Goal: Task Accomplishment & Management: Manage account settings

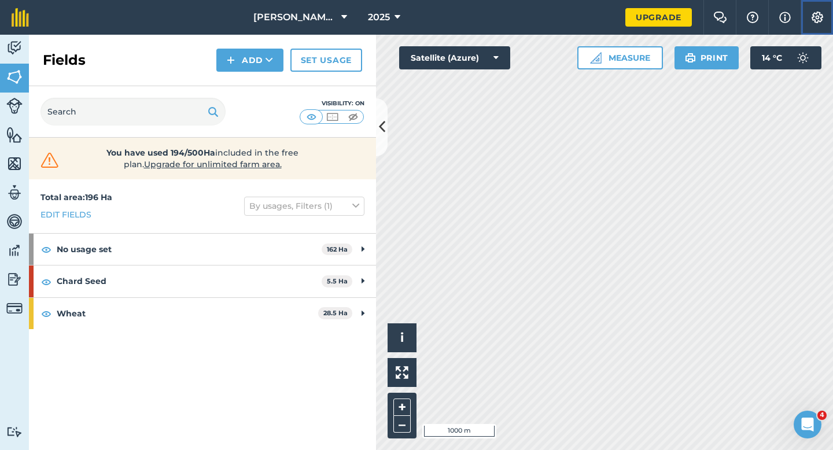
click at [817, 23] on button "Settings" at bounding box center [816, 17] width 32 height 35
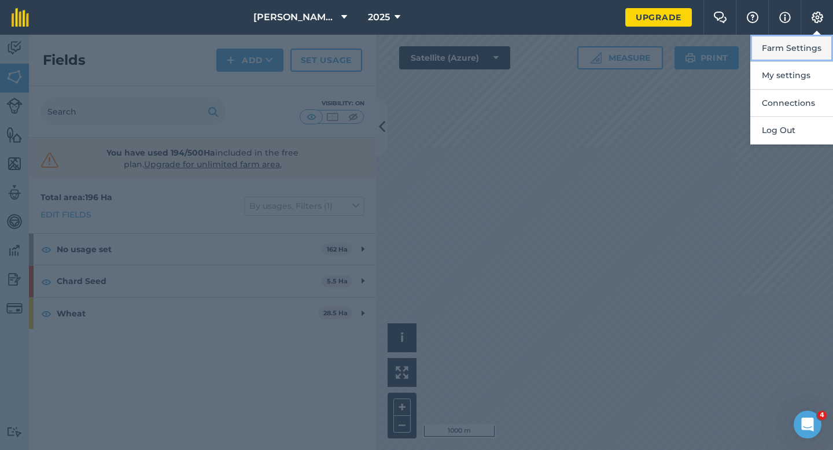
click at [816, 38] on button "Farm Settings" at bounding box center [791, 48] width 83 height 27
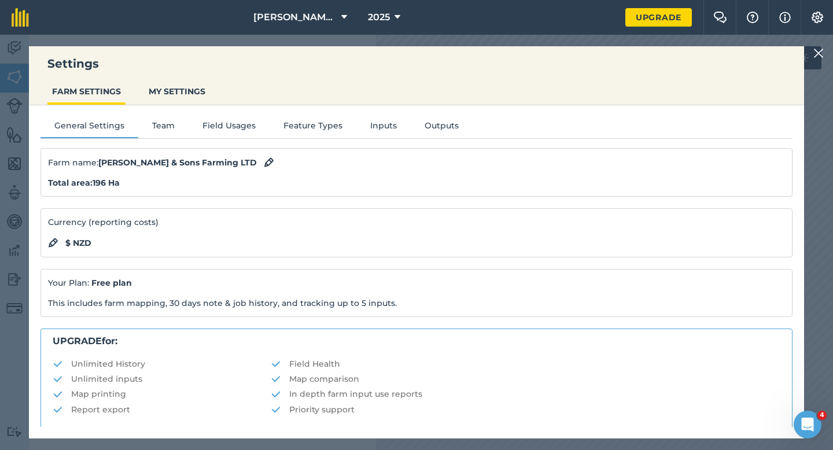
scroll to position [222, 0]
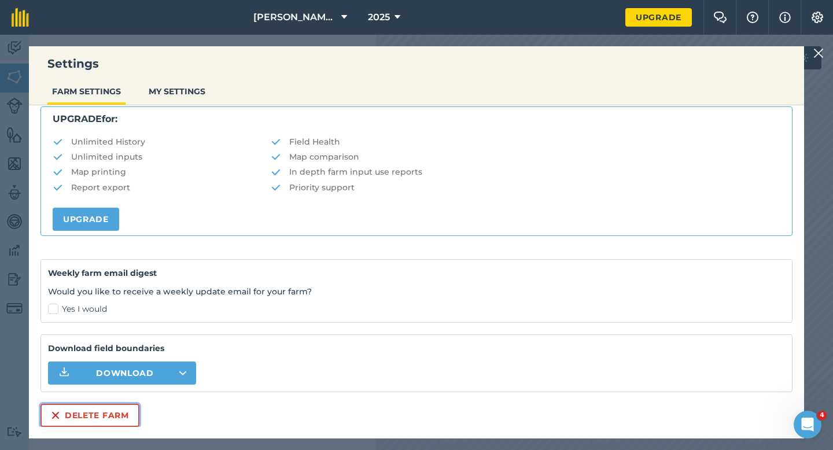
click at [82, 404] on button "Delete farm" at bounding box center [89, 415] width 99 height 23
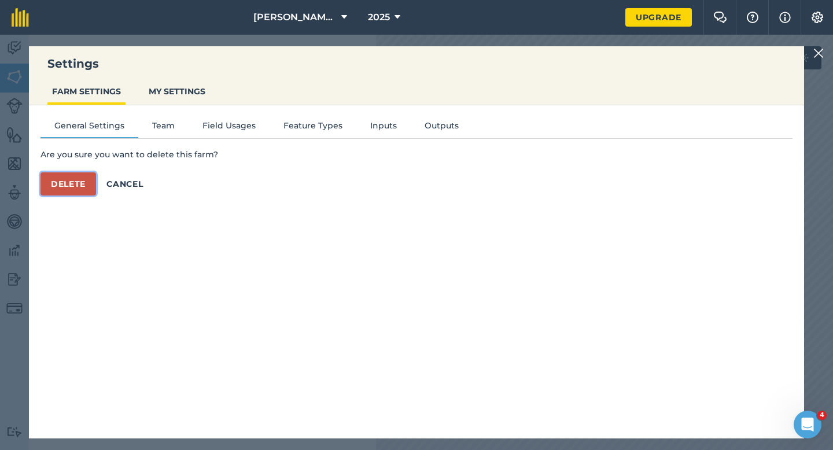
click at [65, 185] on button "Delete" at bounding box center [68, 183] width 56 height 23
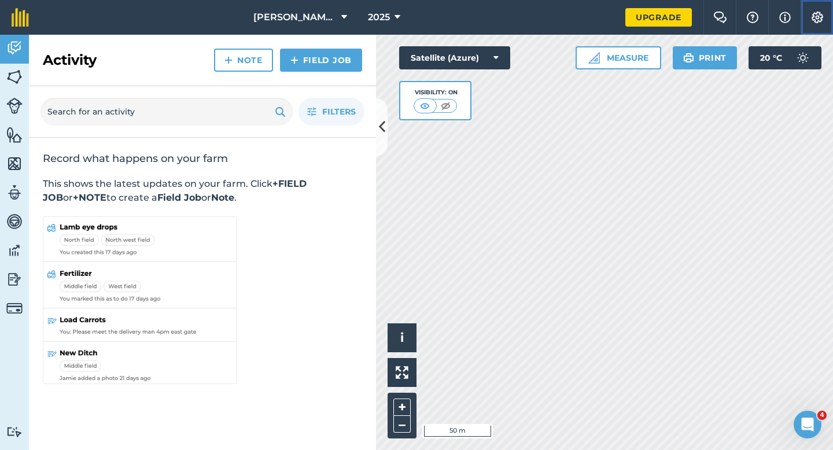
click at [814, 22] on img at bounding box center [817, 18] width 14 height 12
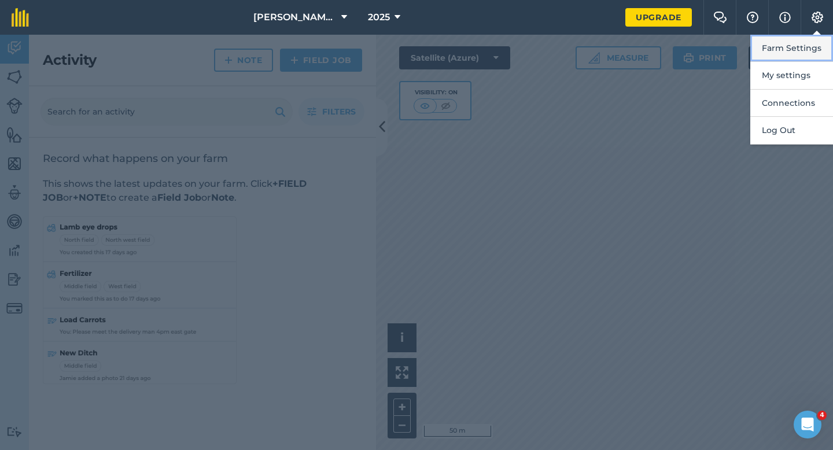
click at [806, 45] on button "Farm Settings" at bounding box center [791, 48] width 83 height 27
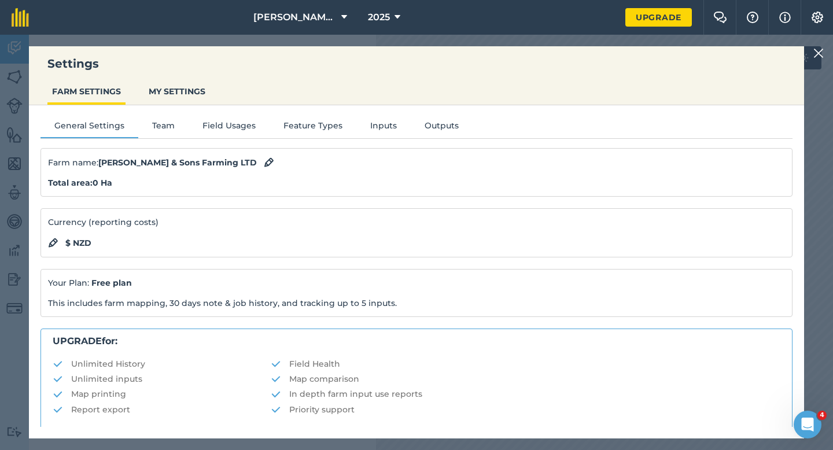
scroll to position [222, 0]
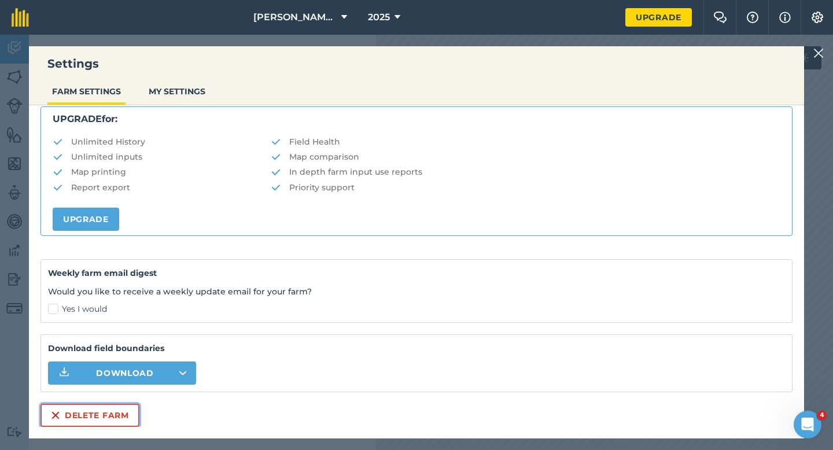
click at [106, 426] on button "Delete farm" at bounding box center [89, 415] width 99 height 23
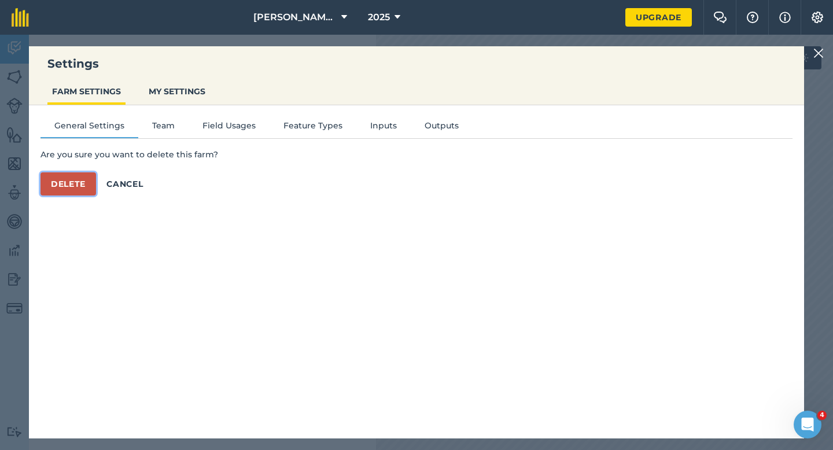
click at [80, 193] on button "Delete" at bounding box center [68, 183] width 56 height 23
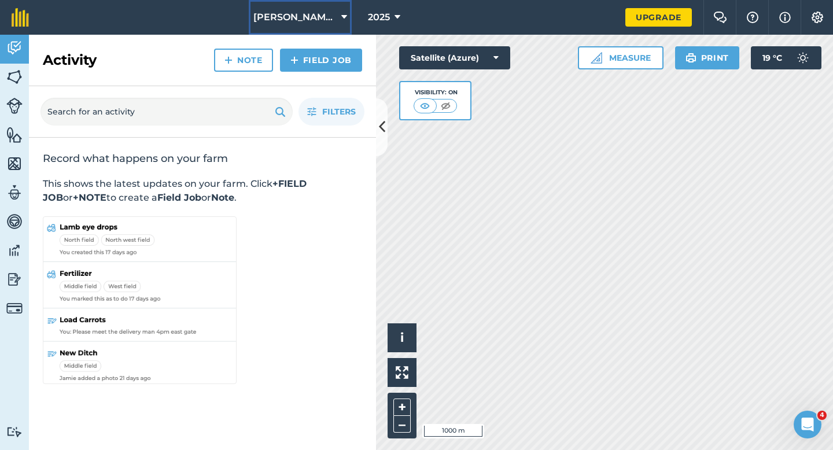
click at [308, 16] on span "[PERSON_NAME] Farming LTD" at bounding box center [294, 17] width 83 height 14
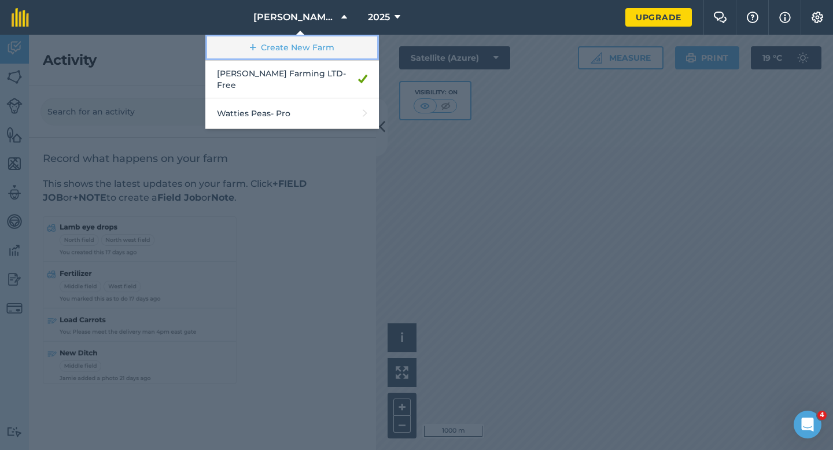
click at [307, 42] on link "Create New Farm" at bounding box center [292, 48] width 174 height 26
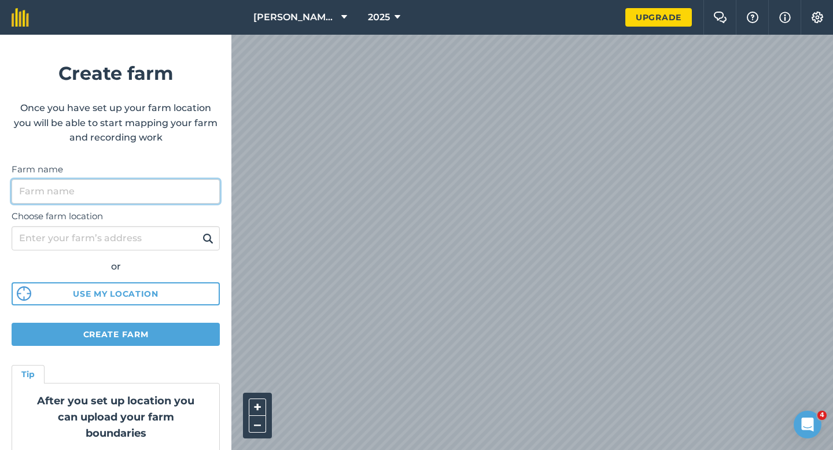
click at [197, 199] on input "Farm name" at bounding box center [116, 191] width 208 height 24
type input "[PERSON_NAME] & Sons"
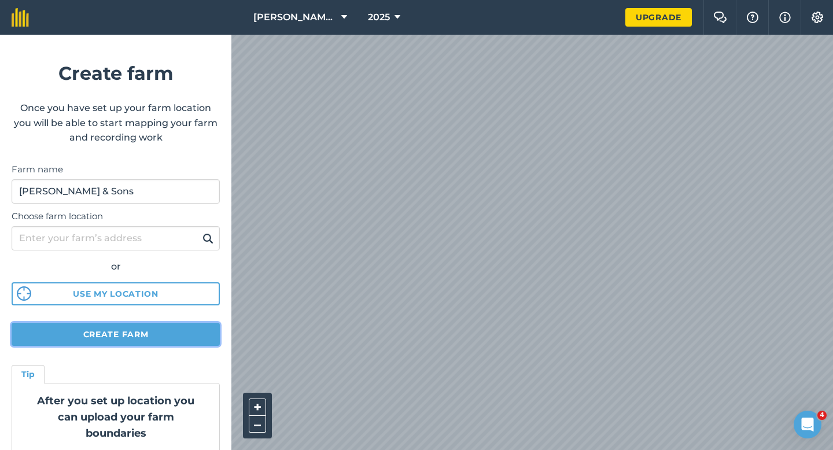
click at [188, 329] on button "Create farm" at bounding box center [116, 334] width 208 height 23
click at [199, 338] on button "Create farm" at bounding box center [116, 334] width 208 height 23
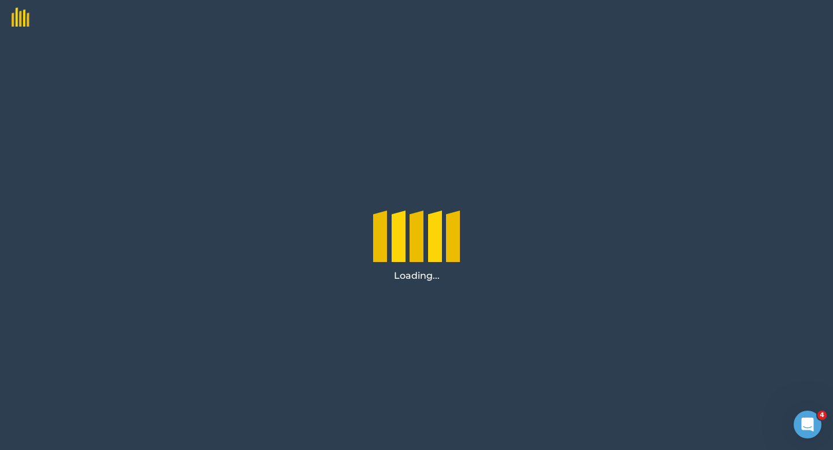
click at [246, 105] on div "Loading..." at bounding box center [416, 242] width 833 height 415
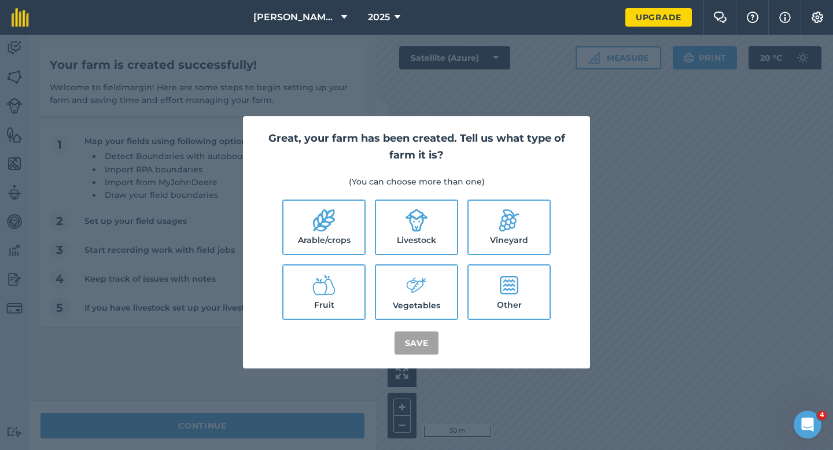
click at [328, 203] on label "Arable/crops" at bounding box center [323, 227] width 81 height 53
checkbox input "true"
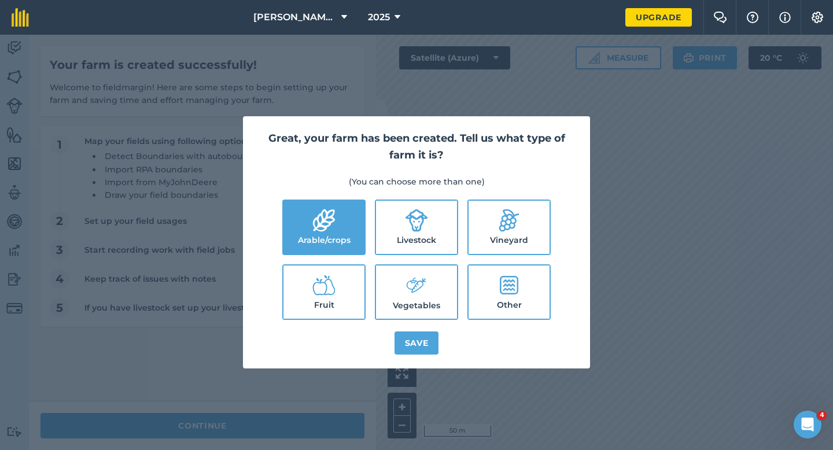
click at [430, 238] on label "Livestock" at bounding box center [416, 227] width 81 height 53
checkbox input "true"
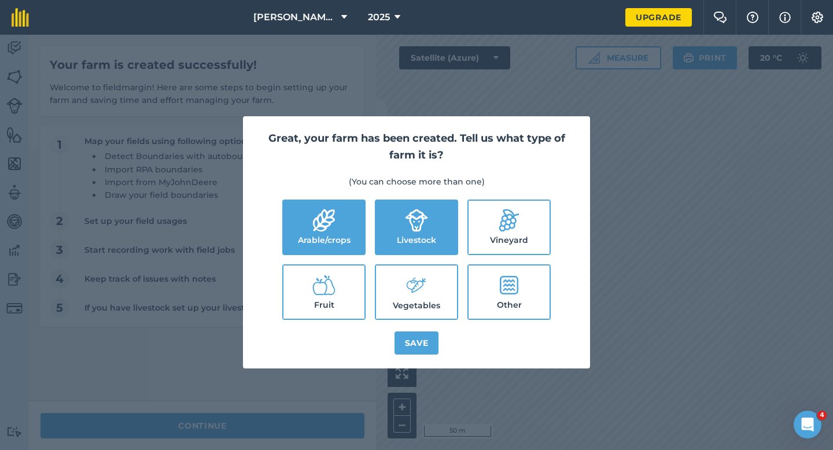
click at [438, 286] on label "Vegetables" at bounding box center [416, 291] width 81 height 53
checkbox input "true"
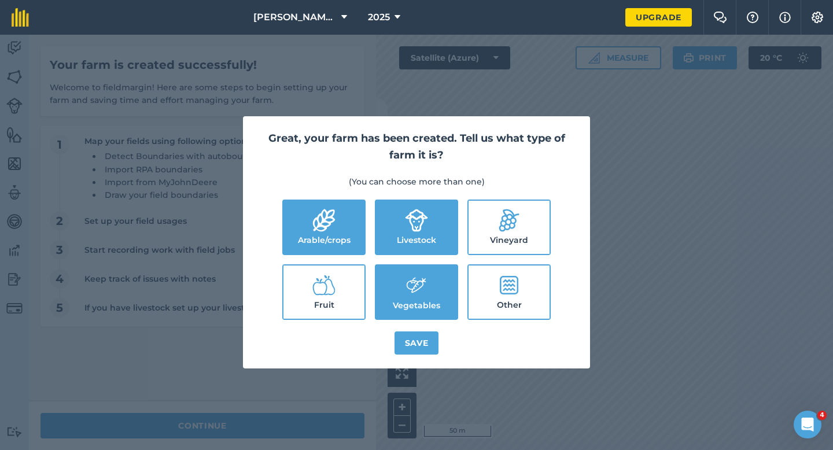
click at [433, 326] on div "Great, your farm has been created. Tell us what type of farm it is? (You can ch…" at bounding box center [416, 242] width 347 height 252
click at [425, 333] on button "Save" at bounding box center [416, 342] width 45 height 23
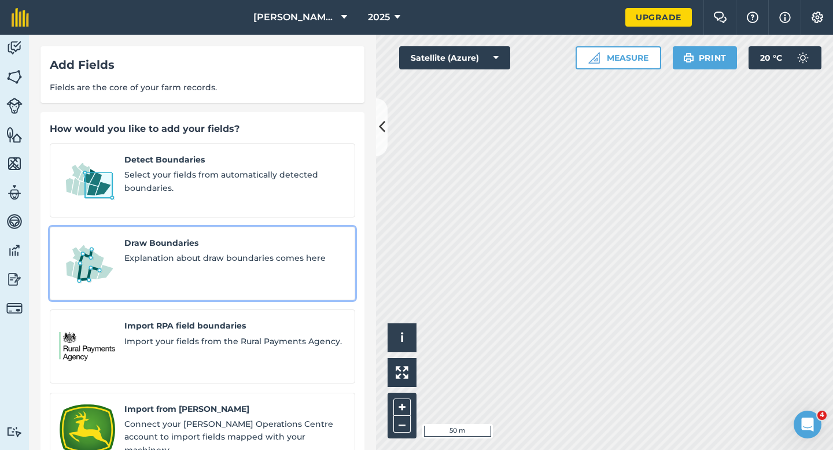
click at [187, 263] on div "Draw Boundaries Explanation about draw boundaries comes here" at bounding box center [234, 264] width 221 height 54
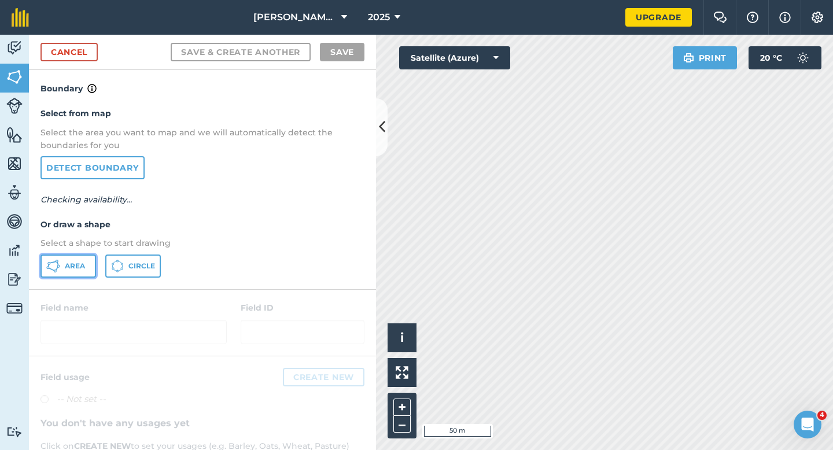
click at [63, 257] on button "Area" at bounding box center [68, 265] width 56 height 23
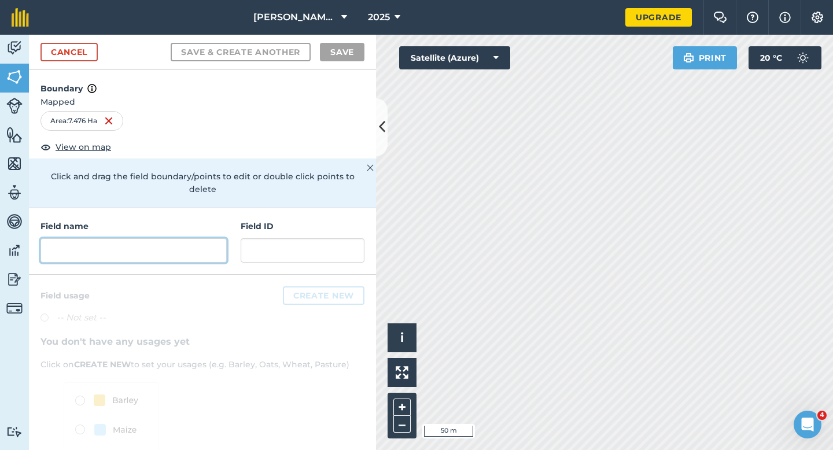
click at [116, 239] on input "text" at bounding box center [133, 250] width 186 height 24
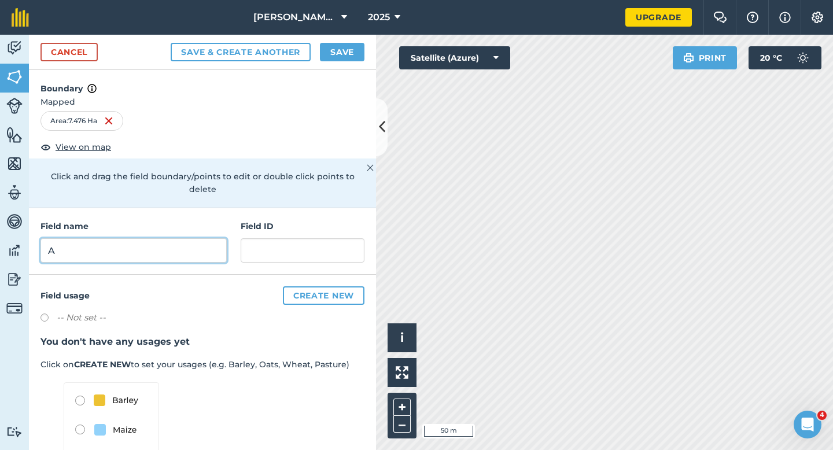
type input "A"
click at [347, 61] on button "Save" at bounding box center [342, 52] width 45 height 19
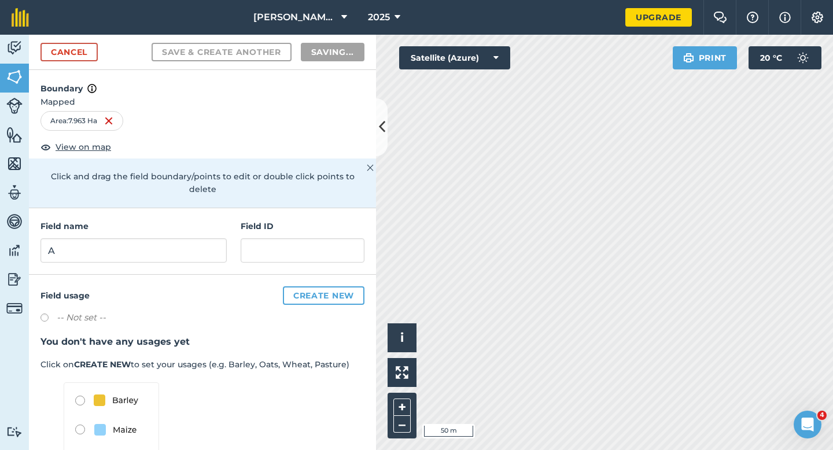
click at [426, 10] on div "[PERSON_NAME] & Sons 2025 Upgrade Farm Chat Help Info Settings Map printing is …" at bounding box center [416, 225] width 833 height 450
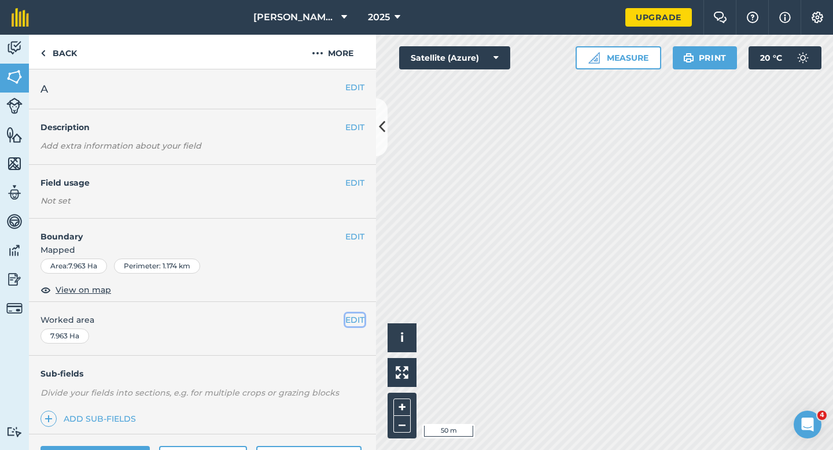
click at [355, 316] on button "EDIT" at bounding box center [354, 319] width 19 height 13
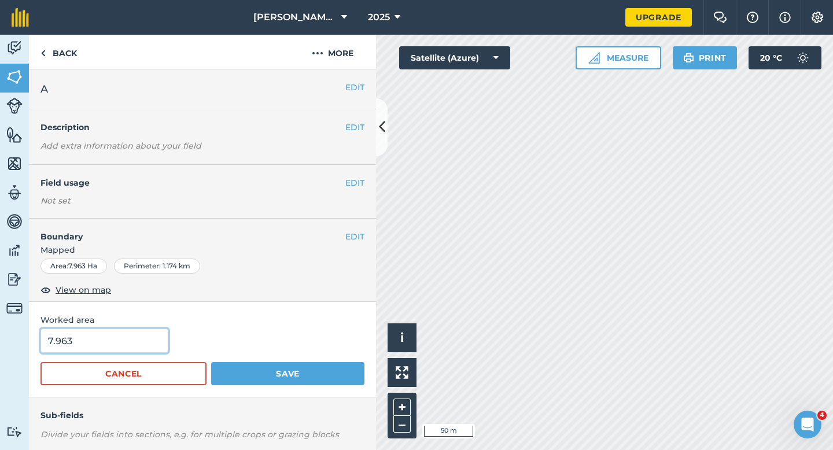
click at [140, 332] on input "7.963" at bounding box center [104, 341] width 128 height 24
type input "8"
click at [211, 362] on button "Save" at bounding box center [287, 373] width 153 height 23
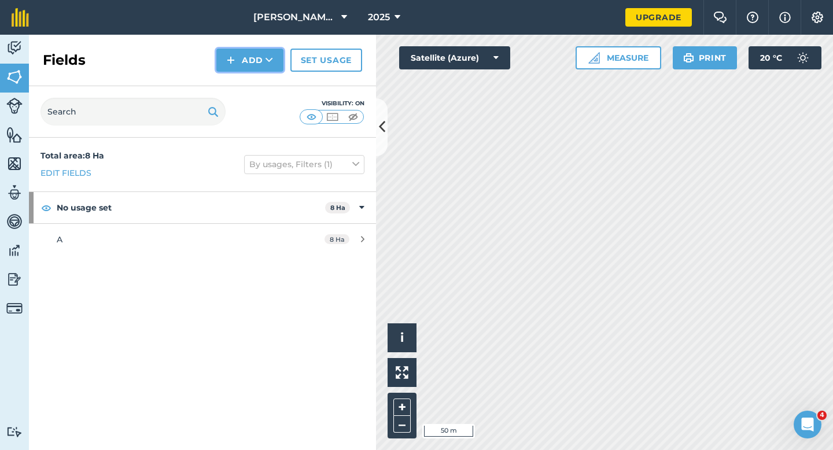
click at [237, 55] on button "Add" at bounding box center [249, 60] width 67 height 23
click at [237, 85] on link "Draw" at bounding box center [250, 85] width 64 height 25
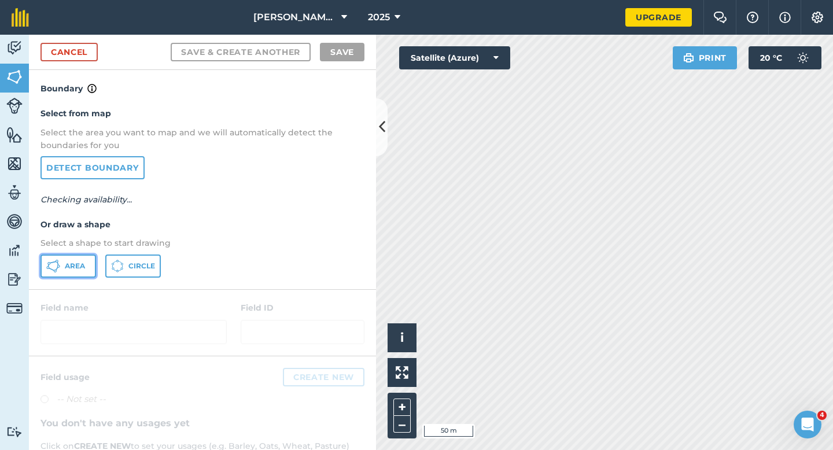
click at [69, 264] on span "Area" at bounding box center [75, 265] width 20 height 9
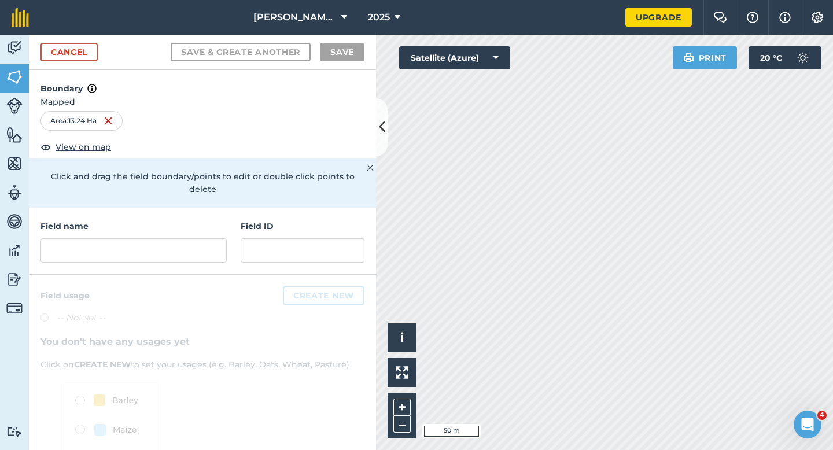
click at [179, 249] on div "Field name Field ID" at bounding box center [202, 241] width 347 height 67
click at [179, 240] on input "text" at bounding box center [133, 250] width 186 height 24
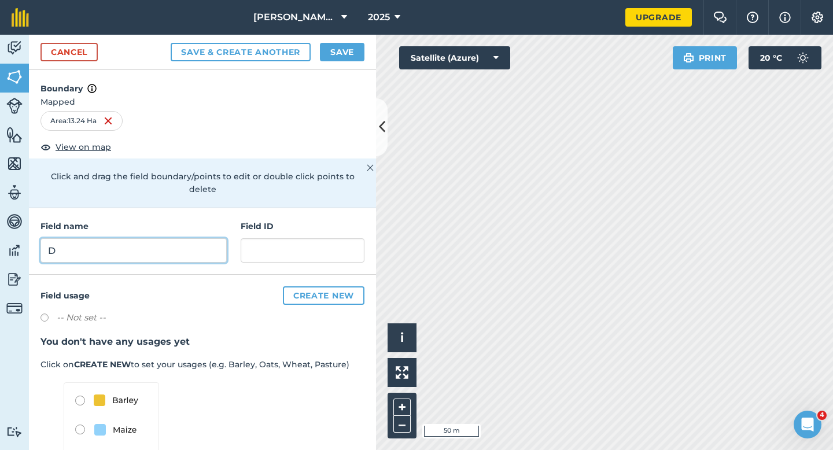
type input "D"
click at [342, 39] on div "Cancel Save & Create Another Save" at bounding box center [202, 52] width 347 height 35
click at [350, 60] on button "Save" at bounding box center [342, 52] width 45 height 19
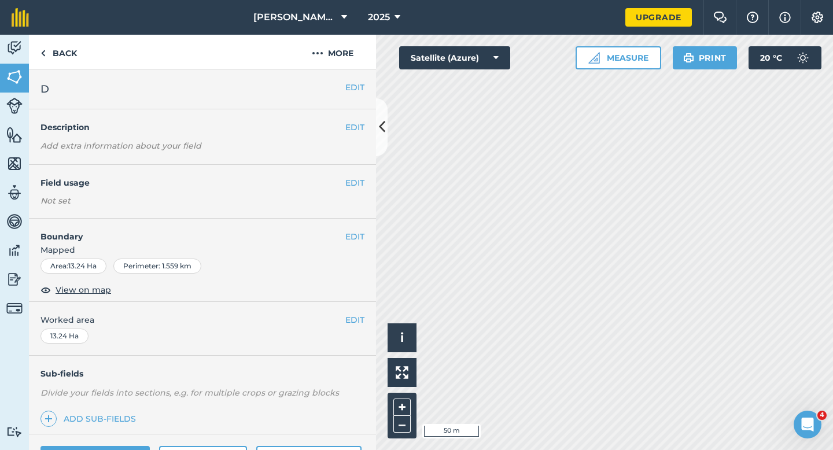
click at [359, 312] on div "EDIT Worked area 13.24 Ha" at bounding box center [202, 329] width 347 height 54
click at [347, 321] on button "EDIT" at bounding box center [354, 319] width 19 height 13
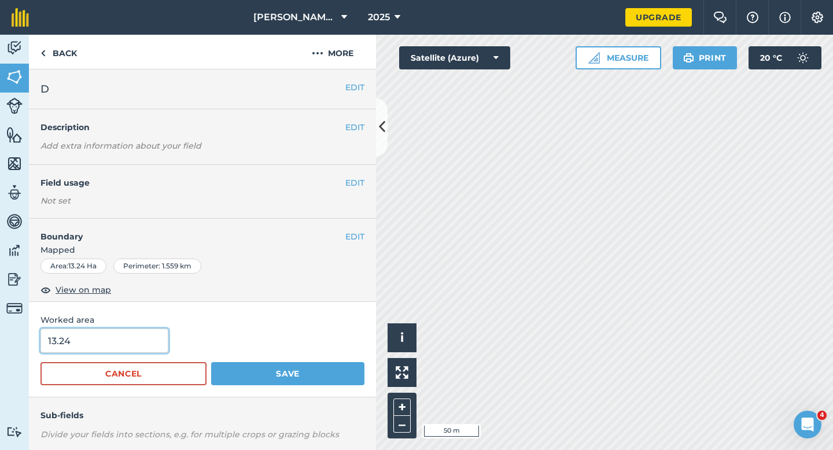
click at [128, 329] on input "13.24" at bounding box center [104, 341] width 128 height 24
click at [128, 339] on input "13.24" at bounding box center [104, 341] width 128 height 24
type input "13.3"
click at [211, 362] on button "Save" at bounding box center [287, 373] width 153 height 23
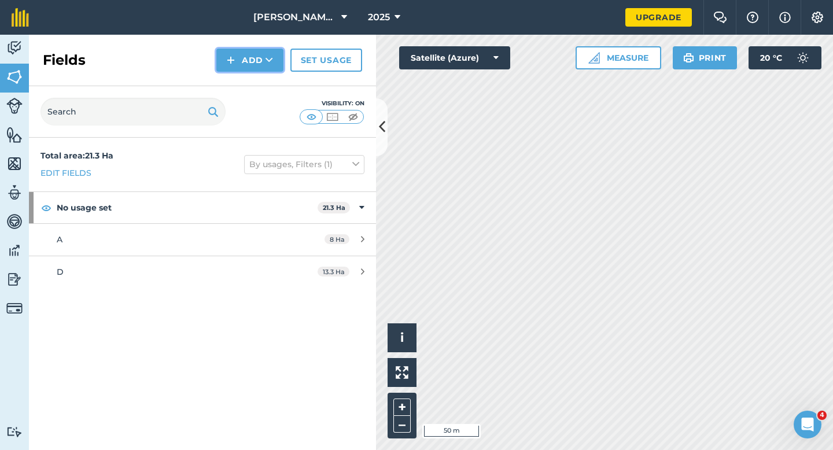
click at [231, 65] on img at bounding box center [231, 60] width 8 height 14
click at [233, 80] on link "Draw" at bounding box center [250, 85] width 64 height 25
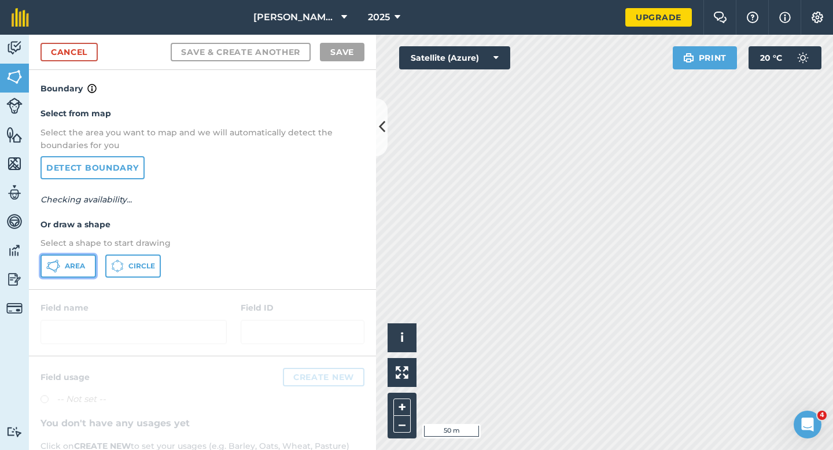
click at [82, 256] on button "Area" at bounding box center [68, 265] width 56 height 23
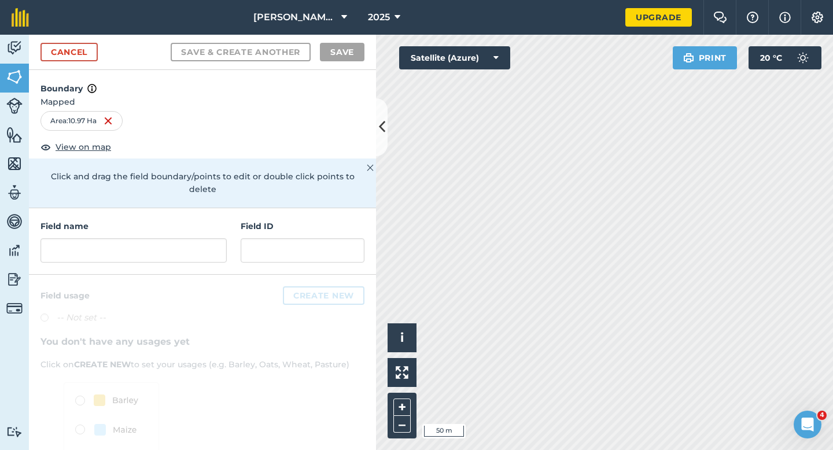
click at [201, 254] on div "Field name Field ID" at bounding box center [202, 241] width 347 height 67
click at [201, 247] on input "text" at bounding box center [133, 250] width 186 height 24
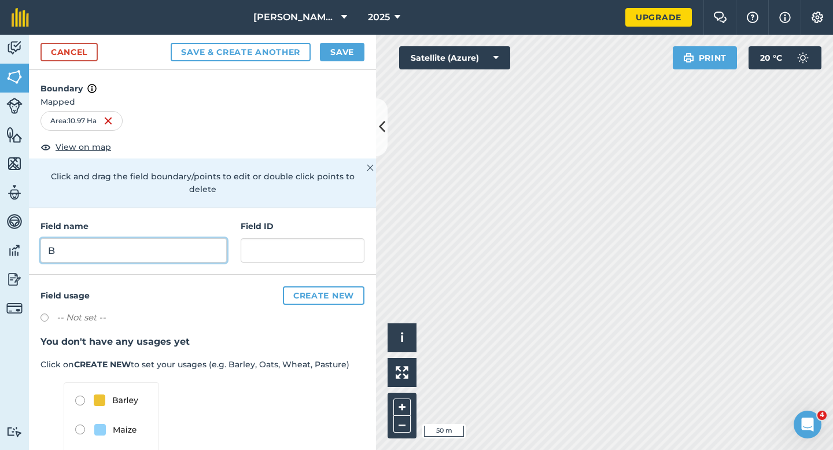
type input "B"
click at [348, 47] on button "Save" at bounding box center [342, 52] width 45 height 19
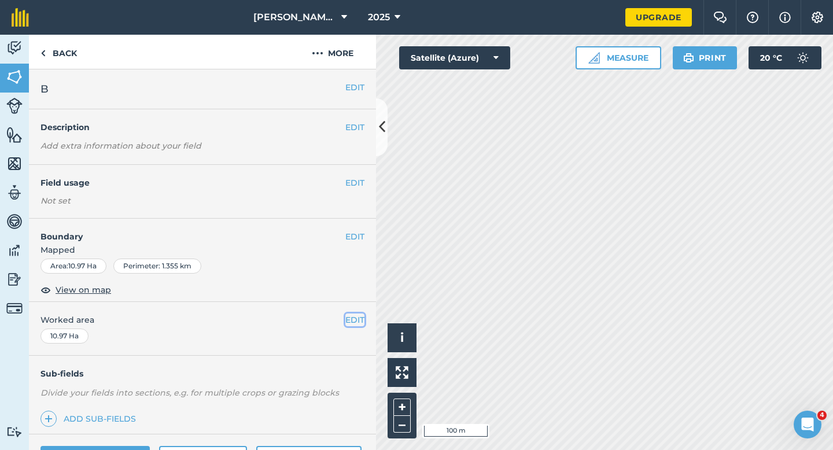
click at [356, 316] on button "EDIT" at bounding box center [354, 319] width 19 height 13
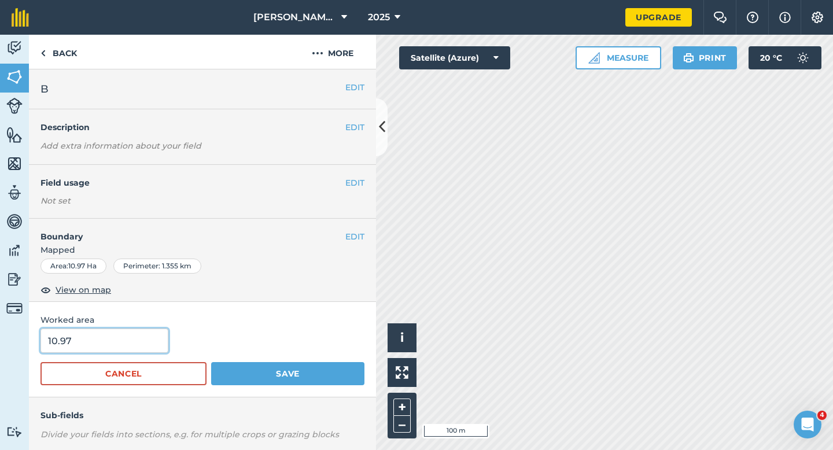
click at [143, 337] on input "10.97" at bounding box center [104, 341] width 128 height 24
type input "11"
click at [211, 362] on button "Save" at bounding box center [287, 373] width 153 height 23
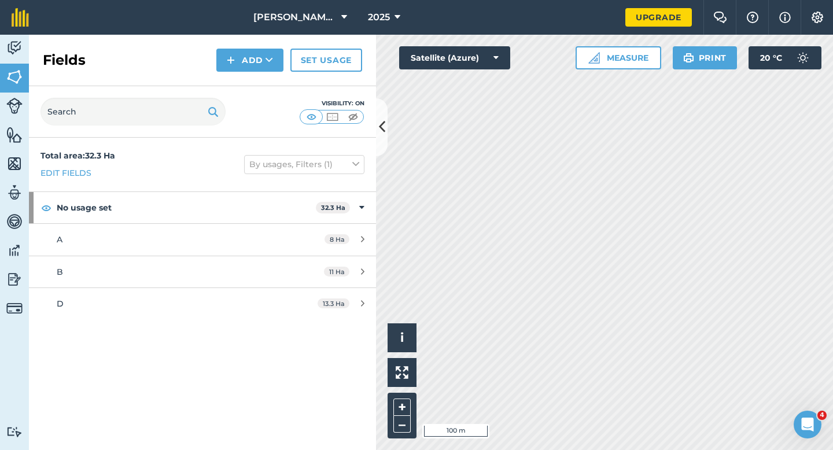
click at [266, 72] on div "Fields Add Set usage" at bounding box center [202, 60] width 347 height 51
click at [264, 66] on button "Add" at bounding box center [249, 60] width 67 height 23
click at [264, 76] on link "Draw" at bounding box center [250, 85] width 64 height 25
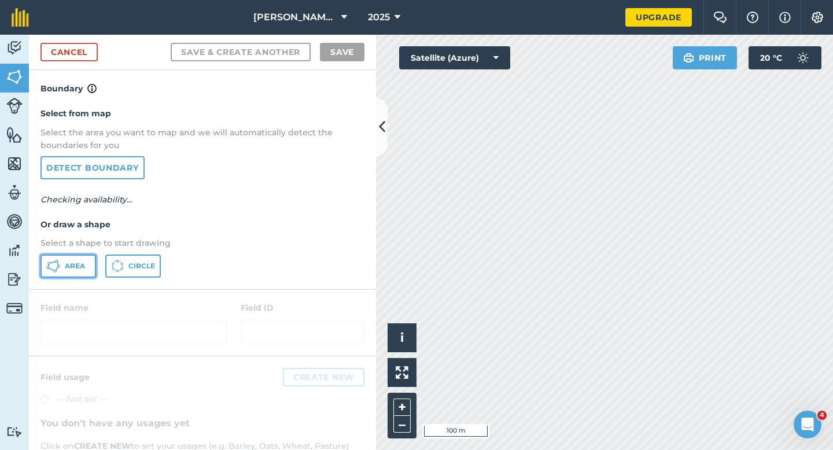
click at [90, 266] on button "Area" at bounding box center [68, 265] width 56 height 23
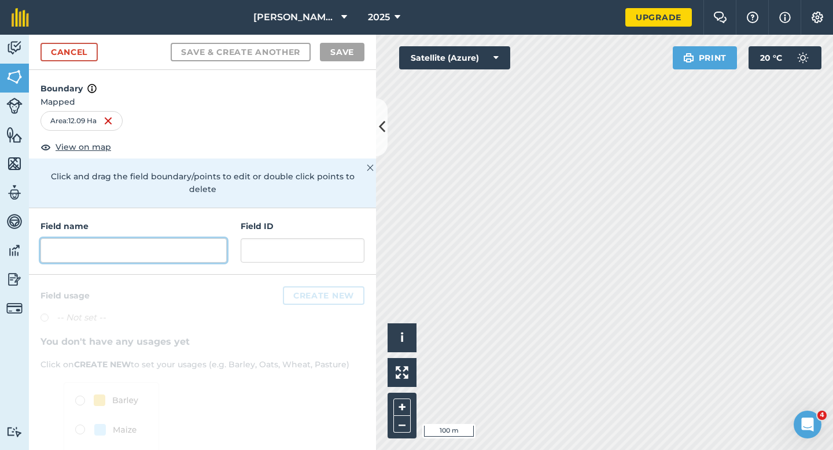
click at [185, 241] on input "text" at bounding box center [133, 250] width 186 height 24
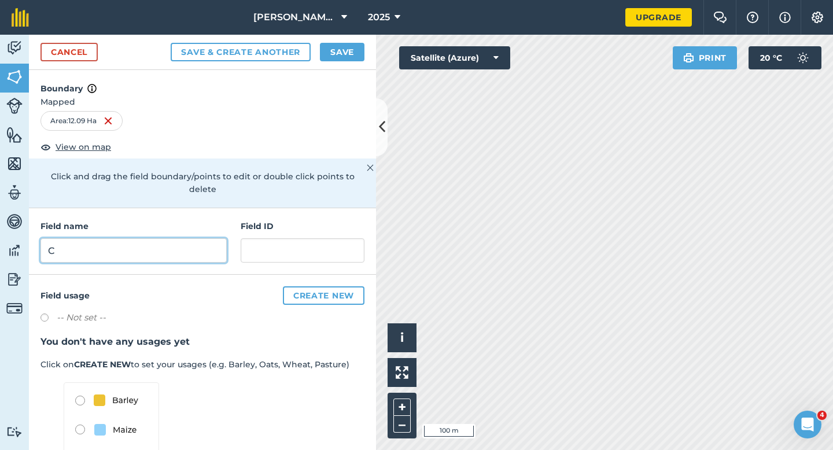
type input "C"
click at [344, 54] on button "Save" at bounding box center [342, 52] width 45 height 19
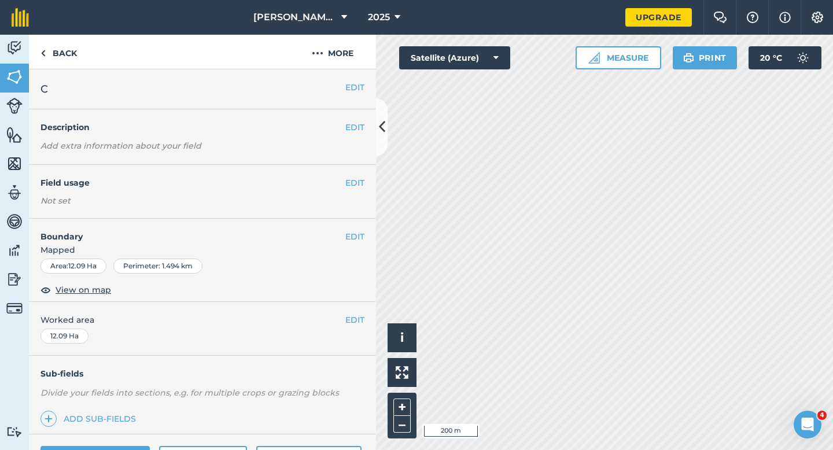
click at [361, 324] on button "EDIT" at bounding box center [354, 319] width 19 height 13
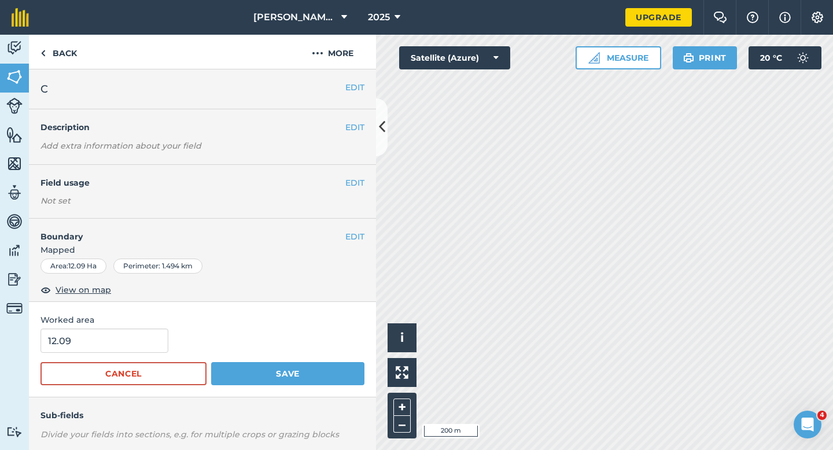
click at [116, 353] on form "12.09 Cancel Save" at bounding box center [202, 357] width 324 height 57
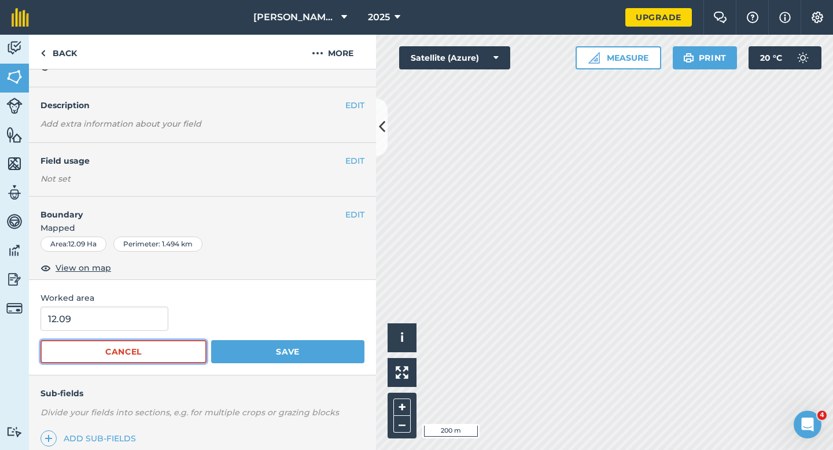
scroll to position [23, 0]
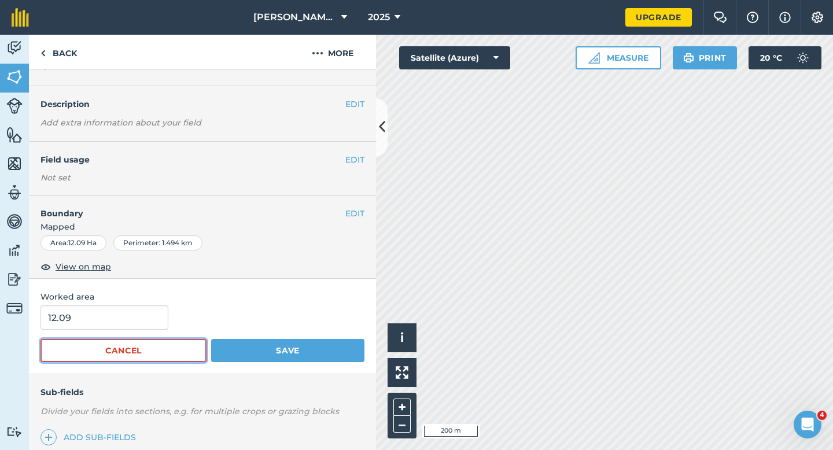
click at [116, 348] on button "Cancel" at bounding box center [123, 350] width 166 height 23
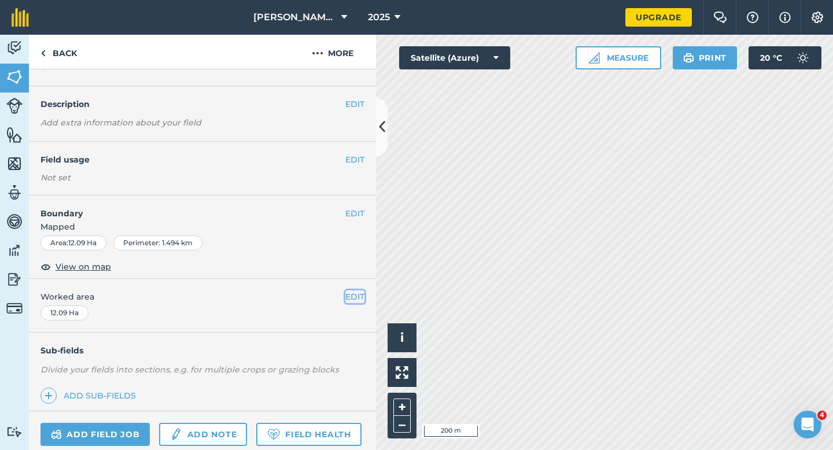
click at [355, 299] on button "EDIT" at bounding box center [354, 296] width 19 height 13
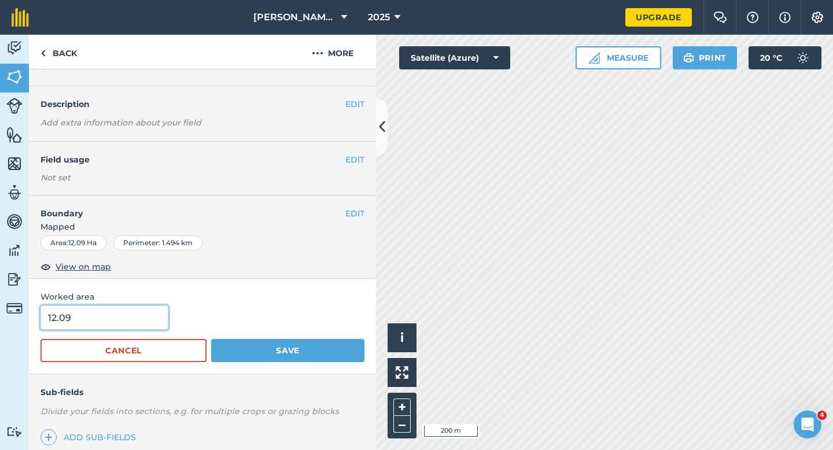
click at [126, 316] on input "12.09" at bounding box center [104, 317] width 128 height 24
type input "12"
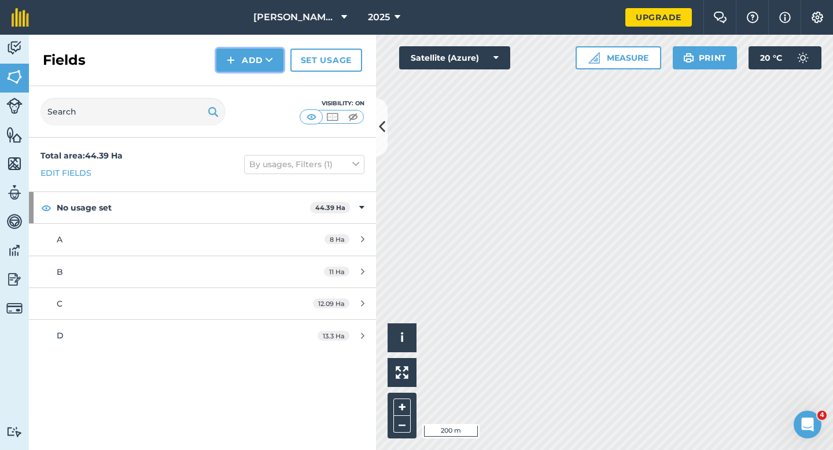
click at [242, 64] on button "Add" at bounding box center [249, 60] width 67 height 23
click at [242, 91] on link "Draw" at bounding box center [250, 85] width 64 height 25
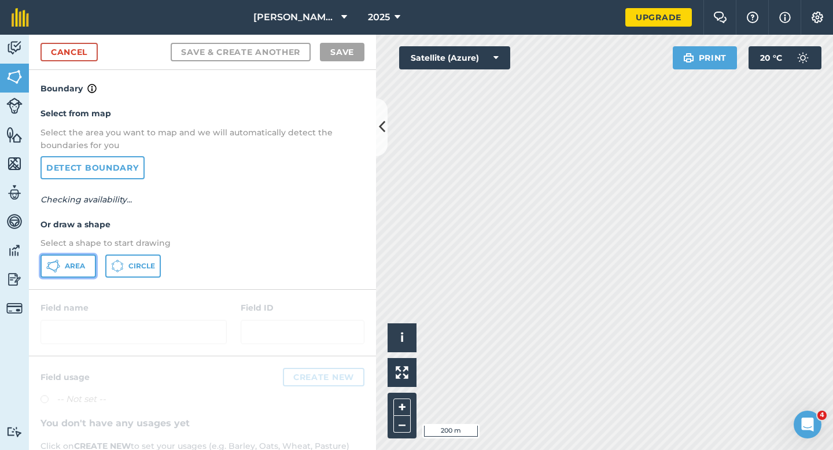
click at [62, 273] on button "Area" at bounding box center [68, 265] width 56 height 23
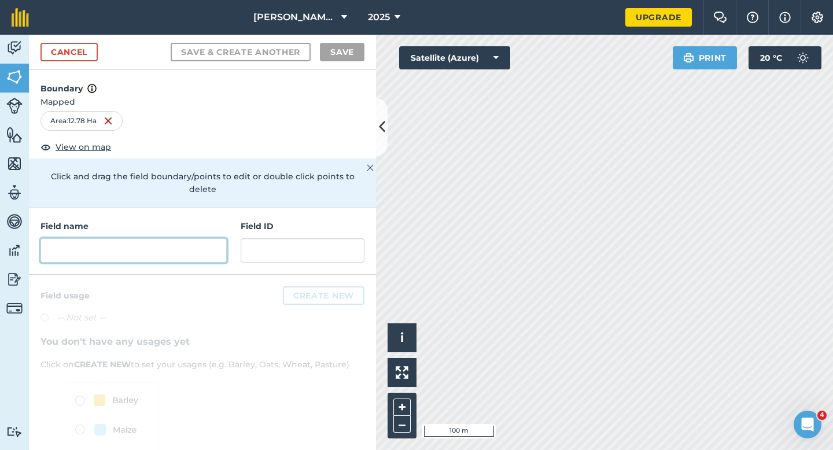
click at [160, 238] on input "text" at bounding box center [133, 250] width 186 height 24
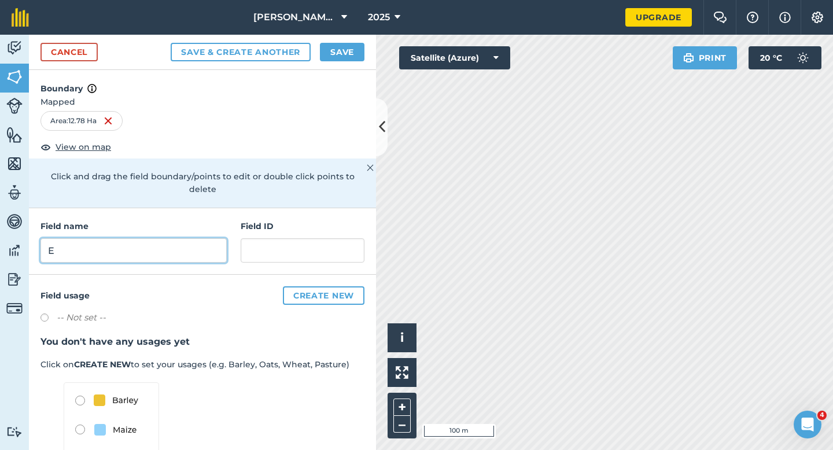
type input "E"
click at [330, 45] on button "Save" at bounding box center [342, 52] width 45 height 19
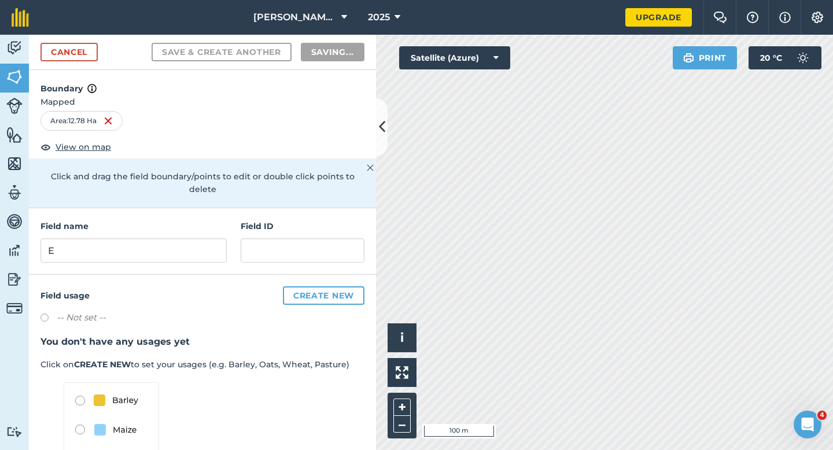
click at [354, 316] on div "Field usage Create new -- Not set -- You don't have any usages yet Click on CRE…" at bounding box center [202, 400] width 347 height 250
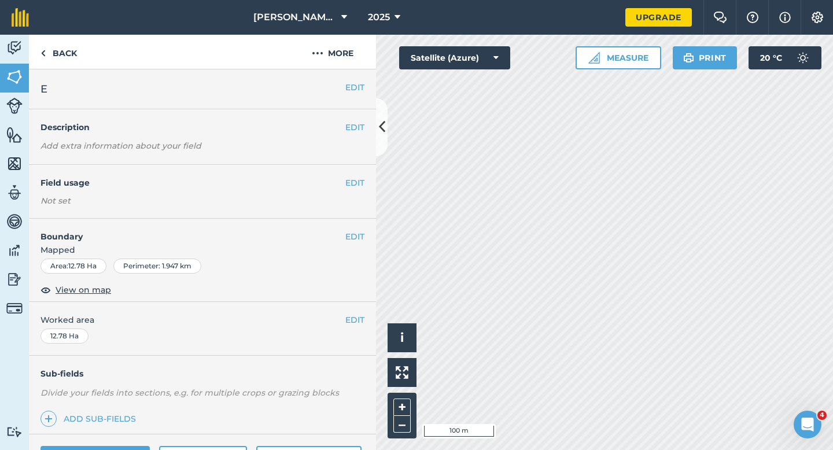
click at [361, 331] on div "EDIT Worked area 12.78 Ha" at bounding box center [202, 329] width 347 height 54
click at [361, 324] on button "EDIT" at bounding box center [354, 319] width 19 height 13
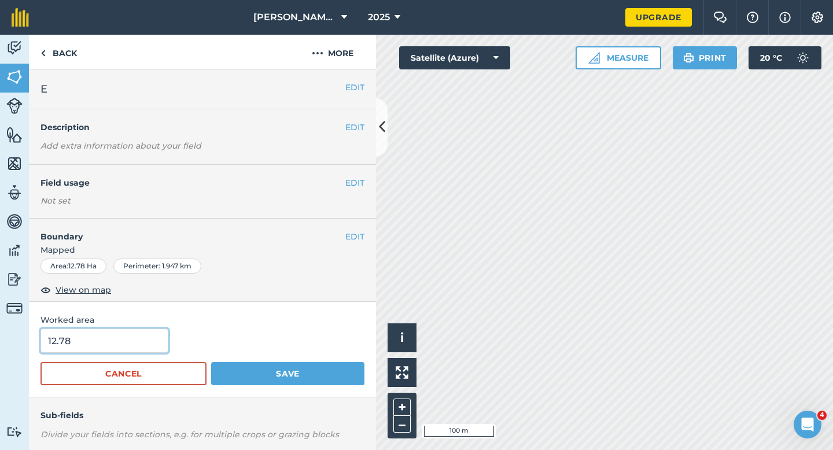
click at [90, 336] on input "12.78" at bounding box center [104, 341] width 128 height 24
type input "13"
click at [211, 362] on button "Save" at bounding box center [287, 373] width 153 height 23
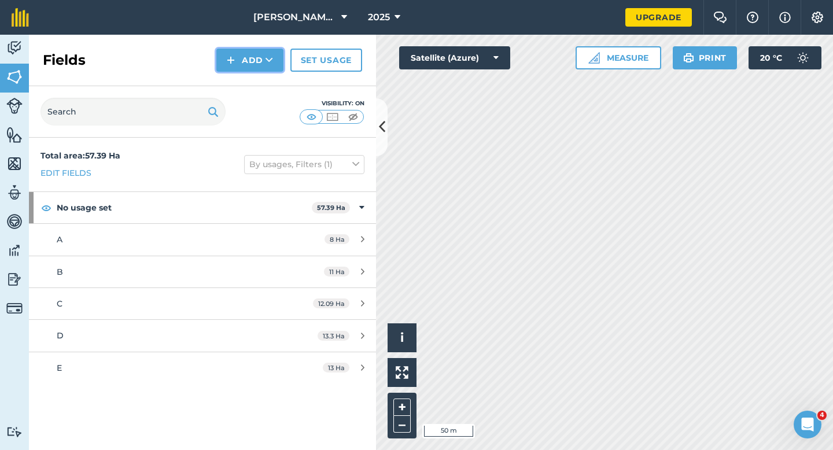
click at [225, 60] on button "Add" at bounding box center [249, 60] width 67 height 23
click at [245, 78] on link "Draw" at bounding box center [250, 85] width 64 height 25
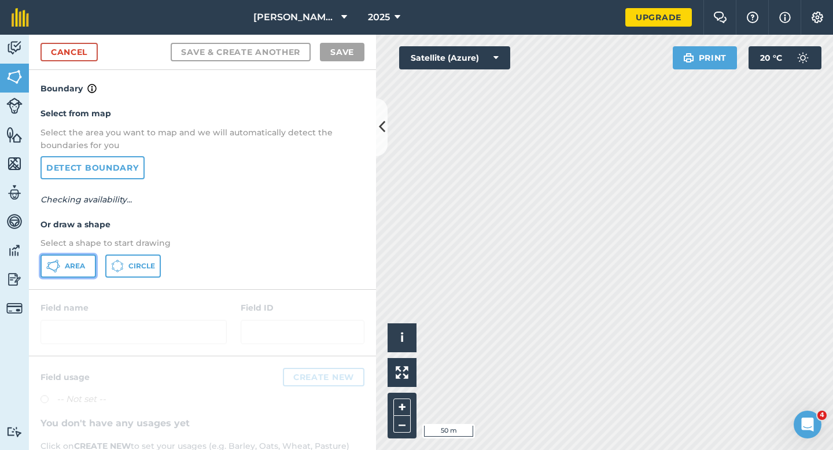
click at [86, 268] on button "Area" at bounding box center [68, 265] width 56 height 23
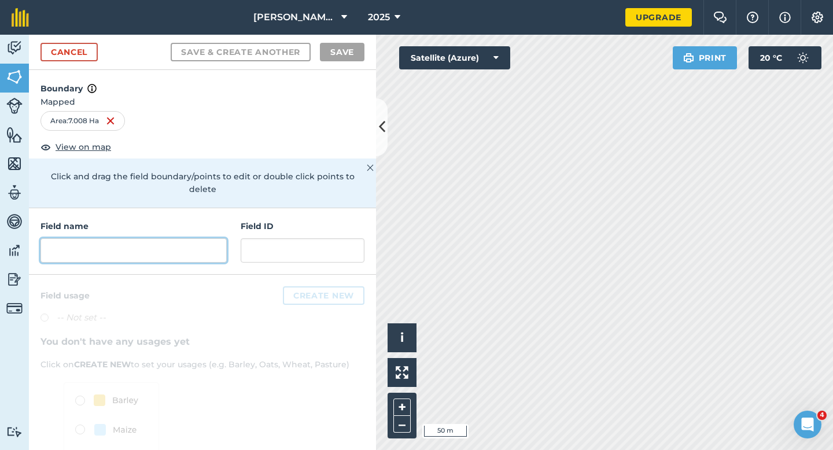
click at [168, 242] on input "text" at bounding box center [133, 250] width 186 height 24
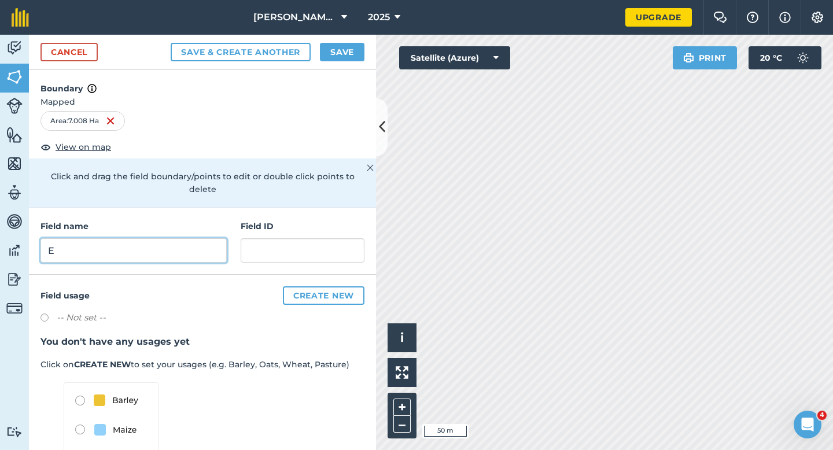
click at [156, 238] on input "E" at bounding box center [133, 250] width 186 height 24
type input "F"
click at [338, 61] on div "Cancel Save & Create Another Save" at bounding box center [202, 52] width 347 height 35
click at [341, 53] on button "Save" at bounding box center [342, 52] width 45 height 19
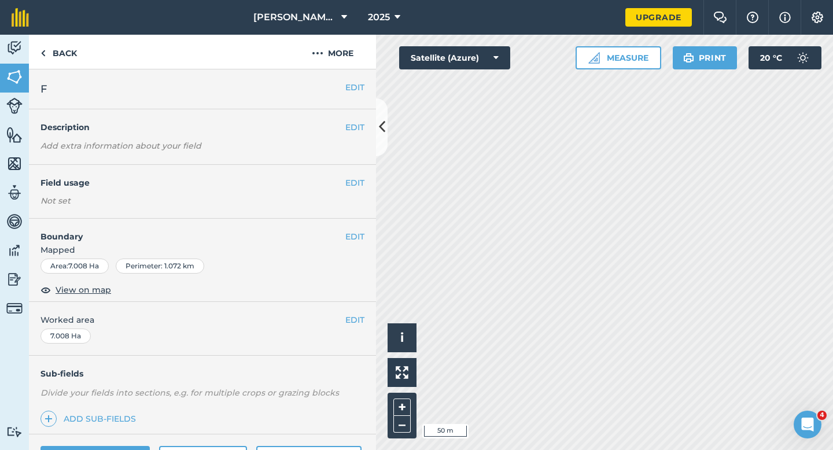
click at [364, 317] on div "EDIT Worked area 7.008 Ha" at bounding box center [202, 329] width 347 height 54
click at [364, 317] on button "EDIT" at bounding box center [354, 319] width 19 height 13
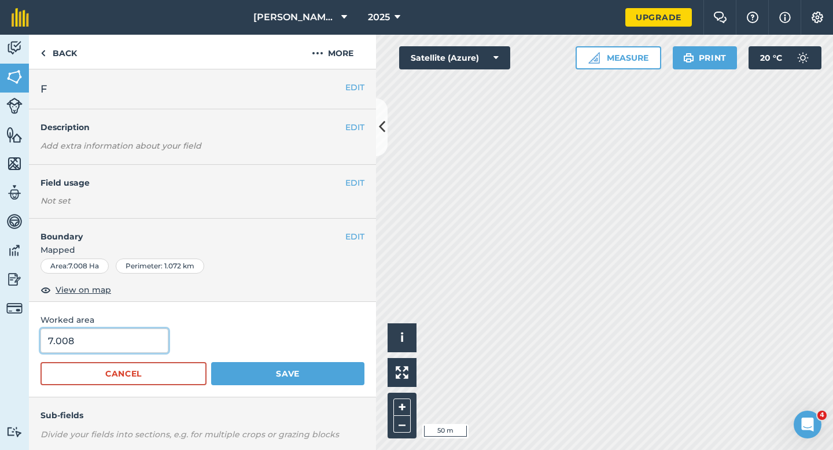
click at [103, 329] on input "7.008" at bounding box center [104, 341] width 128 height 24
click at [103, 342] on input "7.008" at bounding box center [104, 341] width 128 height 24
type input "7"
click at [211, 362] on button "Save" at bounding box center [287, 373] width 153 height 23
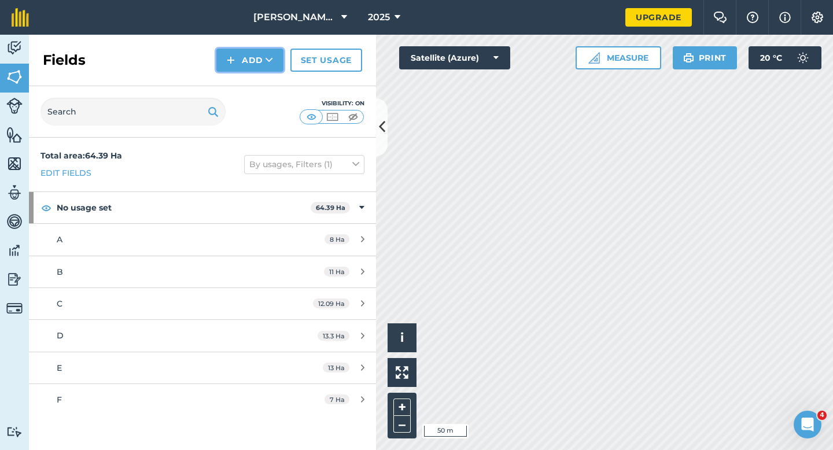
click at [219, 56] on button "Add" at bounding box center [249, 60] width 67 height 23
click at [226, 77] on link "Draw" at bounding box center [250, 85] width 64 height 25
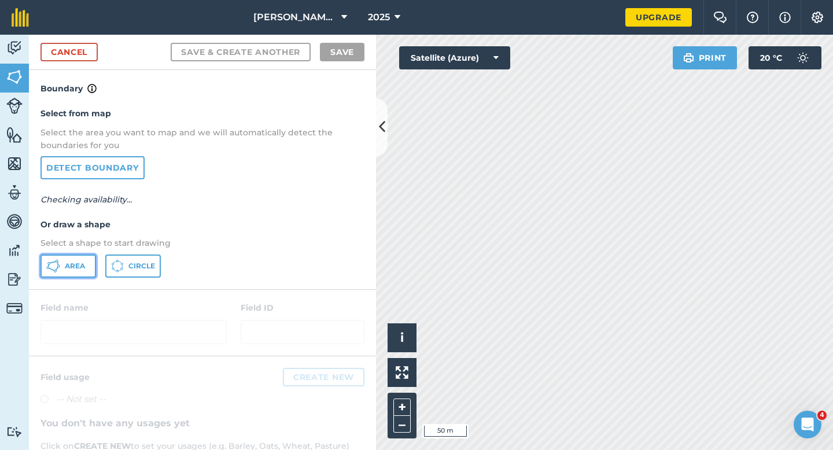
click at [72, 265] on span "Area" at bounding box center [75, 265] width 20 height 9
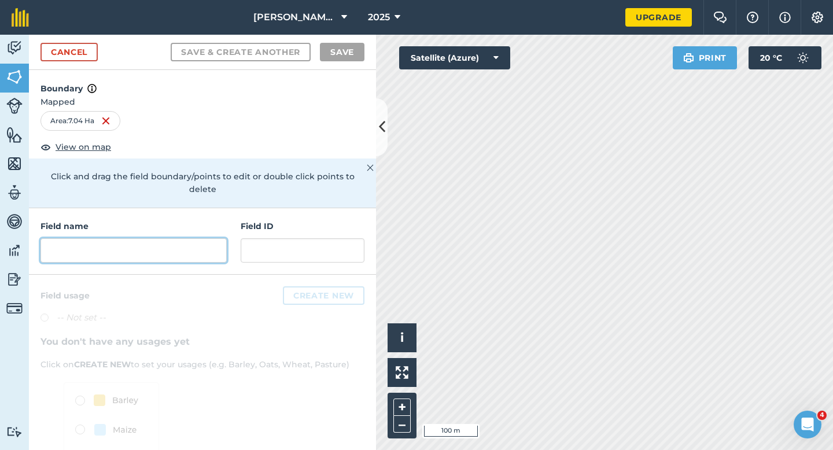
click at [161, 246] on input "text" at bounding box center [133, 250] width 186 height 24
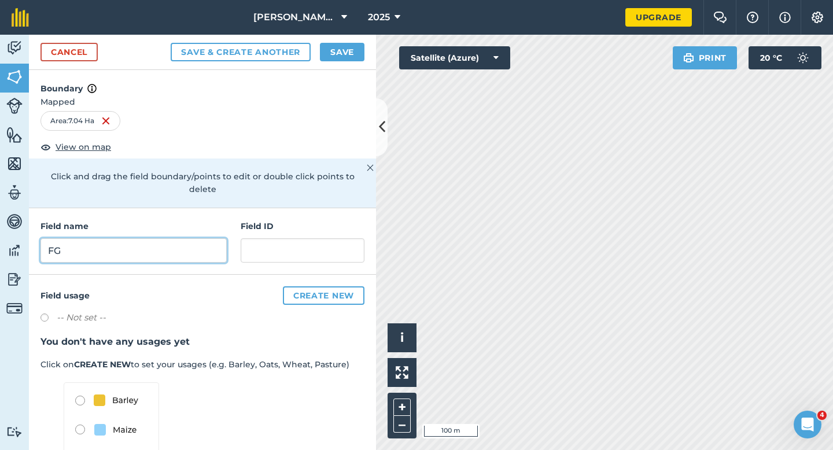
type input "F"
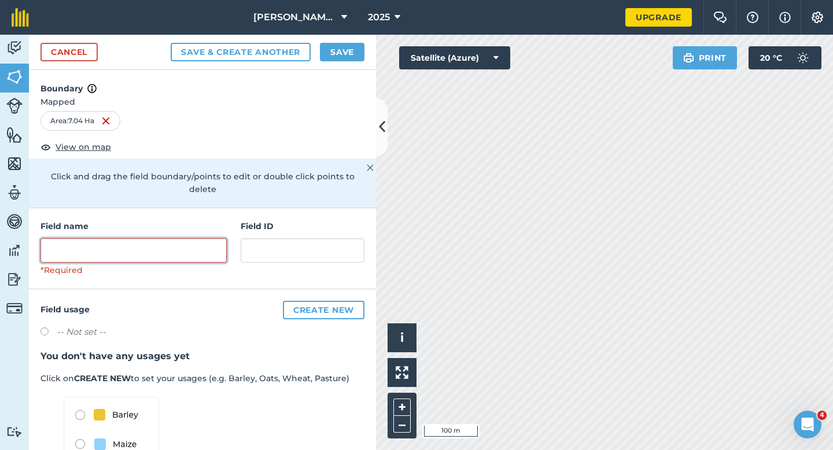
type input "H"
type input "G"
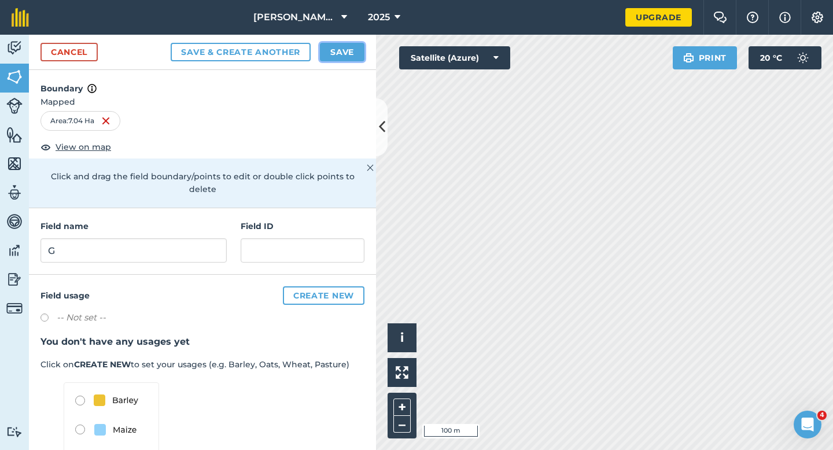
click at [340, 45] on button "Save" at bounding box center [342, 52] width 45 height 19
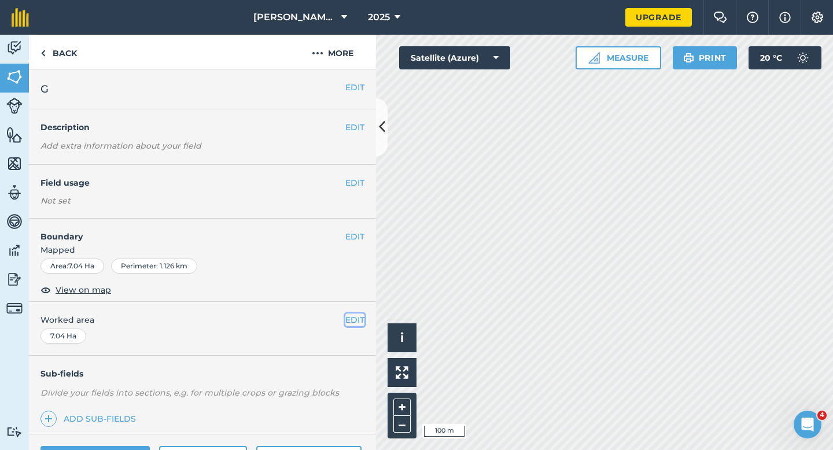
click at [358, 317] on button "EDIT" at bounding box center [354, 319] width 19 height 13
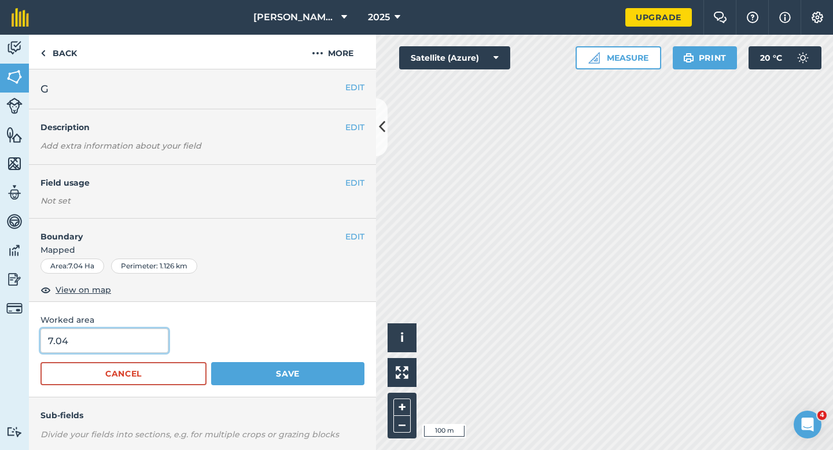
click at [128, 333] on input "7.04" at bounding box center [104, 341] width 128 height 24
type input "7"
click at [211, 362] on button "Save" at bounding box center [287, 373] width 153 height 23
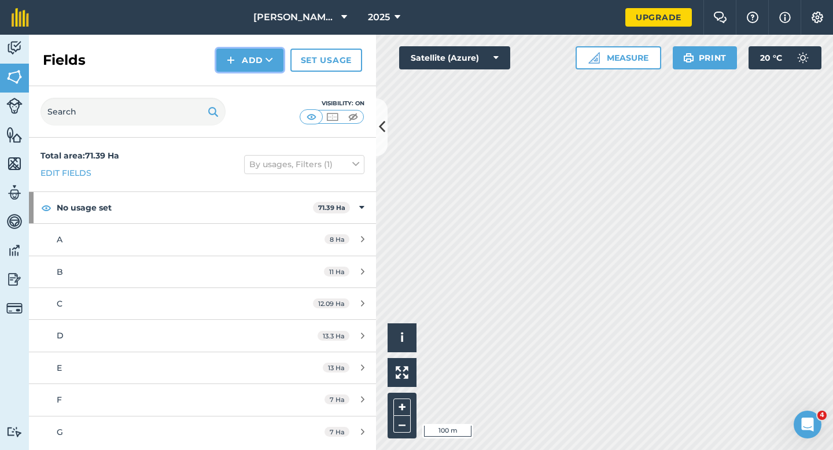
click at [237, 49] on button "Add" at bounding box center [249, 60] width 67 height 23
click at [237, 78] on link "Draw" at bounding box center [250, 85] width 64 height 25
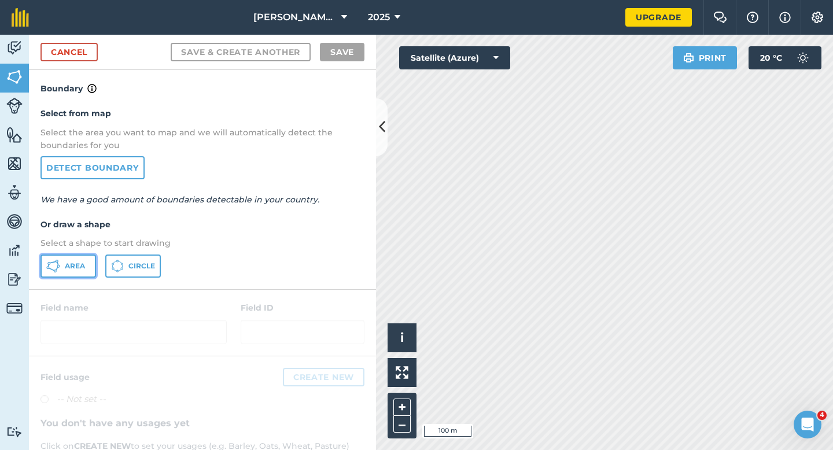
click at [75, 269] on span "Area" at bounding box center [75, 265] width 20 height 9
click at [69, 42] on div "Cancel Save & Create Another Save" at bounding box center [202, 52] width 347 height 35
click at [70, 46] on link "Cancel" at bounding box center [68, 52] width 57 height 19
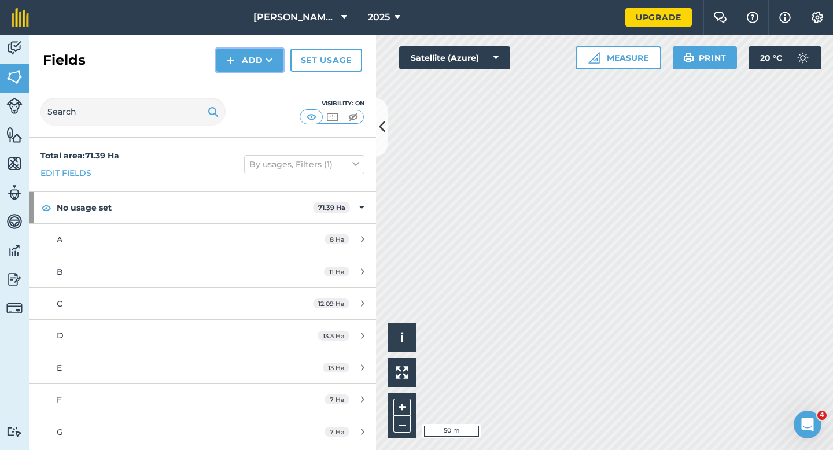
click at [257, 50] on button "Add" at bounding box center [249, 60] width 67 height 23
click at [257, 79] on link "Draw" at bounding box center [250, 85] width 64 height 25
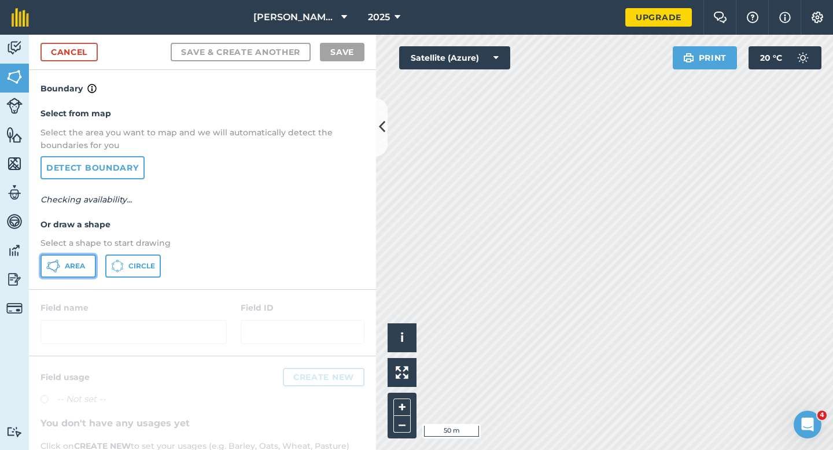
click at [77, 258] on button "Area" at bounding box center [68, 265] width 56 height 23
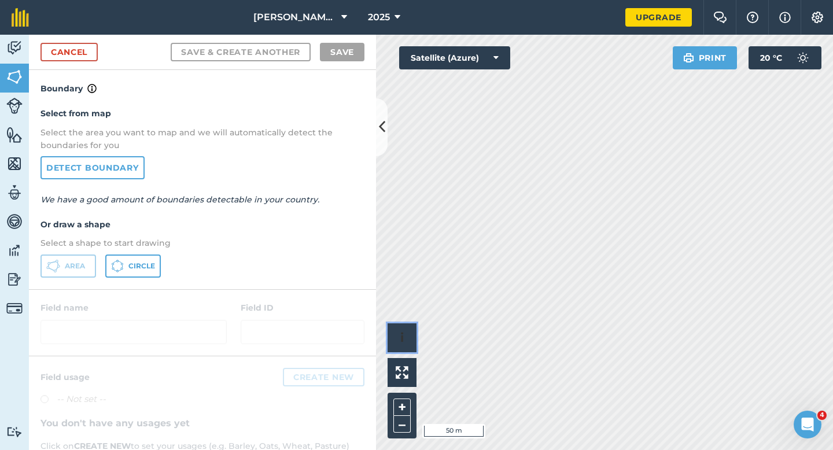
click at [599, 282] on div "Click to start drawing i © 2025 TomTom, Microsoft 50 m + –" at bounding box center [604, 242] width 457 height 415
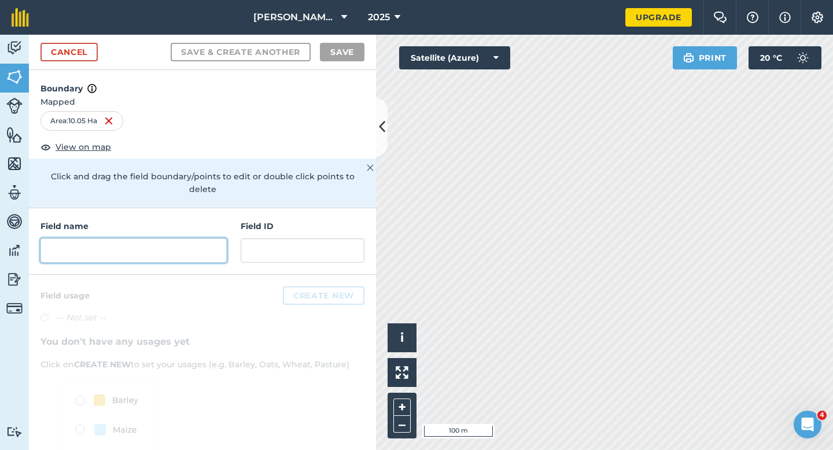
click at [186, 242] on input "text" at bounding box center [133, 250] width 186 height 24
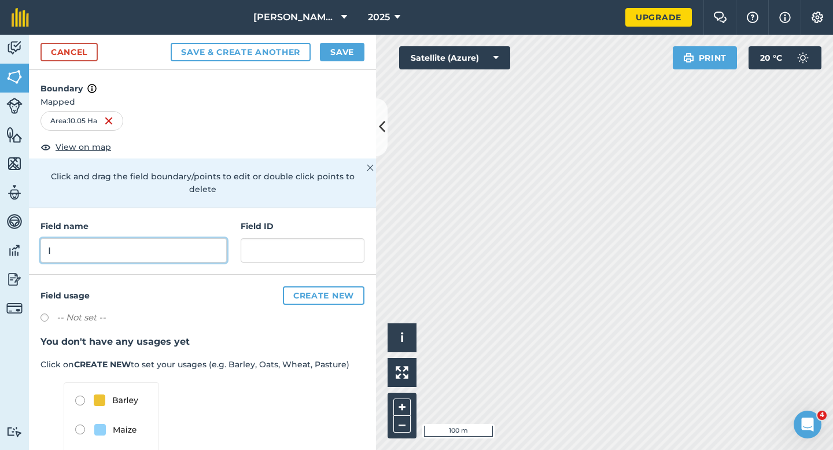
type input "I"
click at [334, 54] on button "Save" at bounding box center [342, 52] width 45 height 19
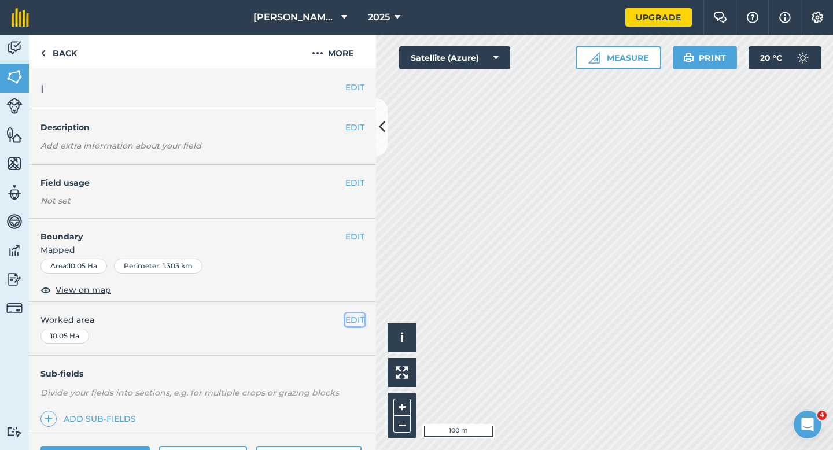
click at [351, 315] on button "EDIT" at bounding box center [354, 319] width 19 height 13
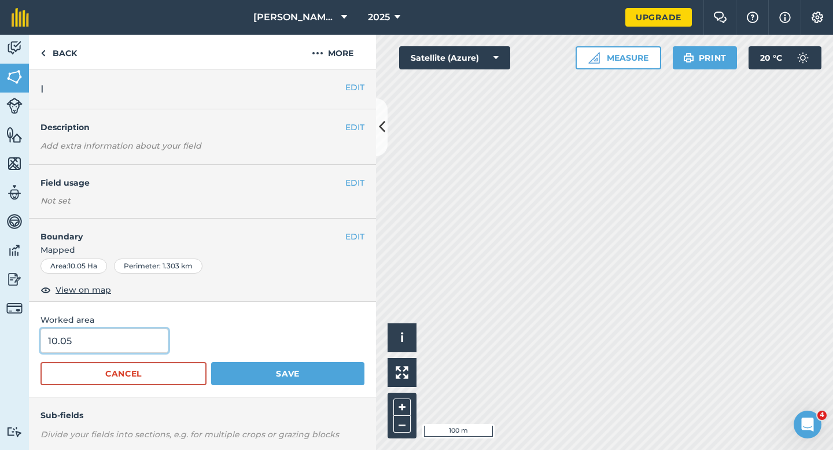
click at [112, 350] on input "10.05" at bounding box center [104, 341] width 128 height 24
type input "10"
click at [211, 362] on button "Save" at bounding box center [287, 373] width 153 height 23
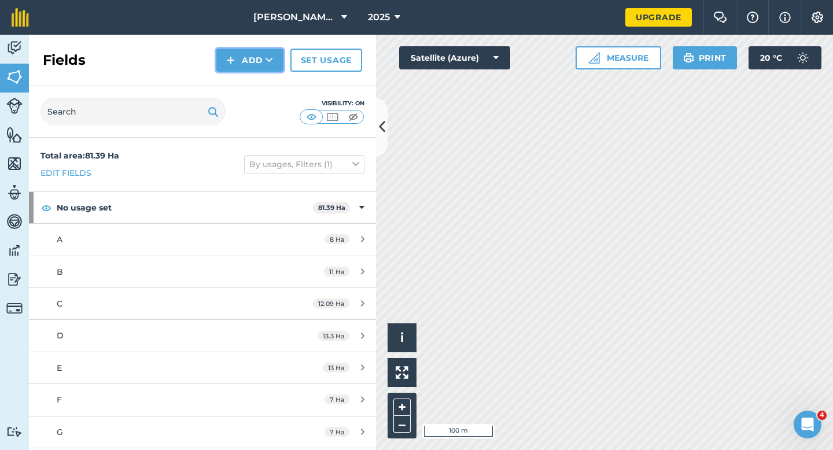
click at [256, 62] on button "Add" at bounding box center [249, 60] width 67 height 23
click at [256, 85] on link "Draw" at bounding box center [250, 85] width 64 height 25
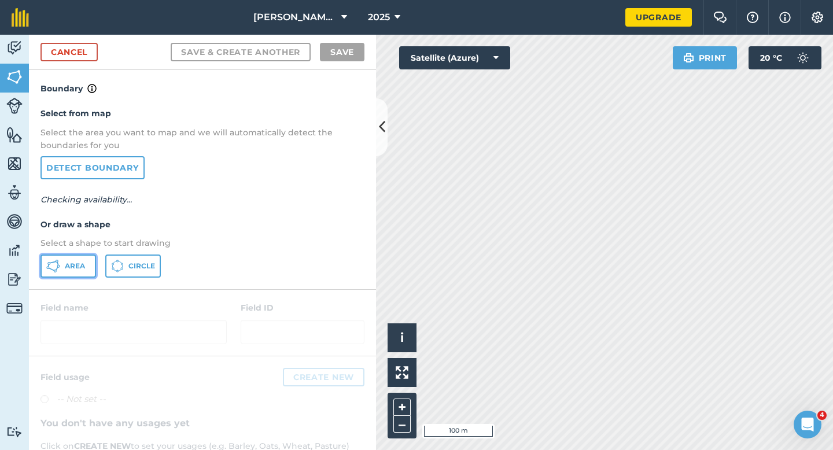
click at [81, 259] on button "Area" at bounding box center [68, 265] width 56 height 23
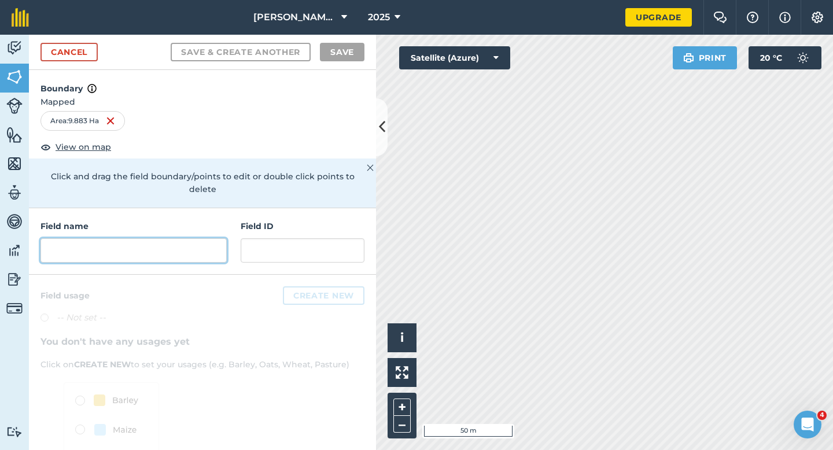
click at [145, 238] on input "text" at bounding box center [133, 250] width 186 height 24
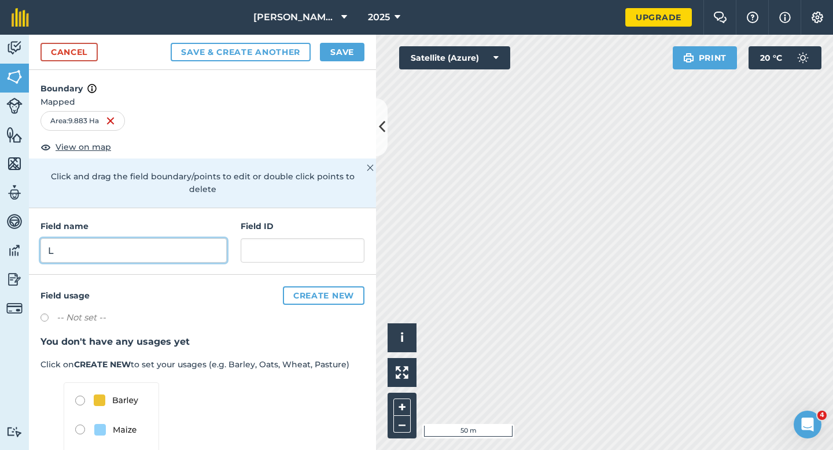
type input "L"
click at [344, 57] on button "Save" at bounding box center [342, 52] width 45 height 19
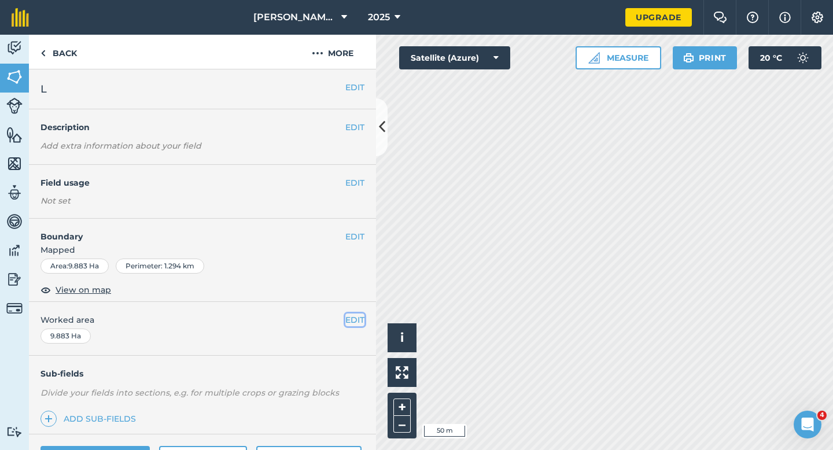
click at [347, 323] on button "EDIT" at bounding box center [354, 319] width 19 height 13
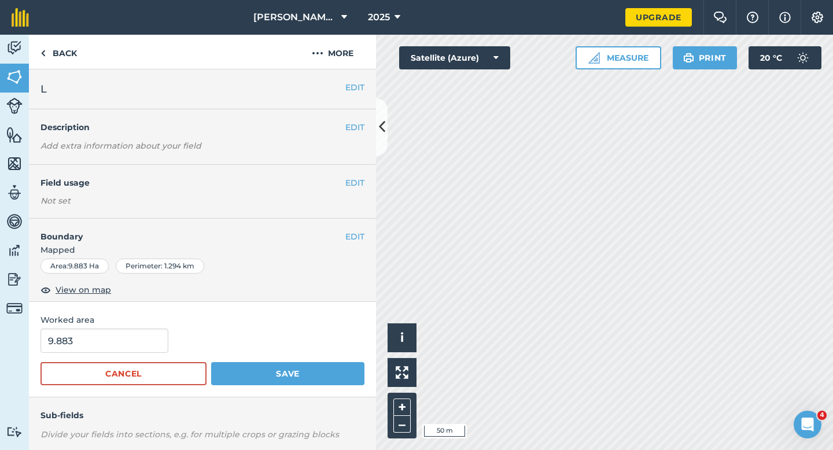
click at [124, 358] on form "9.883 Cancel Save" at bounding box center [202, 357] width 324 height 57
click at [124, 345] on input "9.883" at bounding box center [104, 341] width 128 height 24
type input "10"
click at [211, 362] on button "Save" at bounding box center [287, 373] width 153 height 23
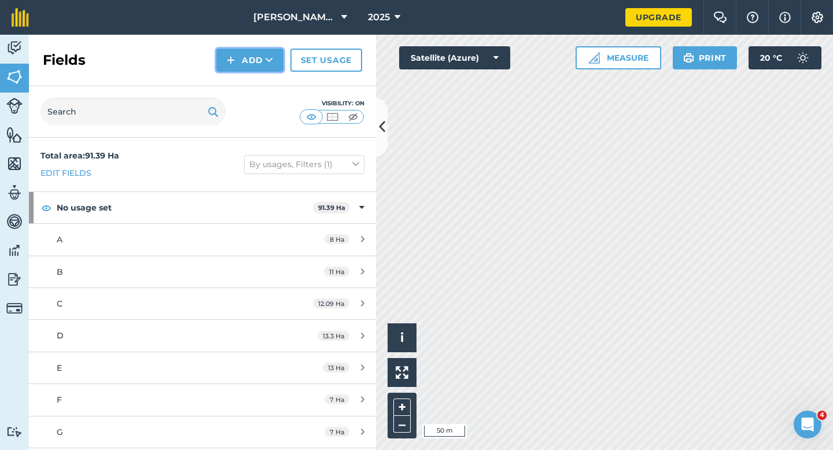
click at [247, 62] on button "Add" at bounding box center [249, 60] width 67 height 23
click at [247, 82] on link "Draw" at bounding box center [250, 85] width 64 height 25
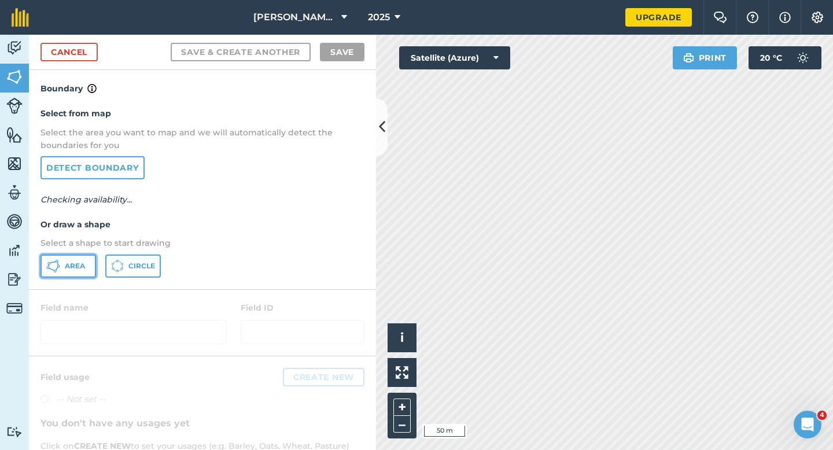
click at [64, 269] on button "Area" at bounding box center [68, 265] width 56 height 23
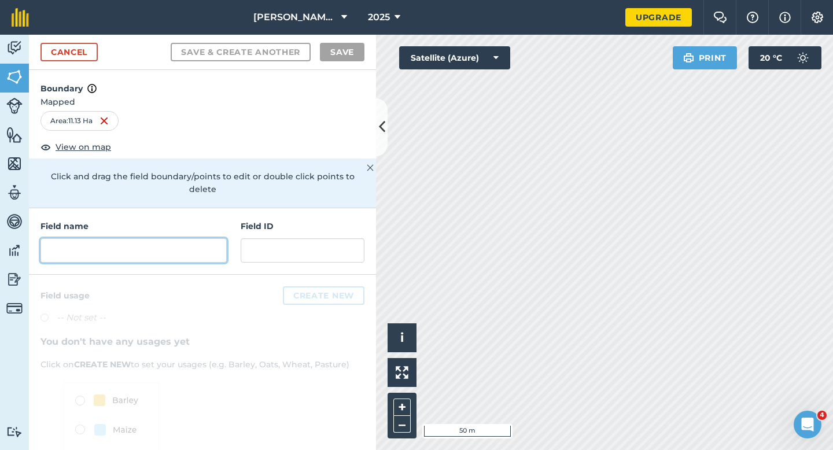
click at [201, 238] on input "text" at bounding box center [133, 250] width 186 height 24
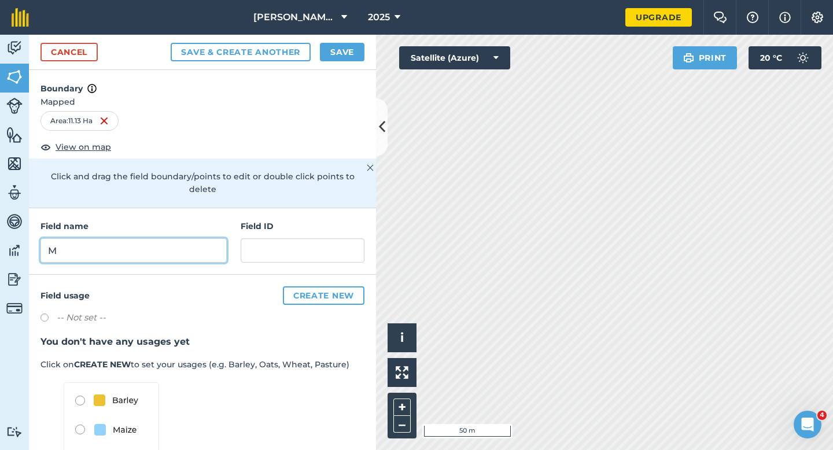
type input "M"
click at [356, 67] on div "Cancel Save & Create Another Save" at bounding box center [202, 52] width 347 height 35
click at [356, 58] on button "Save" at bounding box center [342, 52] width 45 height 19
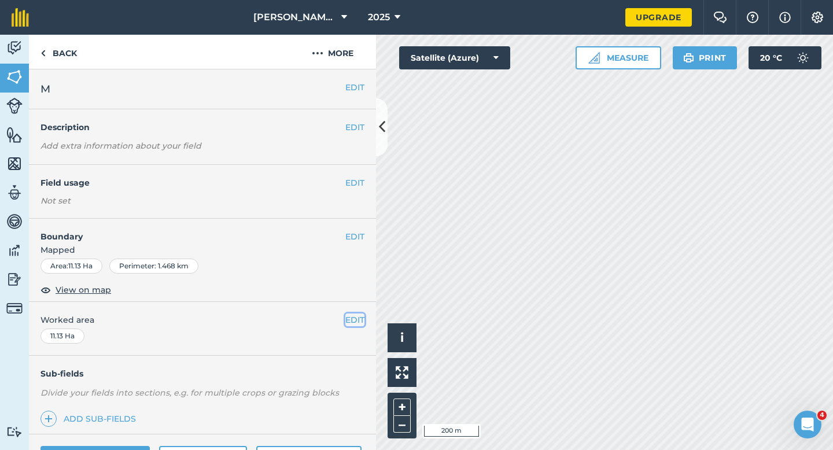
click at [353, 316] on button "EDIT" at bounding box center [354, 319] width 19 height 13
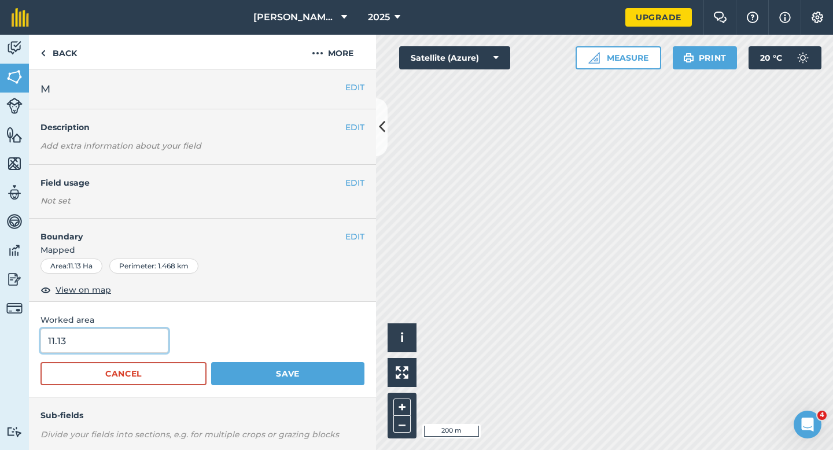
click at [121, 335] on input "11.13" at bounding box center [104, 341] width 128 height 24
type input "11"
click at [211, 362] on button "Save" at bounding box center [287, 373] width 153 height 23
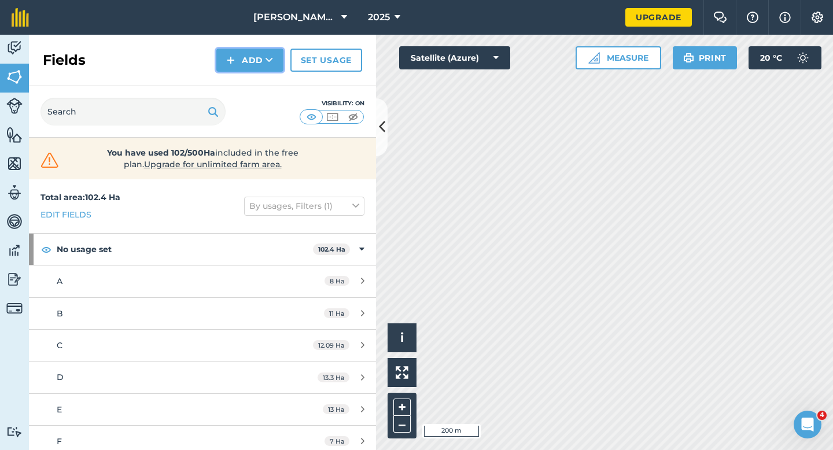
click at [245, 65] on button "Add" at bounding box center [249, 60] width 67 height 23
click at [250, 101] on link "Import" at bounding box center [250, 111] width 64 height 25
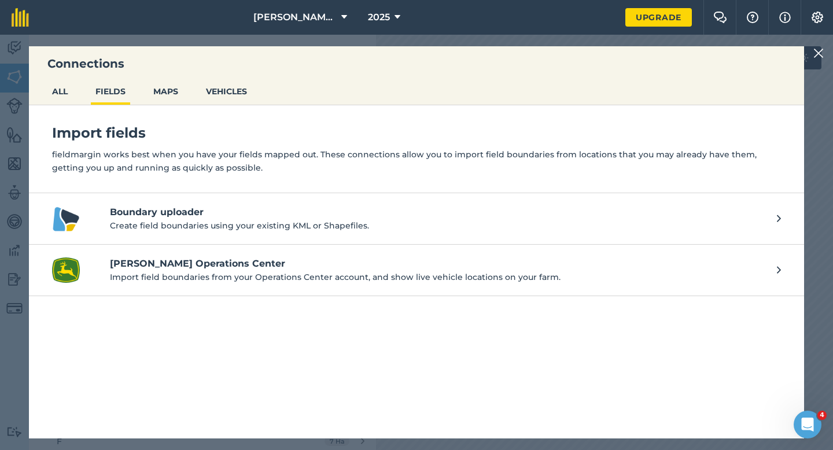
click at [820, 55] on img at bounding box center [818, 53] width 10 height 14
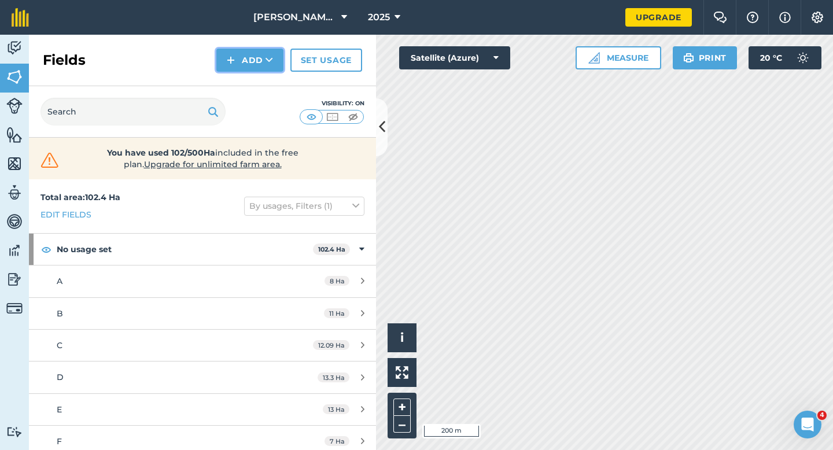
click at [261, 65] on button "Add" at bounding box center [249, 60] width 67 height 23
click at [261, 83] on link "Draw" at bounding box center [250, 85] width 64 height 25
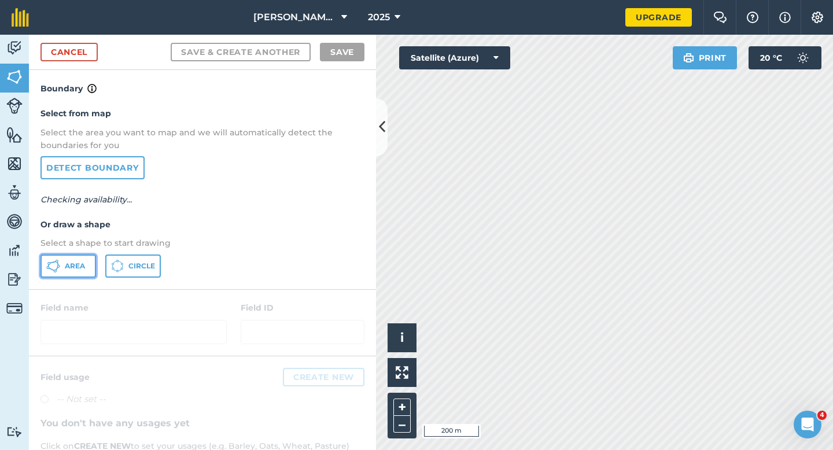
click at [48, 270] on icon at bounding box center [53, 266] width 14 height 14
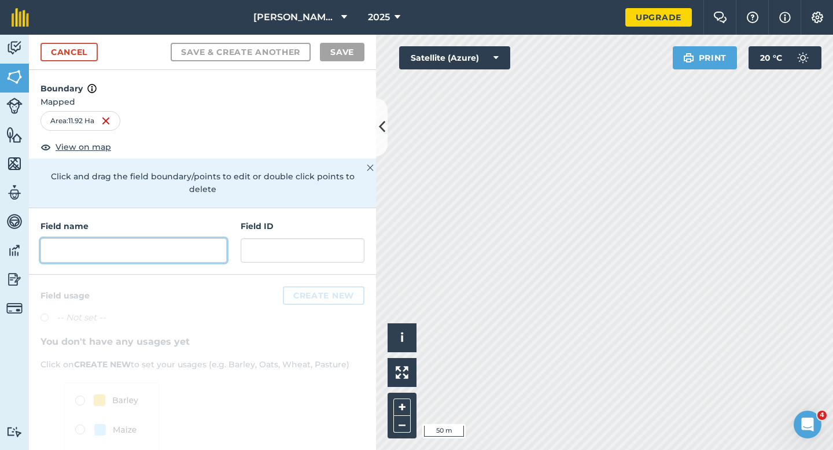
click at [127, 238] on input "text" at bounding box center [133, 250] width 186 height 24
type input "I"
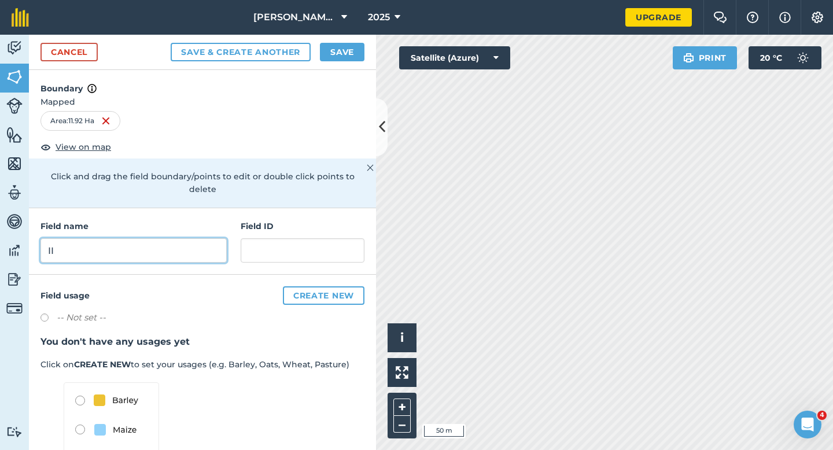
type input "I"
click at [349, 51] on button "Save" at bounding box center [342, 52] width 45 height 19
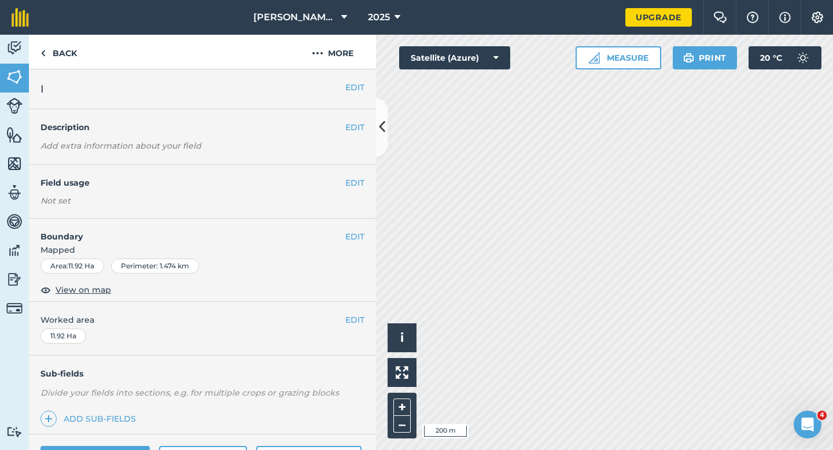
click at [350, 94] on div "EDIT I" at bounding box center [202, 89] width 347 height 40
click at [362, 88] on button "EDIT" at bounding box center [354, 87] width 19 height 13
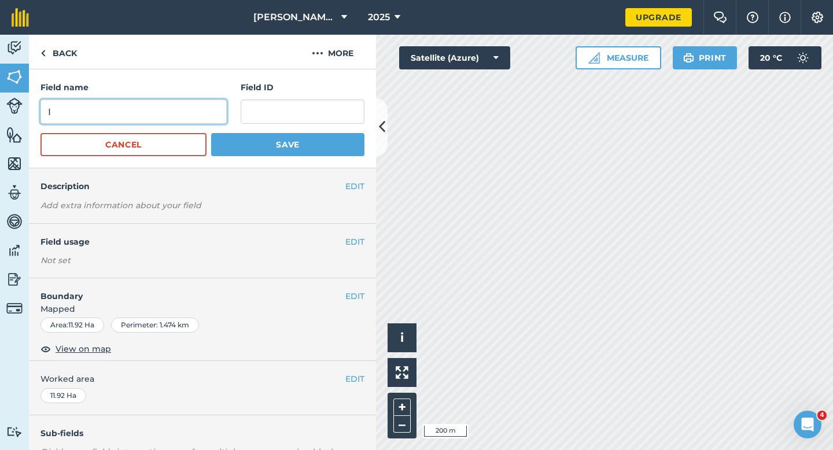
click at [191, 105] on input "I" at bounding box center [133, 111] width 186 height 24
type input "H"
click at [211, 133] on button "Save" at bounding box center [287, 144] width 153 height 23
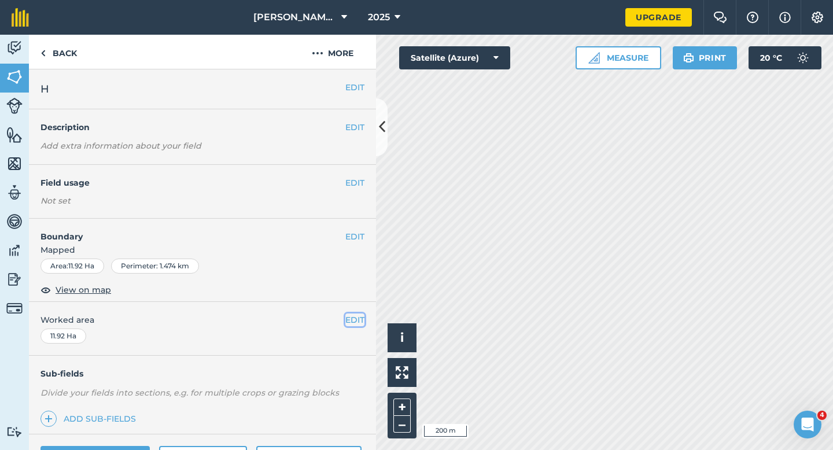
click at [350, 317] on button "EDIT" at bounding box center [354, 319] width 19 height 13
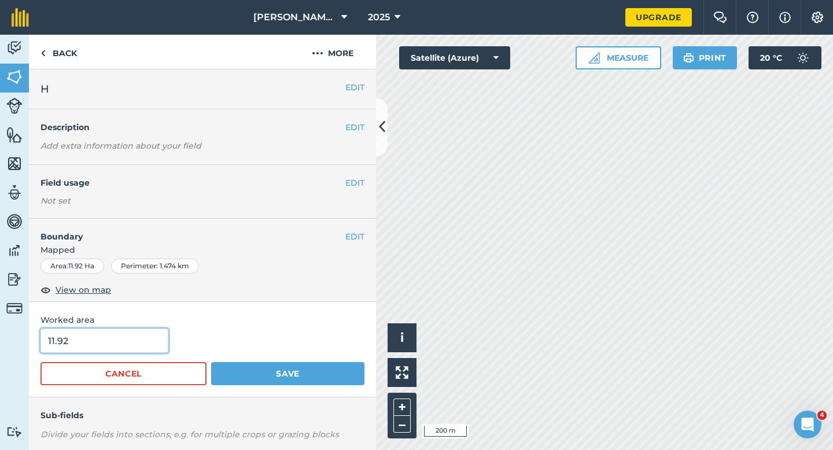
click at [148, 340] on input "11.92" at bounding box center [104, 341] width 128 height 24
type input "12"
click at [211, 362] on button "Save" at bounding box center [287, 373] width 153 height 23
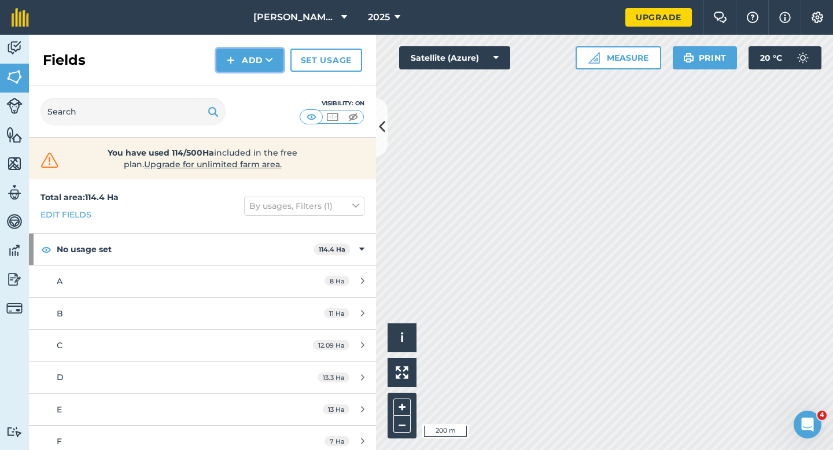
click at [263, 69] on button "Add" at bounding box center [249, 60] width 67 height 23
click at [263, 76] on link "Draw" at bounding box center [250, 85] width 64 height 25
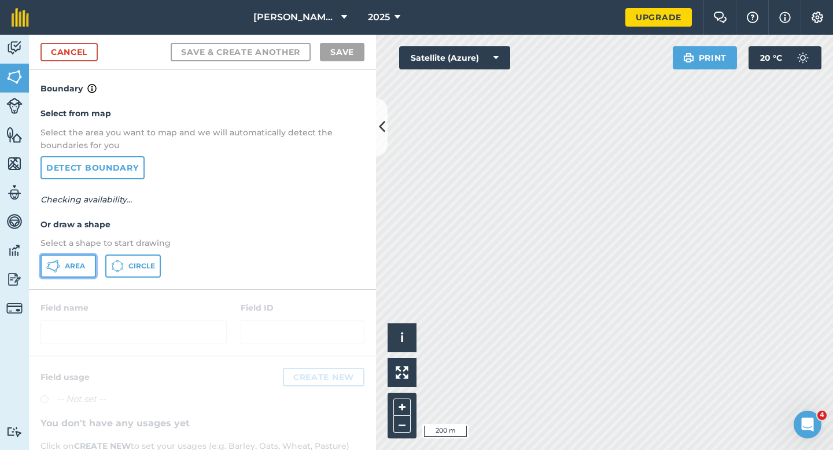
click at [71, 272] on button "Area" at bounding box center [68, 265] width 56 height 23
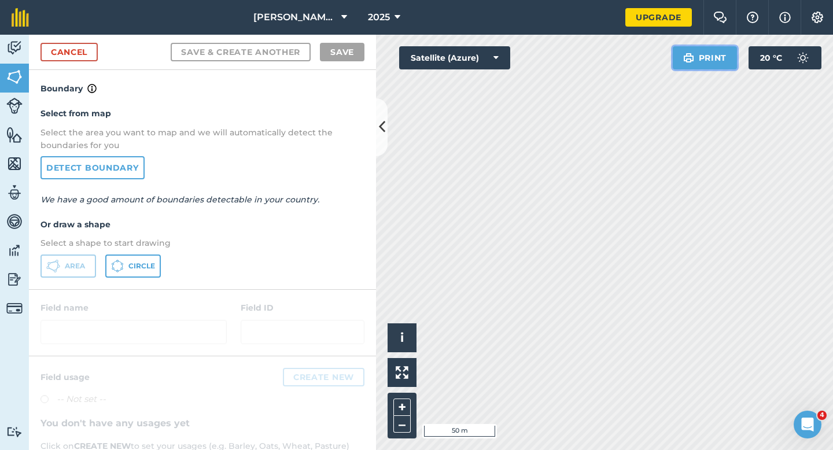
click at [681, 235] on div "Click to start drawing i © 2025 TomTom, Microsoft 50 m + – Satellite (Azure) Pr…" at bounding box center [604, 242] width 457 height 415
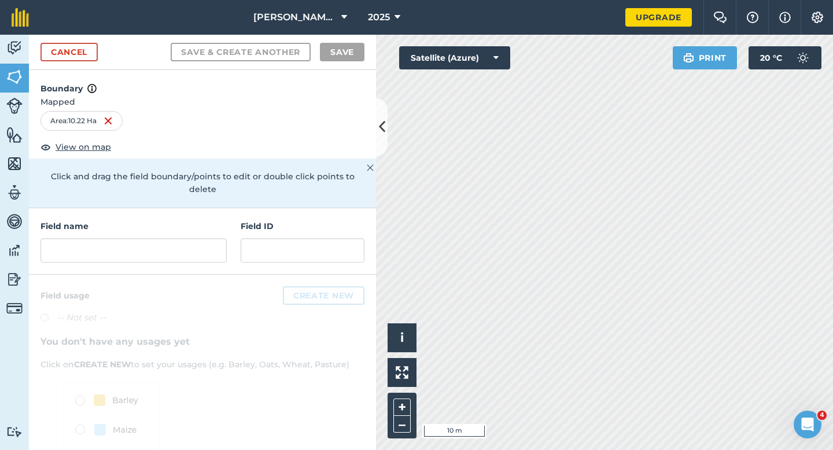
drag, startPoint x: 681, startPoint y: 61, endPoint x: 513, endPoint y: 9, distance: 175.8
click at [514, 10] on div "[PERSON_NAME] & Sons 2025 Upgrade Farm Chat Help Info Settings Map printing is …" at bounding box center [416, 225] width 833 height 450
click at [143, 243] on input "text" at bounding box center [133, 250] width 186 height 24
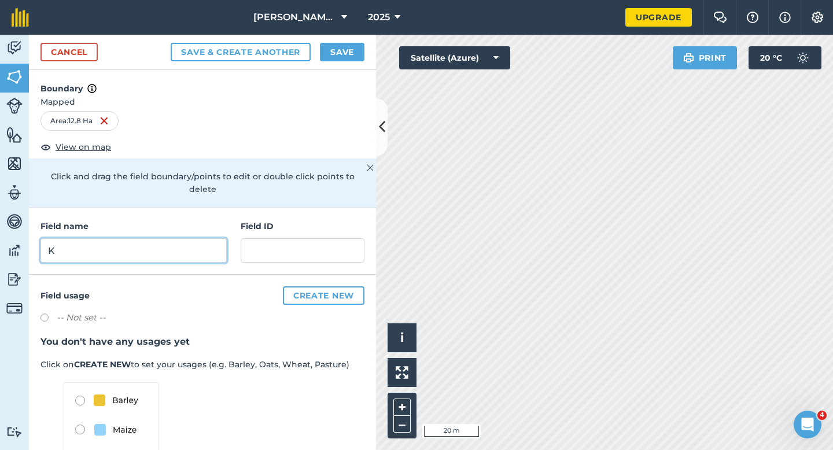
type input "K"
click at [341, 42] on div "Cancel Save & Create Another Save" at bounding box center [202, 52] width 347 height 35
click at [345, 42] on div "Cancel Save & Create Another Save" at bounding box center [202, 52] width 347 height 35
click at [346, 58] on button "Save" at bounding box center [342, 52] width 45 height 19
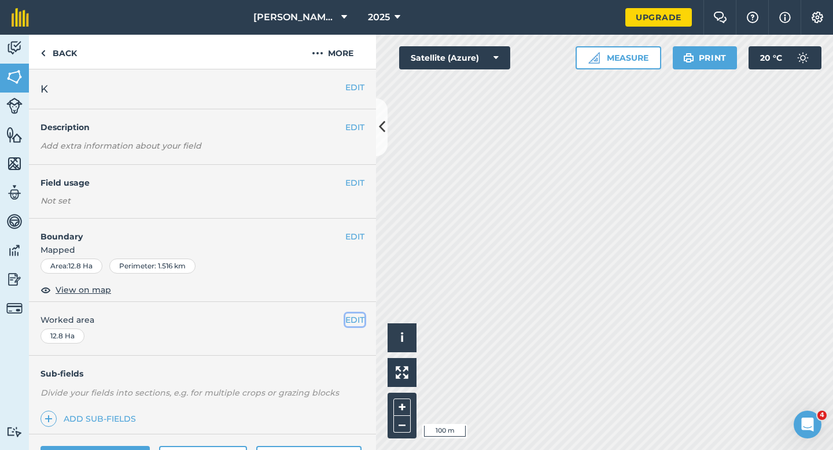
click at [357, 320] on button "EDIT" at bounding box center [354, 319] width 19 height 13
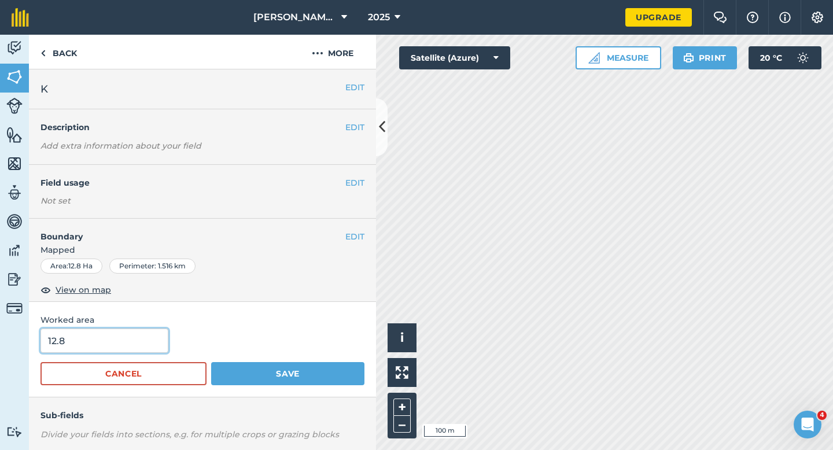
click at [86, 344] on input "12.8" at bounding box center [104, 341] width 128 height 24
type input "13"
click at [211, 362] on button "Save" at bounding box center [287, 373] width 153 height 23
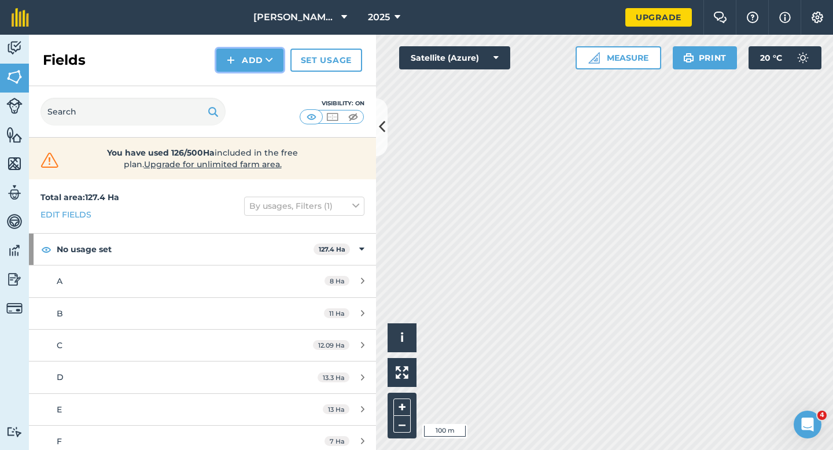
click at [253, 67] on button "Add" at bounding box center [249, 60] width 67 height 23
click at [253, 79] on link "Draw" at bounding box center [250, 85] width 64 height 25
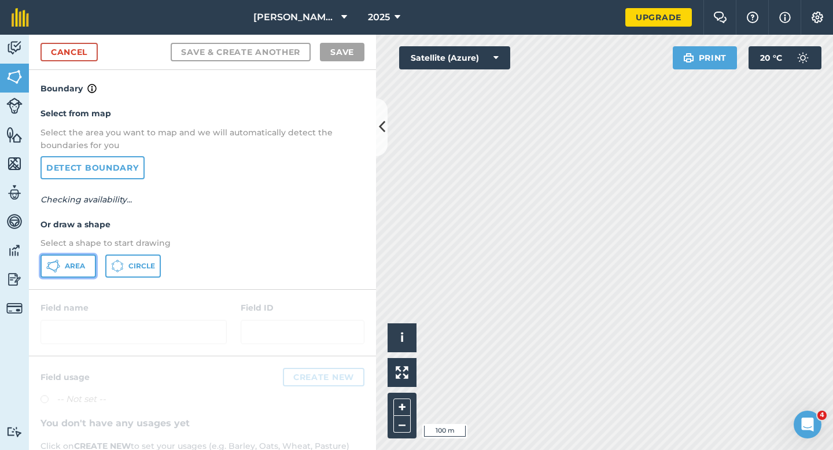
click at [84, 270] on span "Area" at bounding box center [75, 265] width 20 height 9
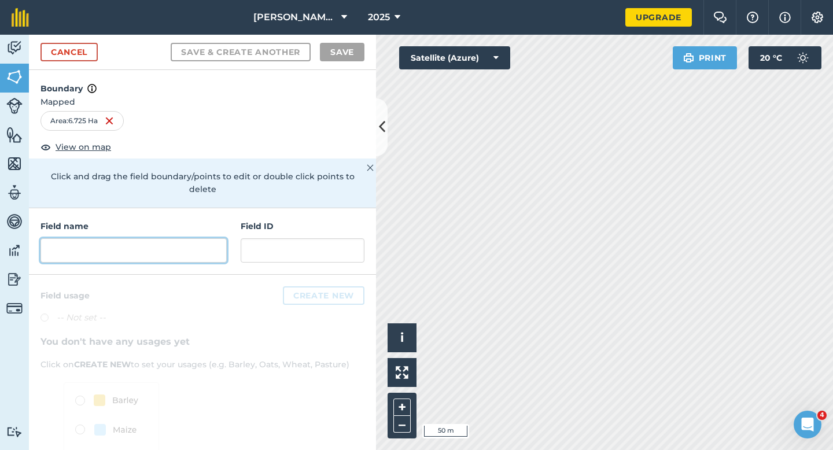
click at [135, 238] on input "text" at bounding box center [133, 250] width 186 height 24
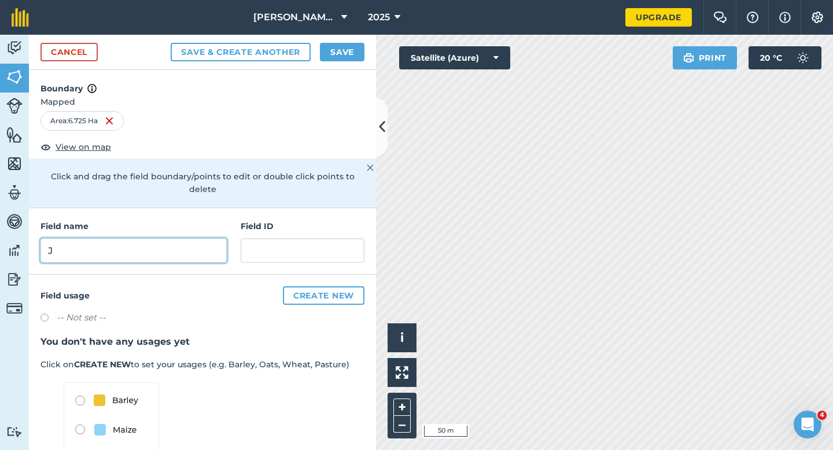
type input "J"
click at [347, 50] on button "Save" at bounding box center [342, 52] width 45 height 19
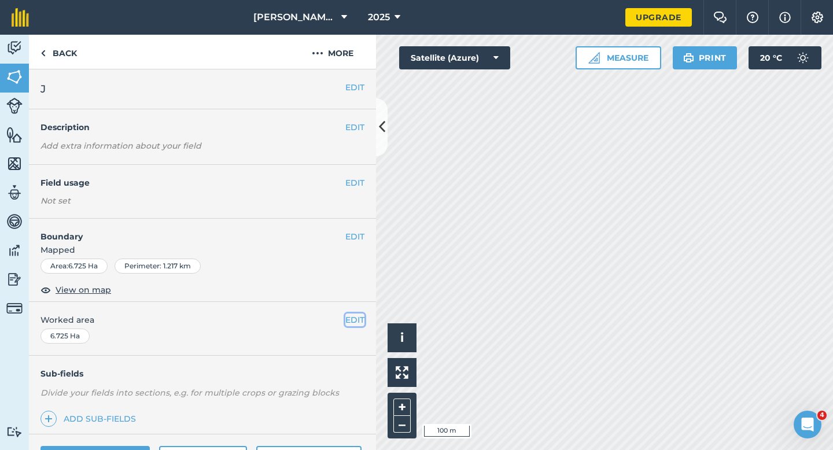
click at [356, 316] on button "EDIT" at bounding box center [354, 319] width 19 height 13
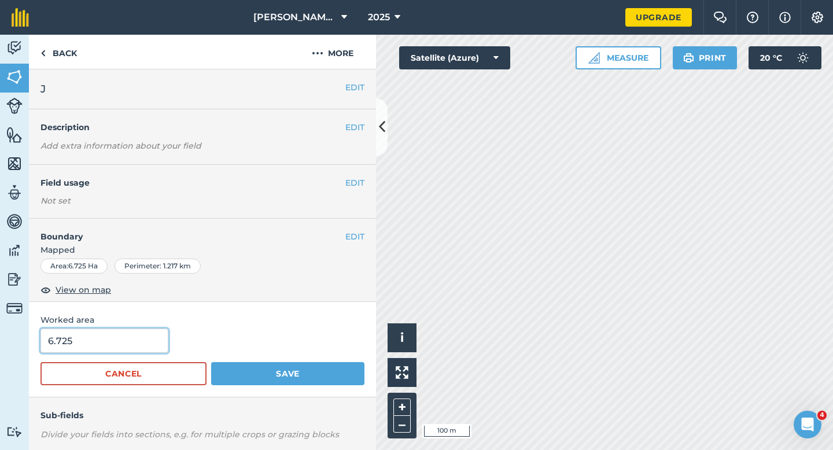
click at [102, 337] on input "6.725" at bounding box center [104, 341] width 128 height 24
type input "7"
click at [211, 362] on button "Save" at bounding box center [287, 373] width 153 height 23
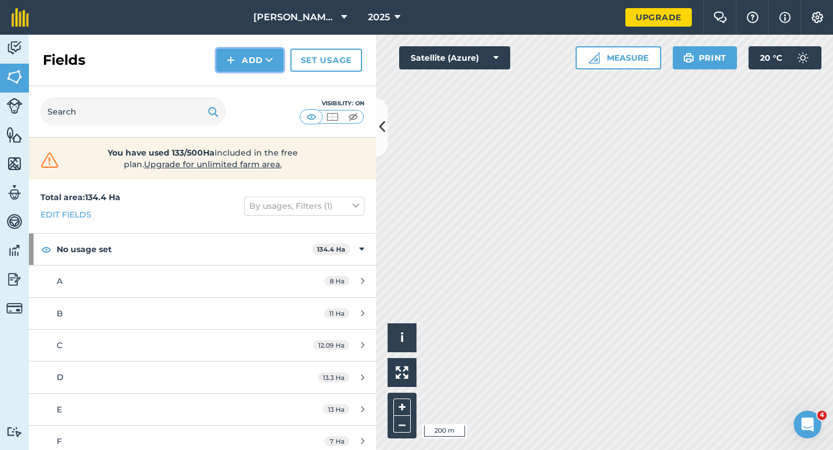
click at [267, 71] on button "Add" at bounding box center [249, 60] width 67 height 23
click at [267, 78] on link "Draw" at bounding box center [250, 85] width 64 height 25
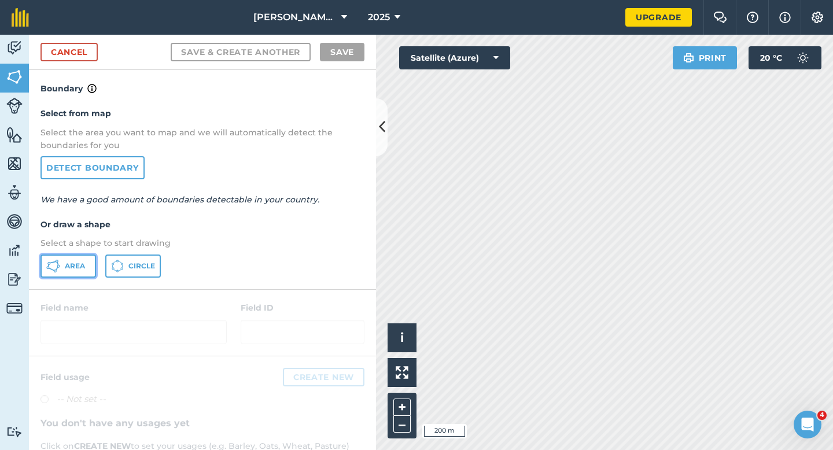
click at [84, 263] on span "Area" at bounding box center [75, 265] width 20 height 9
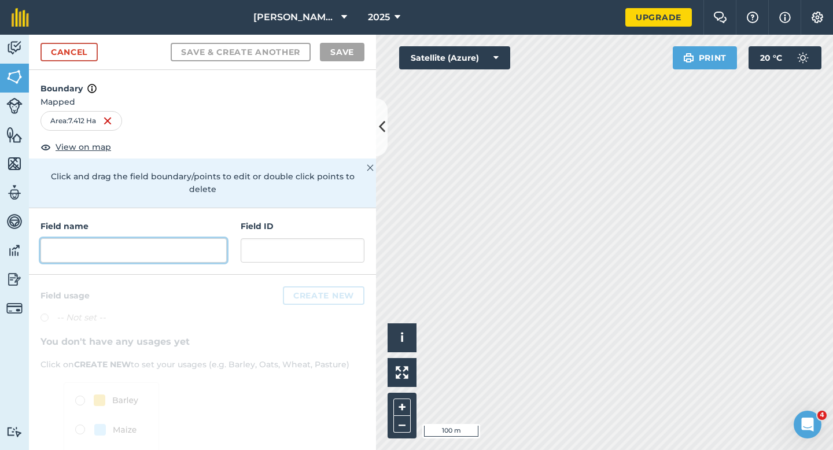
click at [152, 243] on input "text" at bounding box center [133, 250] width 186 height 24
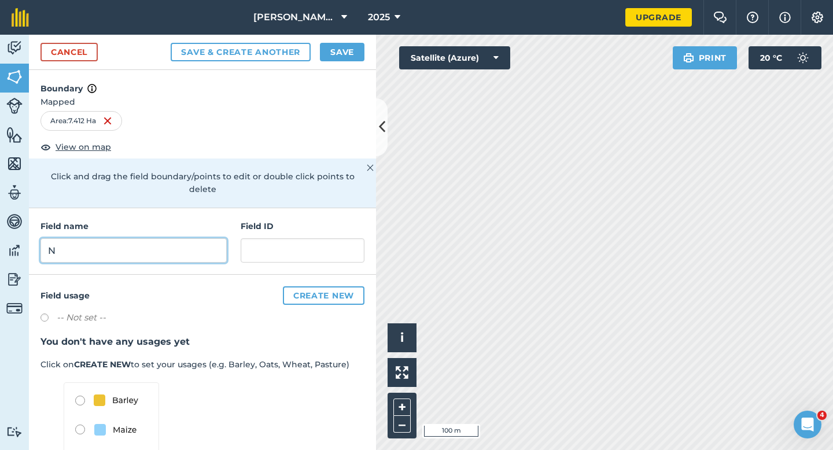
type input "N"
click at [348, 43] on button "Save" at bounding box center [342, 52] width 45 height 19
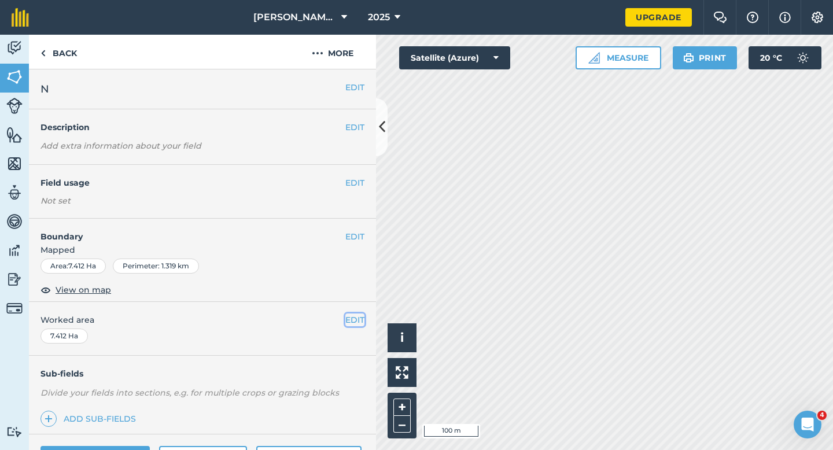
click at [345, 322] on button "EDIT" at bounding box center [354, 319] width 19 height 13
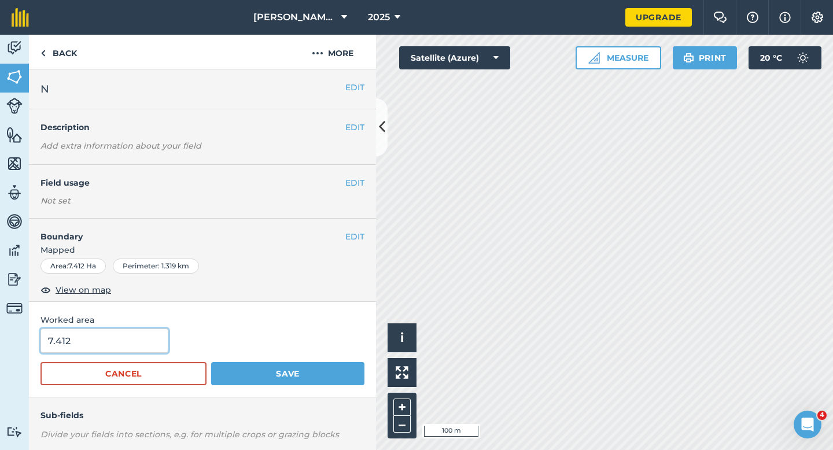
click at [82, 352] on input "7.412" at bounding box center [104, 341] width 128 height 24
click at [82, 349] on input "7.412" at bounding box center [104, 341] width 128 height 24
type input "7.4"
click at [211, 362] on button "Save" at bounding box center [287, 373] width 153 height 23
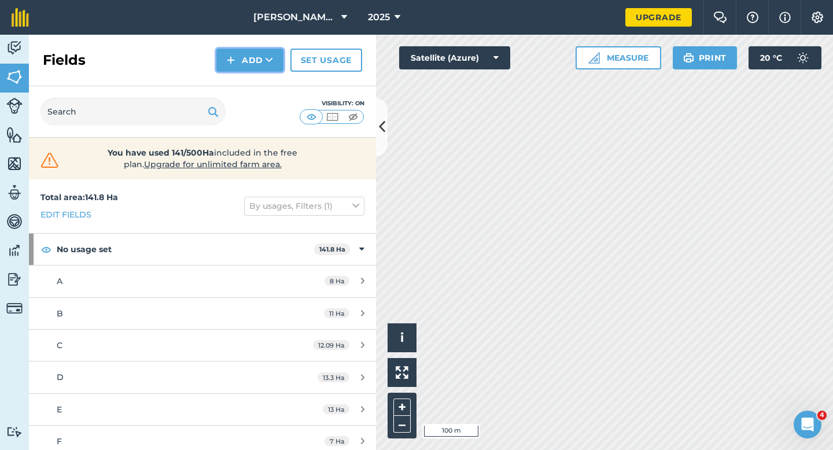
click at [239, 64] on button "Add" at bounding box center [249, 60] width 67 height 23
click at [239, 87] on link "Draw" at bounding box center [250, 85] width 64 height 25
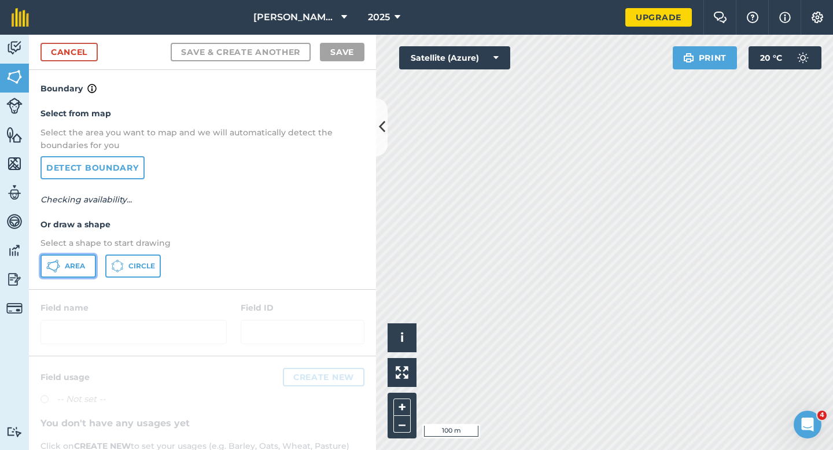
click at [61, 274] on button "Area" at bounding box center [68, 265] width 56 height 23
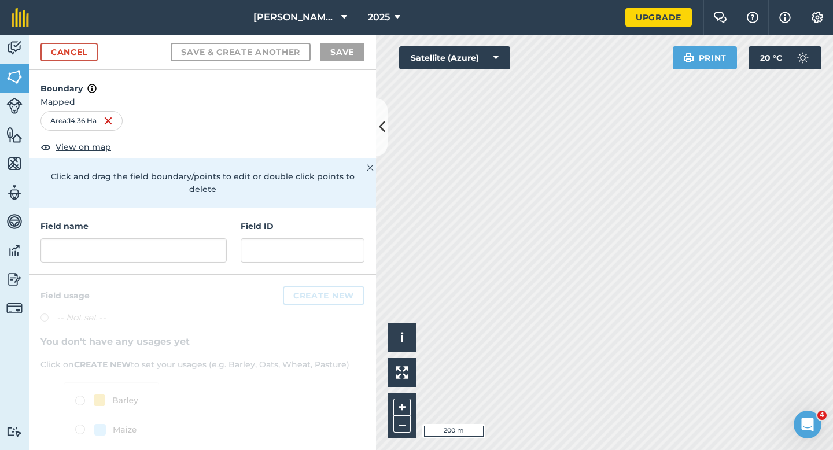
click at [157, 208] on div "Field name Field ID" at bounding box center [202, 241] width 347 height 67
click at [157, 224] on div "Field name" at bounding box center [133, 241] width 186 height 43
click at [157, 241] on input "text" at bounding box center [133, 250] width 186 height 24
click at [157, 238] on input "text" at bounding box center [133, 250] width 186 height 24
type input "P"
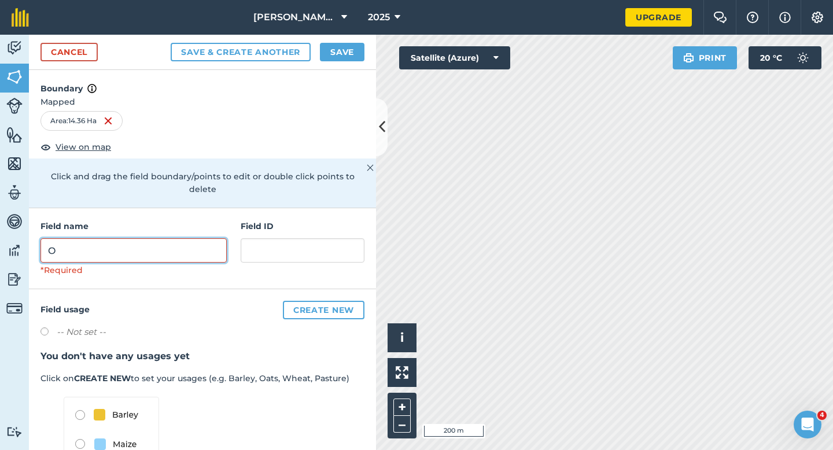
type input "O"
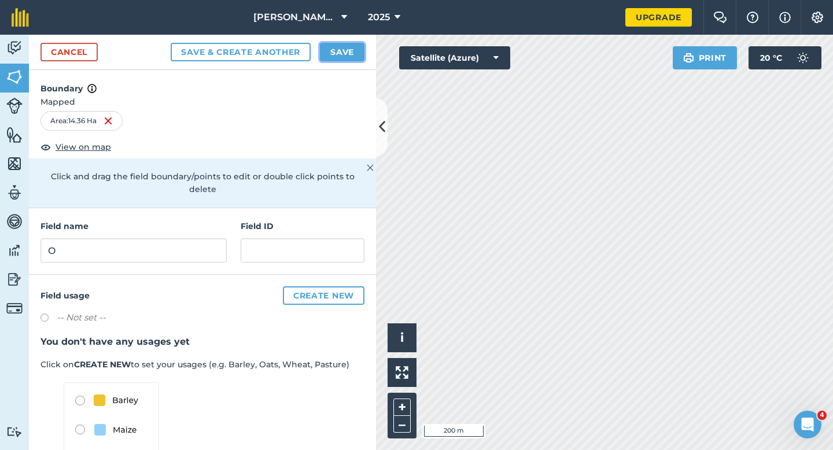
click at [344, 45] on button "Save" at bounding box center [342, 52] width 45 height 19
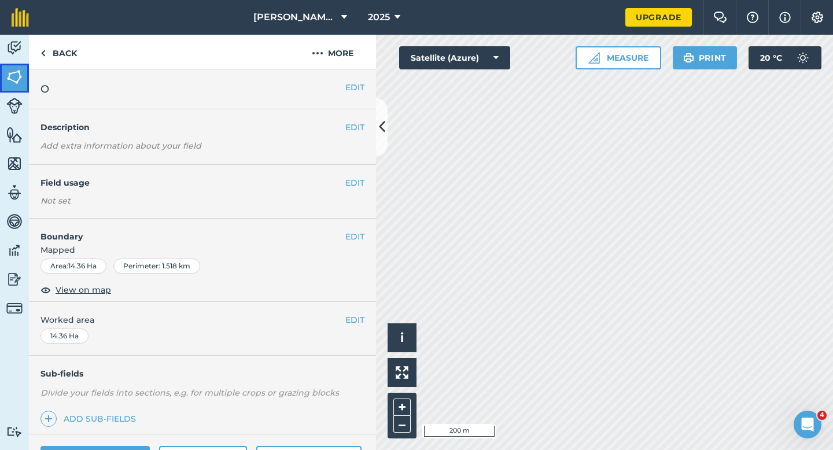
click at [3, 65] on link "Fields" at bounding box center [14, 78] width 29 height 29
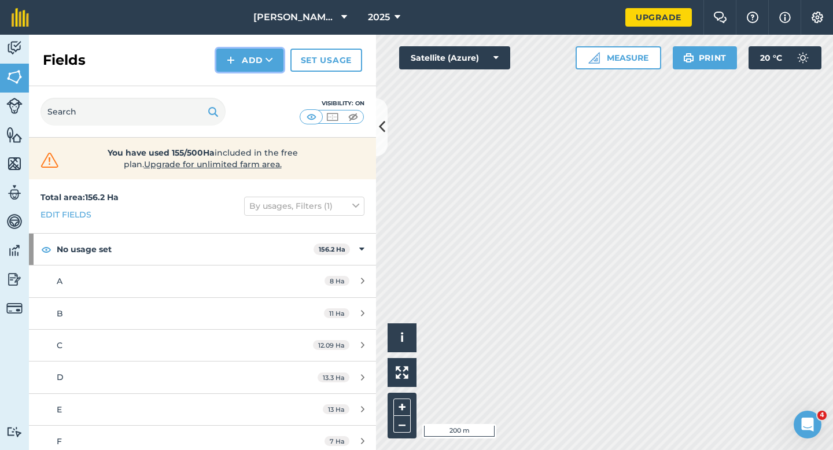
click at [238, 60] on button "Add" at bounding box center [249, 60] width 67 height 23
click at [239, 81] on link "Draw" at bounding box center [250, 85] width 64 height 25
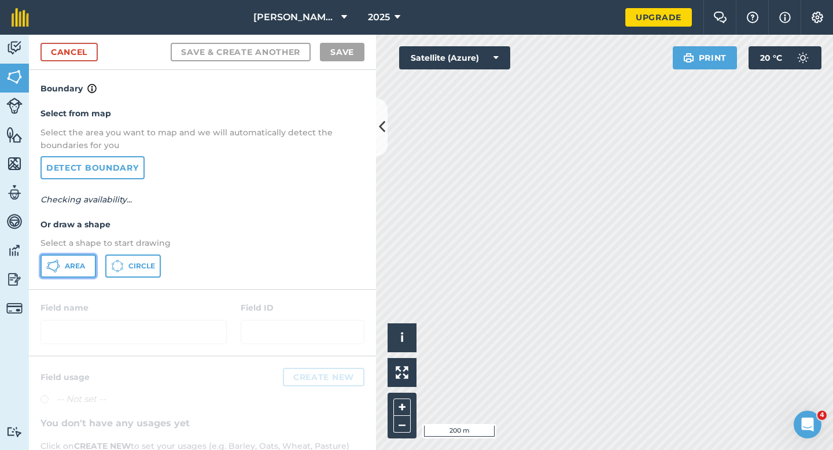
click at [71, 274] on button "Area" at bounding box center [68, 265] width 56 height 23
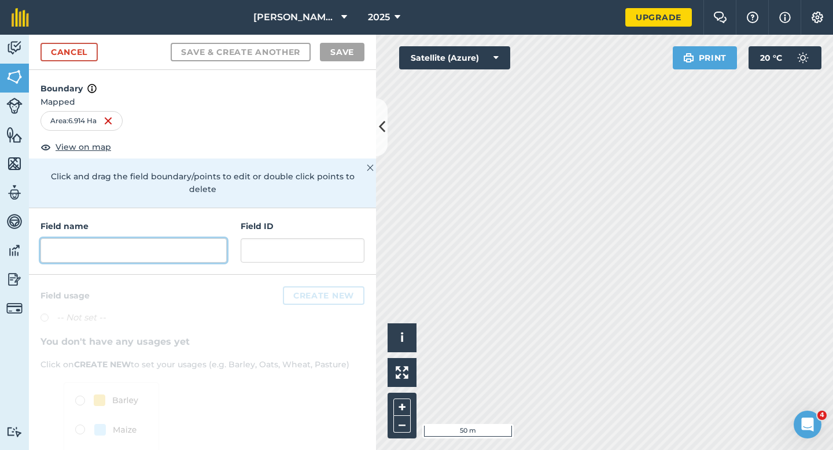
click at [161, 238] on input "text" at bounding box center [133, 250] width 186 height 24
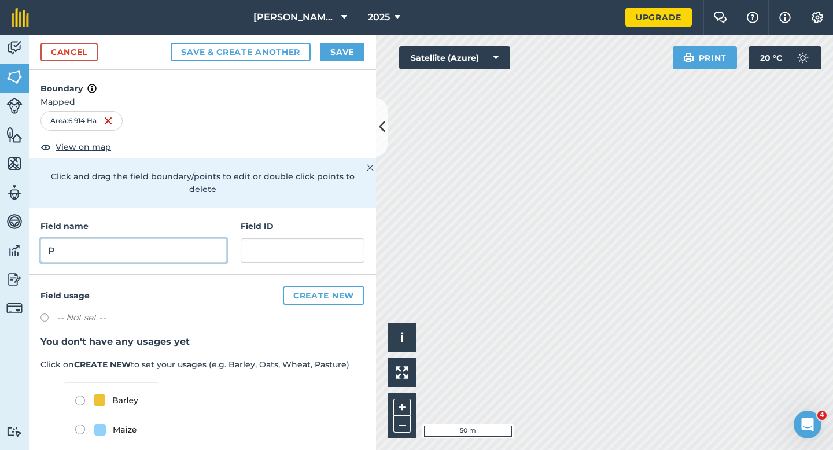
type input "P"
click at [328, 65] on div "Cancel Save & Create Another Save" at bounding box center [202, 52] width 347 height 35
click at [328, 58] on button "Save" at bounding box center [342, 52] width 45 height 19
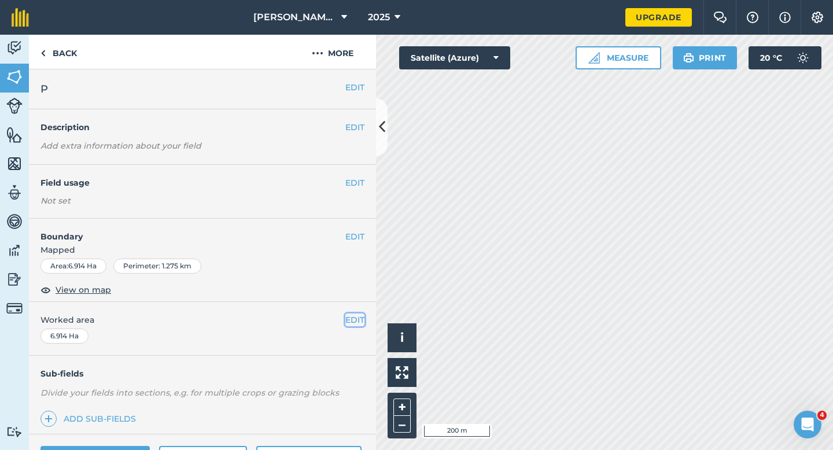
click at [357, 320] on button "EDIT" at bounding box center [354, 319] width 19 height 13
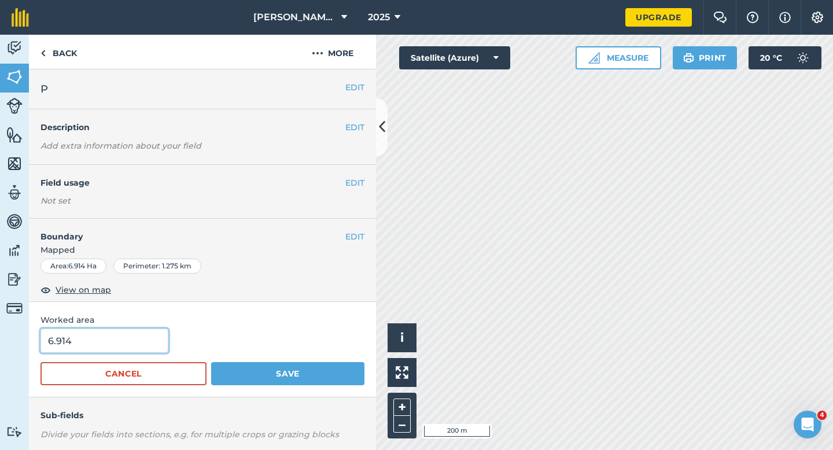
click at [122, 337] on input "6.914" at bounding box center [104, 341] width 128 height 24
click at [211, 362] on button "Save" at bounding box center [287, 373] width 153 height 23
click at [142, 329] on input "6.914" at bounding box center [104, 341] width 128 height 24
type input "7"
click at [211, 362] on button "Save" at bounding box center [287, 373] width 153 height 23
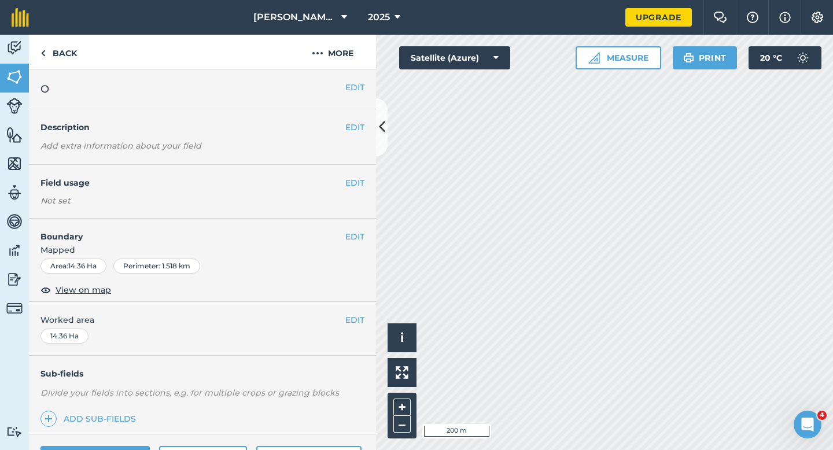
click at [364, 308] on div "EDIT Worked area 14.36 Ha" at bounding box center [202, 329] width 347 height 54
click at [363, 318] on button "EDIT" at bounding box center [354, 319] width 19 height 13
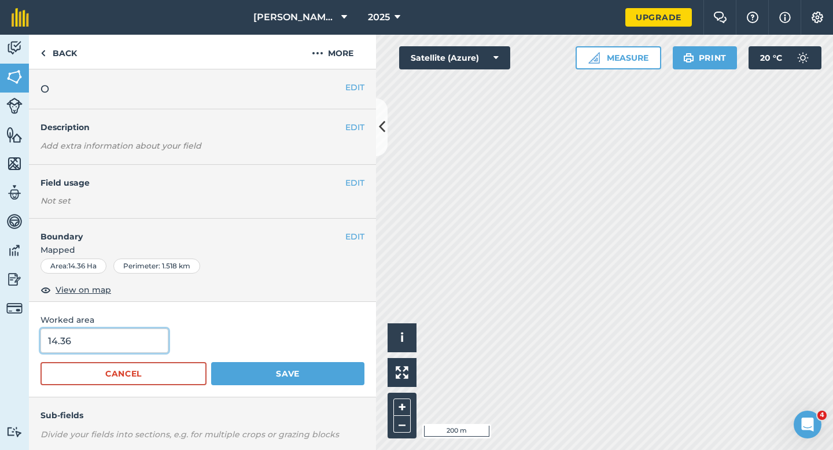
click at [126, 330] on input "14.36" at bounding box center [104, 341] width 128 height 24
click at [125, 331] on input "14.36" at bounding box center [104, 341] width 128 height 24
type input "13.3"
click at [211, 362] on button "Save" at bounding box center [287, 373] width 153 height 23
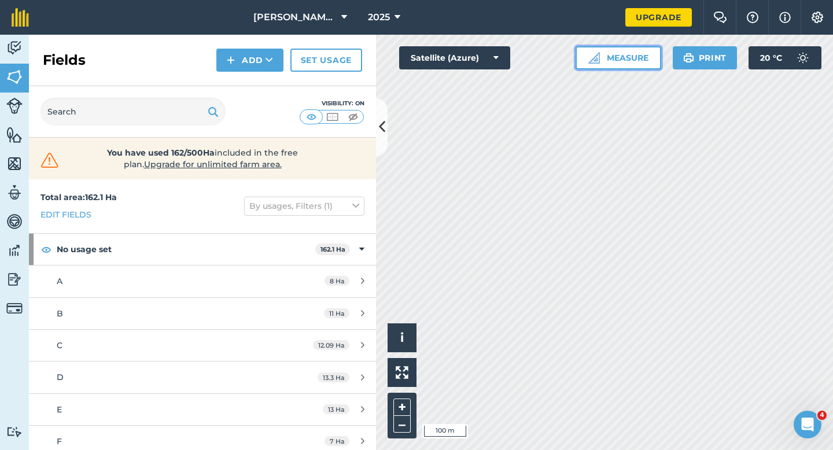
click at [618, 49] on button "Measure" at bounding box center [618, 57] width 86 height 23
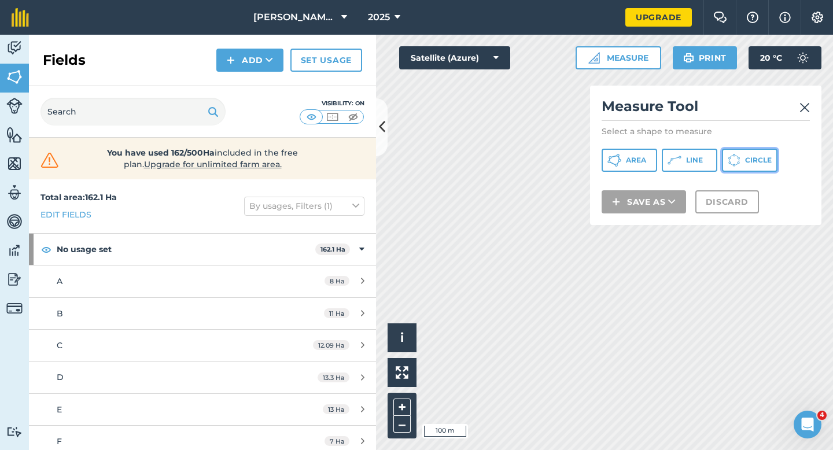
click at [743, 155] on button "Circle" at bounding box center [750, 160] width 56 height 23
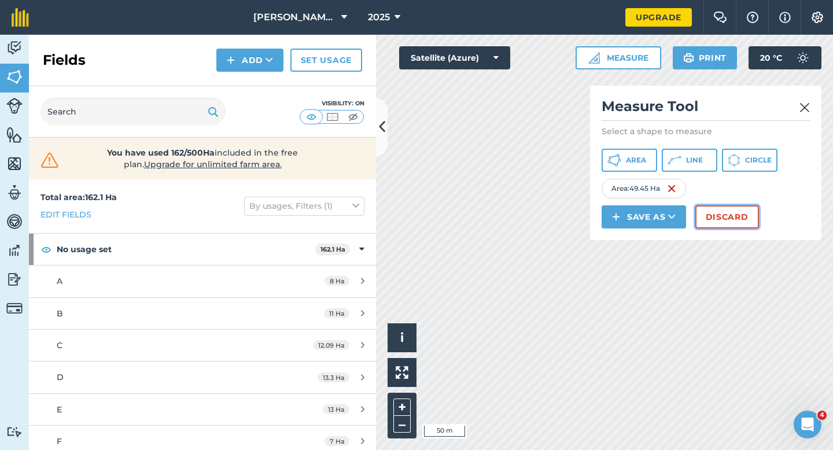
click at [721, 214] on button "Discard" at bounding box center [727, 216] width 64 height 23
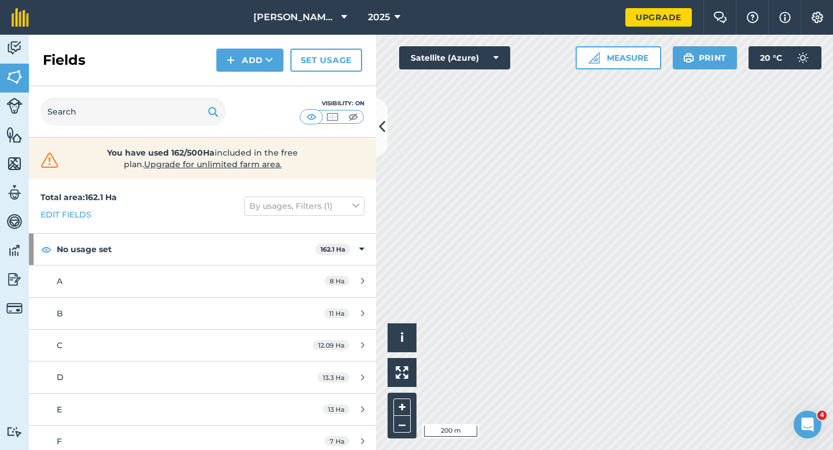
click at [246, 46] on div "Fields Add Set usage" at bounding box center [202, 60] width 347 height 51
click at [246, 58] on button "Add" at bounding box center [249, 60] width 67 height 23
click at [246, 86] on link "Draw" at bounding box center [250, 85] width 64 height 25
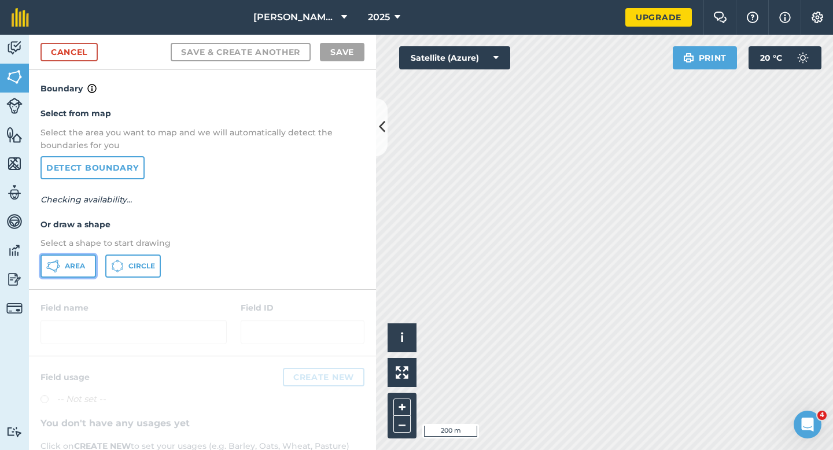
click at [80, 266] on span "Area" at bounding box center [75, 265] width 20 height 9
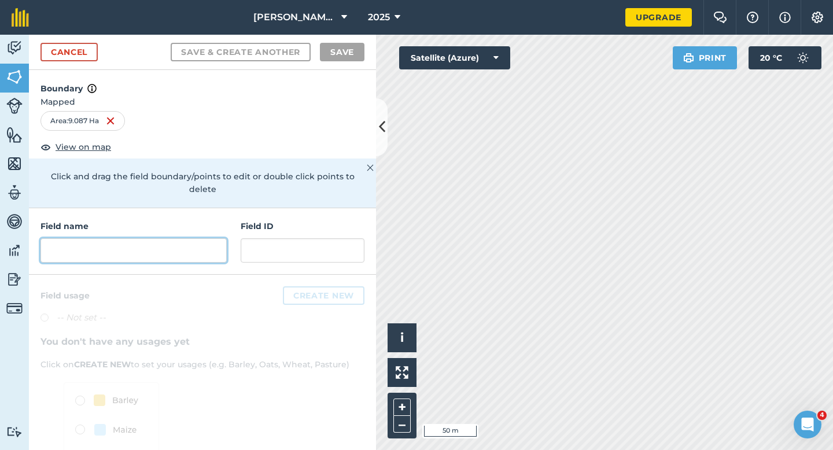
click at [165, 238] on input "text" at bounding box center [133, 250] width 186 height 24
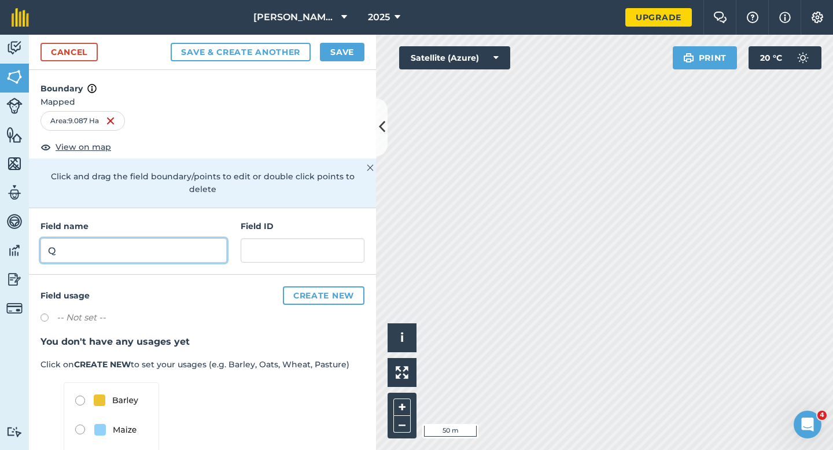
type input "Q"
click at [326, 61] on div "Cancel Save & Create Another Save" at bounding box center [202, 52] width 347 height 35
click at [332, 50] on button "Save" at bounding box center [342, 52] width 45 height 19
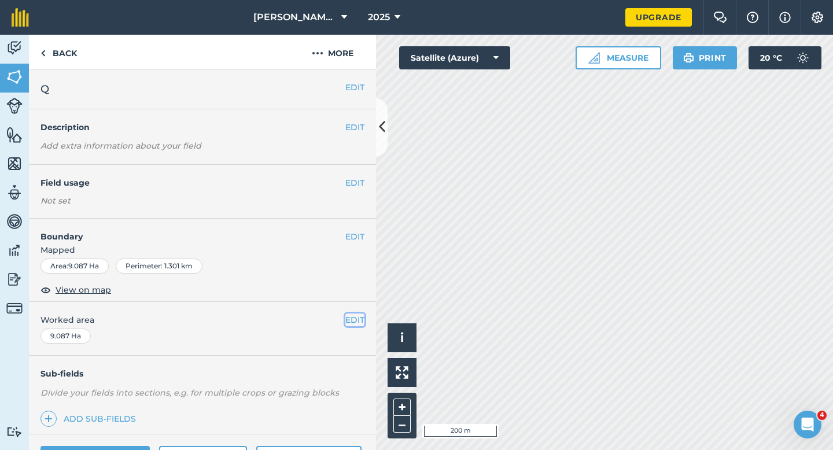
click at [360, 322] on button "EDIT" at bounding box center [354, 319] width 19 height 13
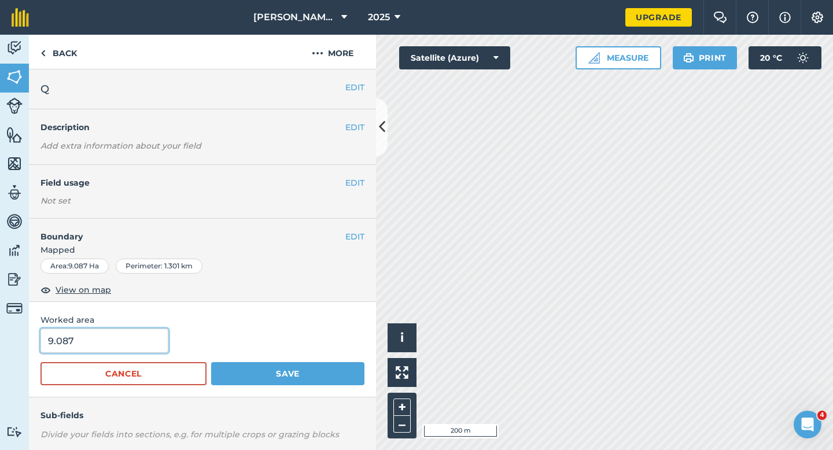
click at [156, 337] on input "9.087" at bounding box center [104, 341] width 128 height 24
type input "9"
click at [211, 362] on button "Save" at bounding box center [287, 373] width 153 height 23
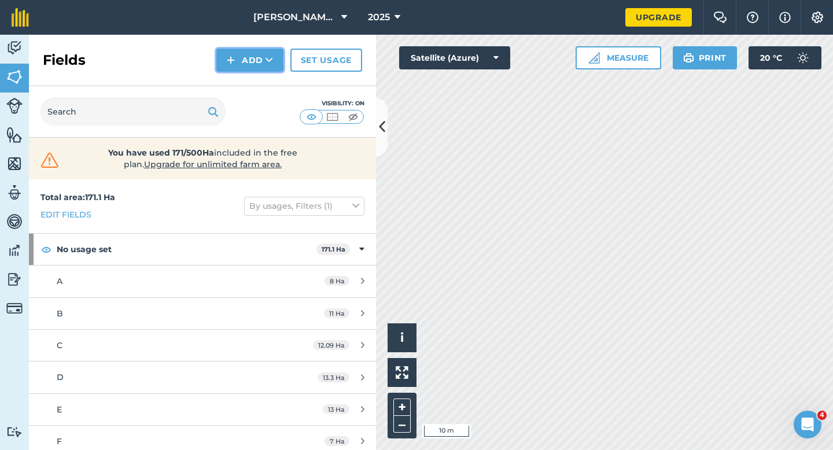
click at [271, 53] on button "Add" at bounding box center [249, 60] width 67 height 23
click at [271, 83] on link "Draw" at bounding box center [250, 85] width 64 height 25
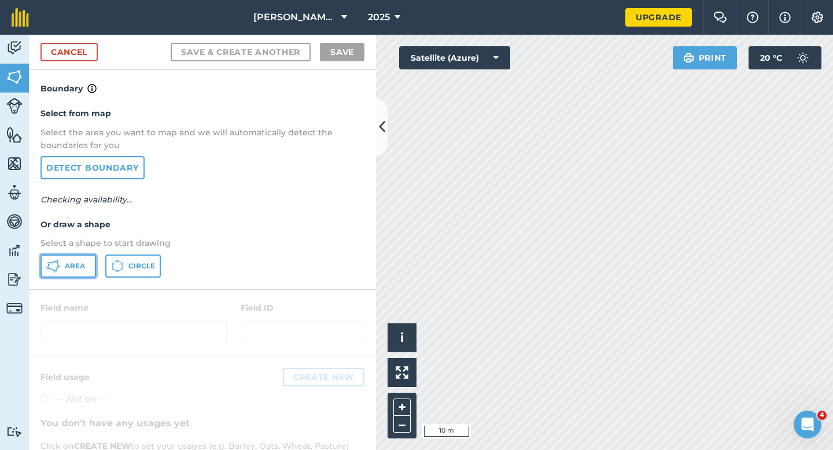
click at [69, 257] on button "Area" at bounding box center [68, 265] width 56 height 23
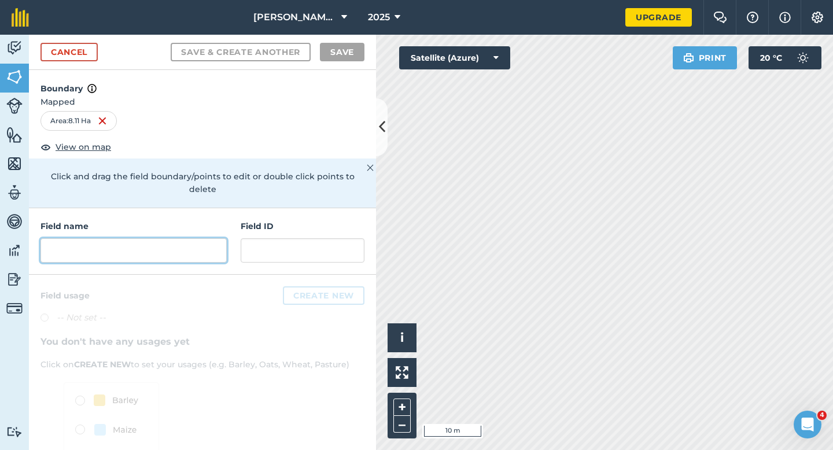
click at [201, 238] on input "text" at bounding box center [133, 250] width 186 height 24
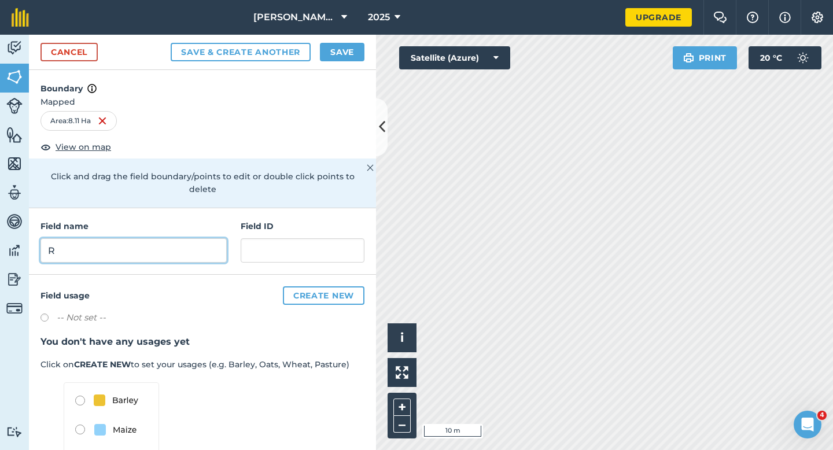
type input "R"
click at [358, 46] on button "Save" at bounding box center [342, 52] width 45 height 19
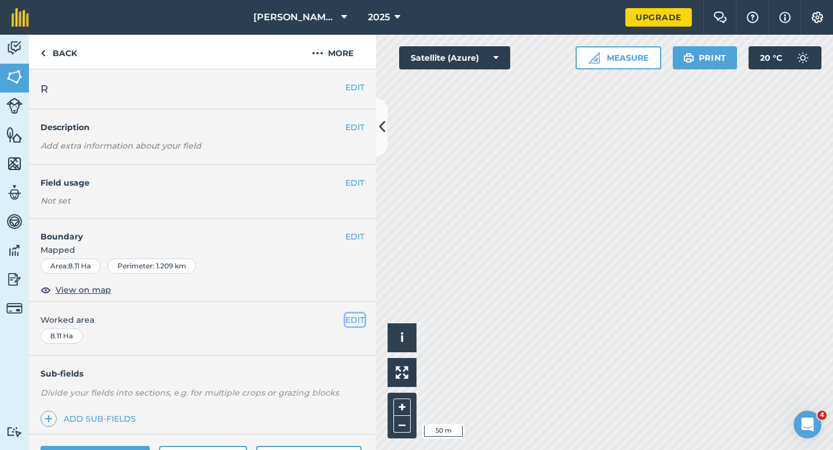
click at [353, 322] on button "EDIT" at bounding box center [354, 319] width 19 height 13
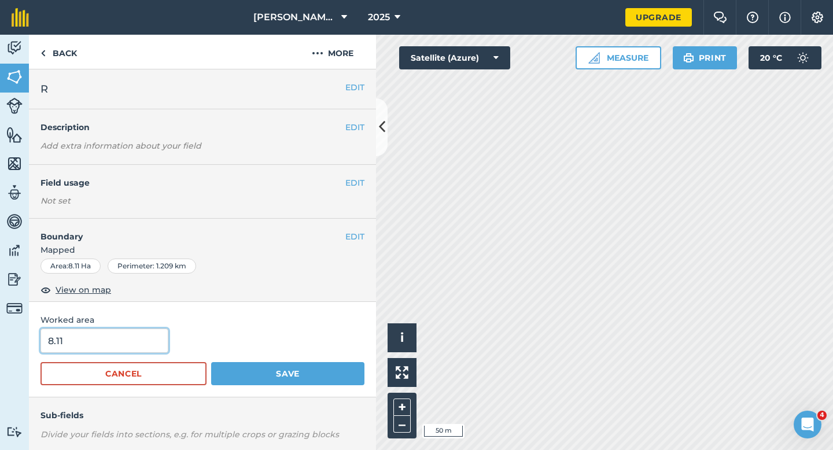
click at [109, 330] on input "8.11" at bounding box center [104, 341] width 128 height 24
type input "8"
click at [211, 362] on button "Save" at bounding box center [287, 373] width 153 height 23
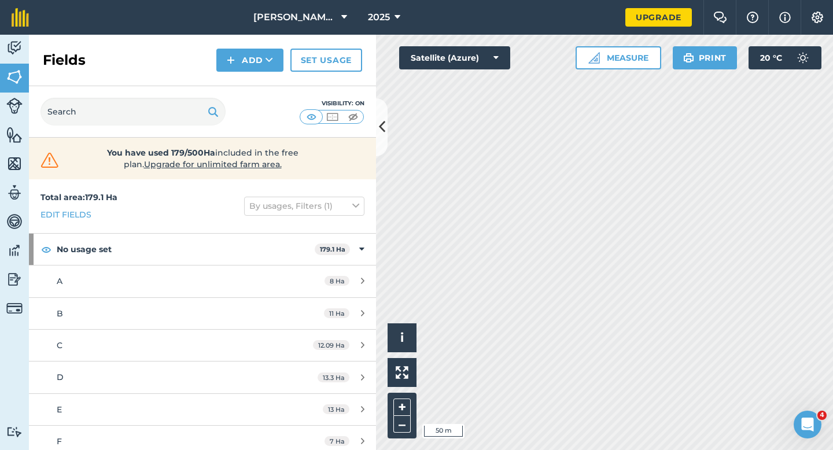
click at [212, 77] on div "Fields Add Set usage" at bounding box center [202, 60] width 347 height 51
click at [233, 62] on img at bounding box center [231, 60] width 8 height 14
click at [235, 80] on link "Draw" at bounding box center [250, 85] width 64 height 25
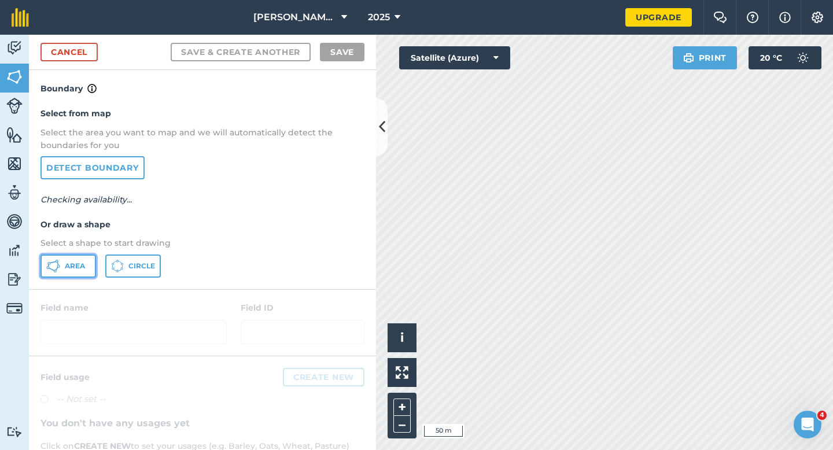
click at [58, 270] on icon at bounding box center [53, 266] width 14 height 14
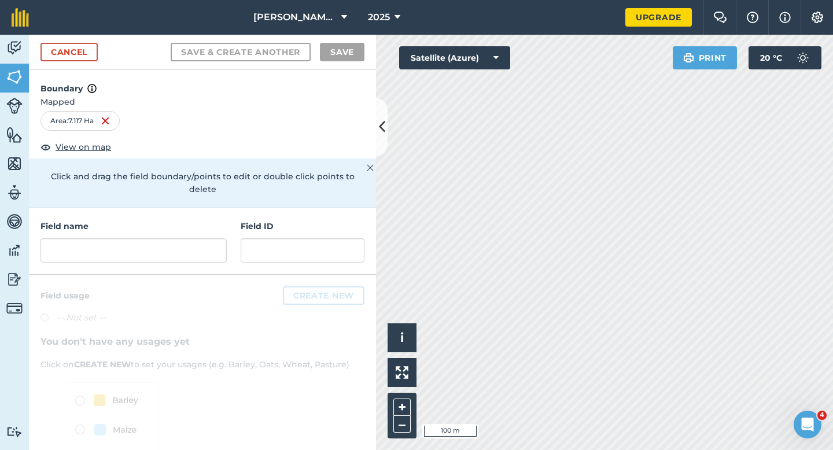
click at [230, 226] on div "Field name Field ID" at bounding box center [202, 241] width 347 height 67
click at [220, 238] on input "text" at bounding box center [133, 250] width 186 height 24
type input "P"
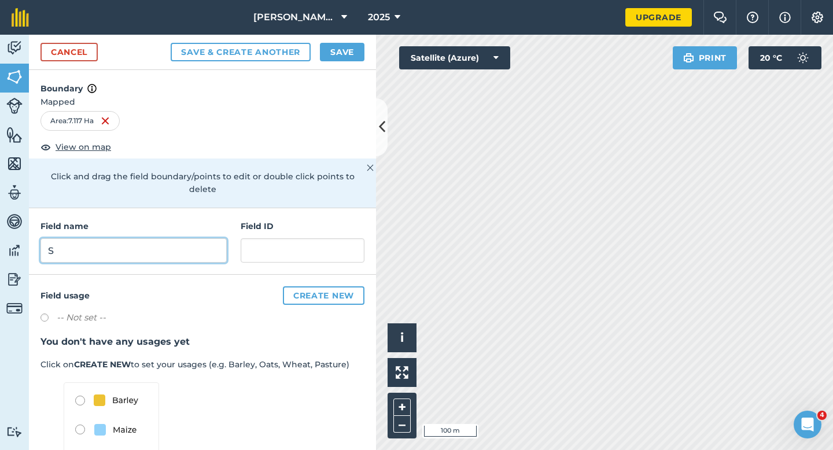
type input "S"
click at [348, 45] on button "Save" at bounding box center [342, 52] width 45 height 19
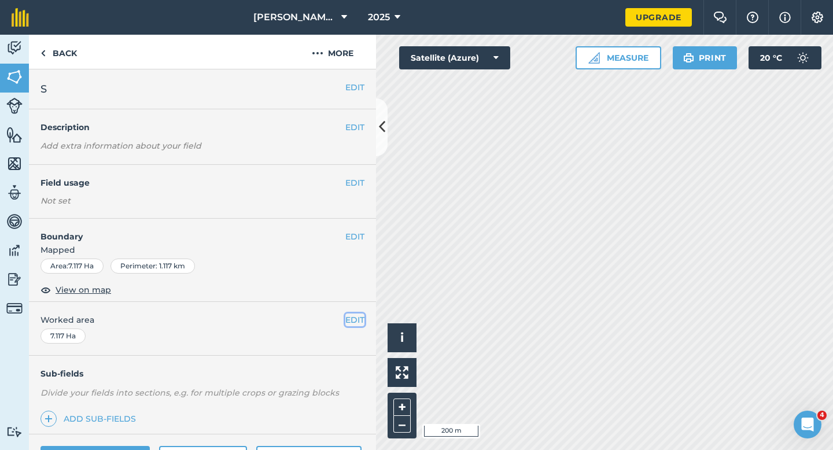
click at [349, 313] on button "EDIT" at bounding box center [354, 319] width 19 height 13
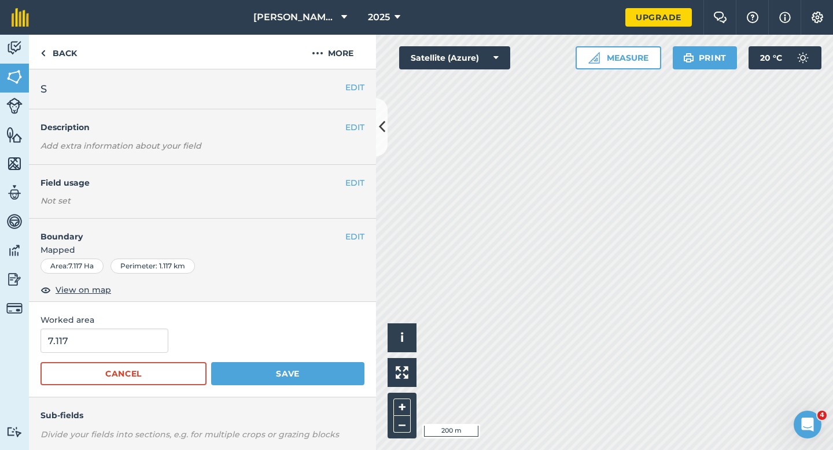
click at [156, 327] on div "Worked area 7.117 Cancel Save" at bounding box center [202, 349] width 347 height 95
click at [153, 337] on input "7.117" at bounding box center [104, 341] width 128 height 24
type input "7"
click at [211, 362] on button "Save" at bounding box center [287, 373] width 153 height 23
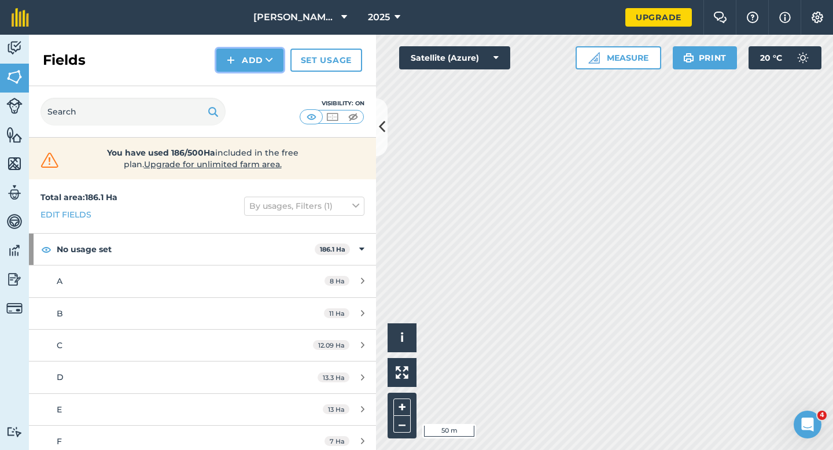
click at [264, 65] on button "Add" at bounding box center [249, 60] width 67 height 23
click at [264, 82] on link "Draw" at bounding box center [250, 85] width 64 height 25
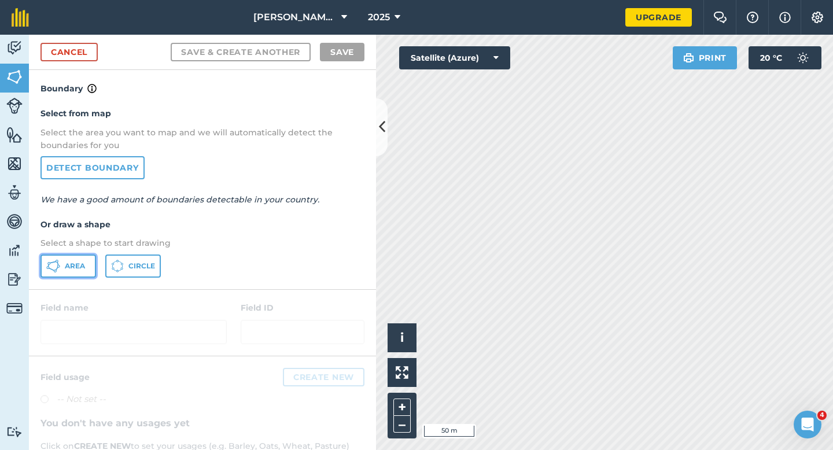
click at [73, 271] on button "Area" at bounding box center [68, 265] width 56 height 23
click at [760, 51] on div "Click to start drawing i © 2025 TomTom, Microsoft 50 m + – Satellite (Azure) Pr…" at bounding box center [604, 242] width 457 height 415
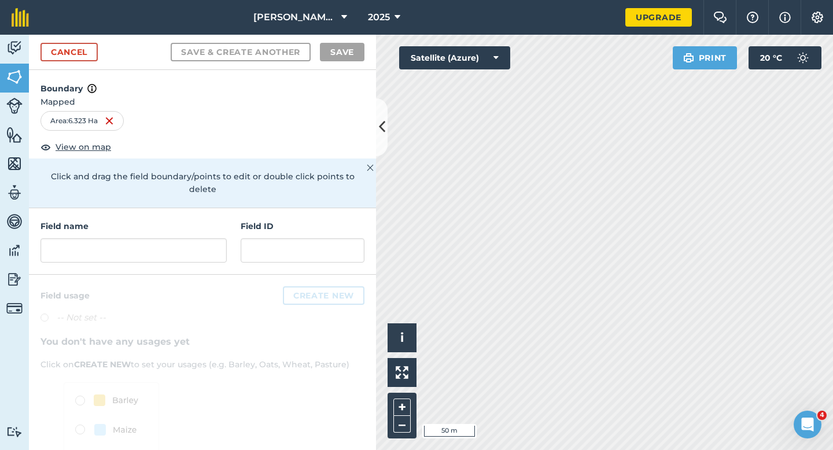
click at [163, 275] on div at bounding box center [202, 400] width 347 height 250
click at [167, 243] on input "text" at bounding box center [133, 250] width 186 height 24
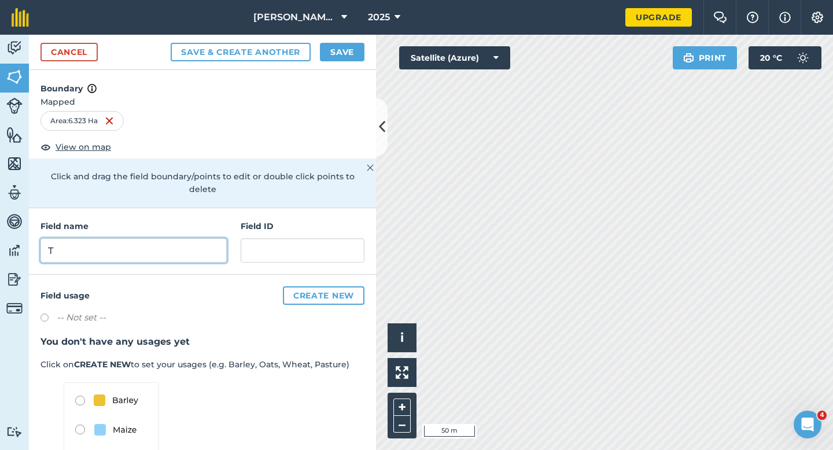
type input "T"
click at [334, 53] on button "Save" at bounding box center [342, 52] width 45 height 19
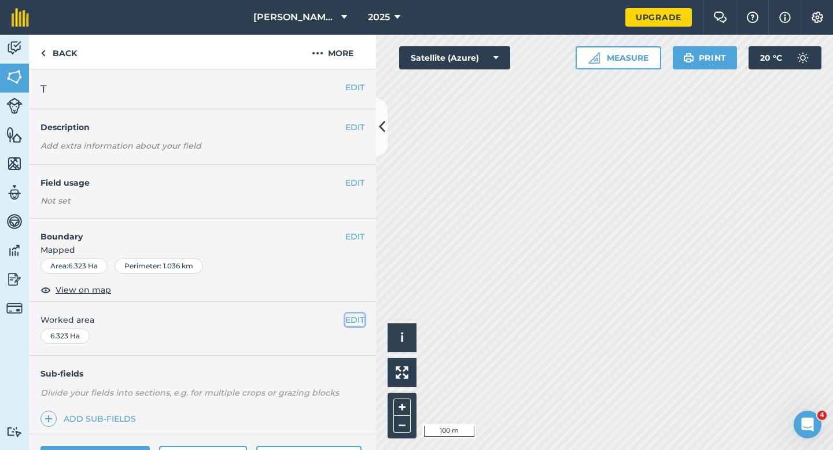
click at [353, 317] on button "EDIT" at bounding box center [354, 319] width 19 height 13
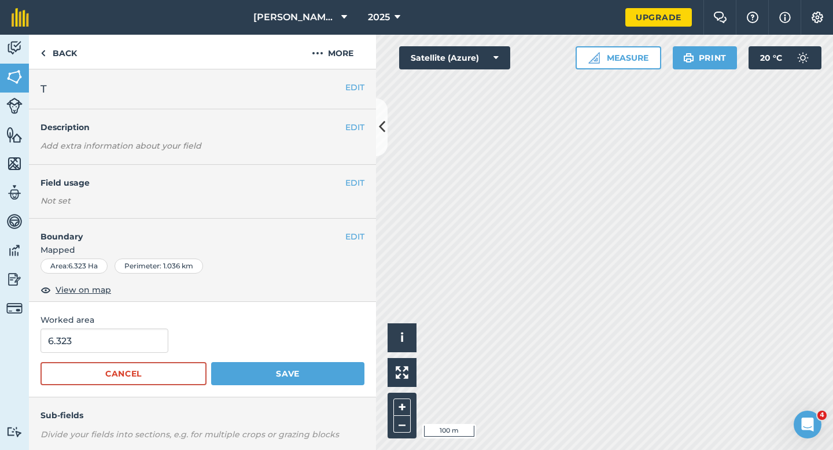
click at [164, 346] on div "6.323" at bounding box center [202, 341] width 324 height 24
click at [158, 346] on input "6.323" at bounding box center [104, 341] width 128 height 24
type input "6.3"
click at [211, 362] on button "Save" at bounding box center [287, 373] width 153 height 23
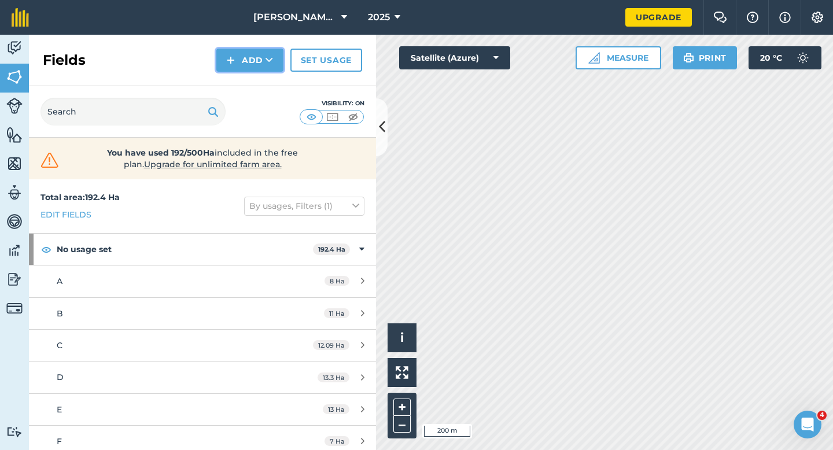
click at [233, 60] on img at bounding box center [231, 60] width 8 height 14
click at [236, 88] on link "Draw" at bounding box center [250, 85] width 64 height 25
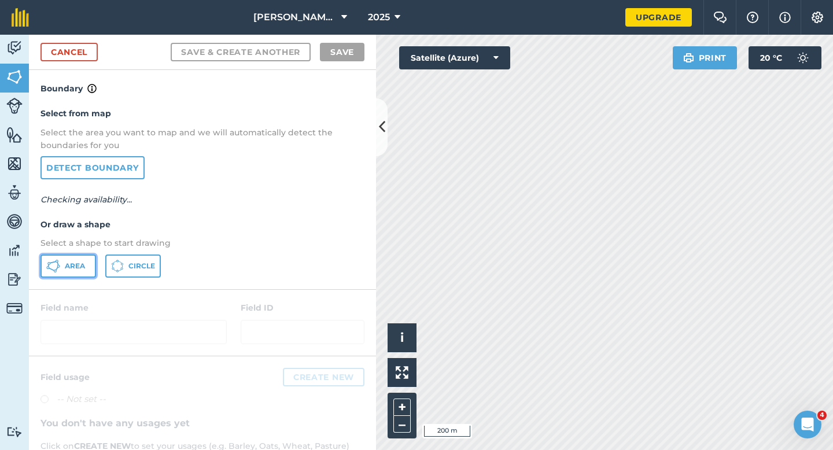
click at [92, 265] on button "Area" at bounding box center [68, 265] width 56 height 23
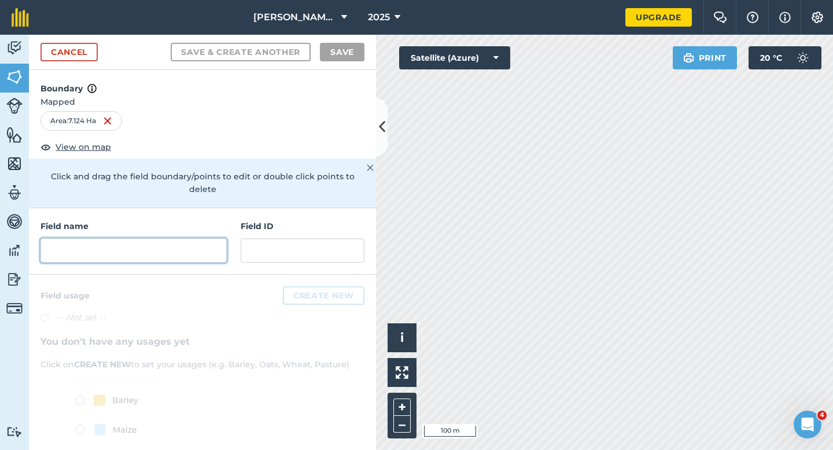
click at [121, 238] on input "text" at bounding box center [133, 250] width 186 height 24
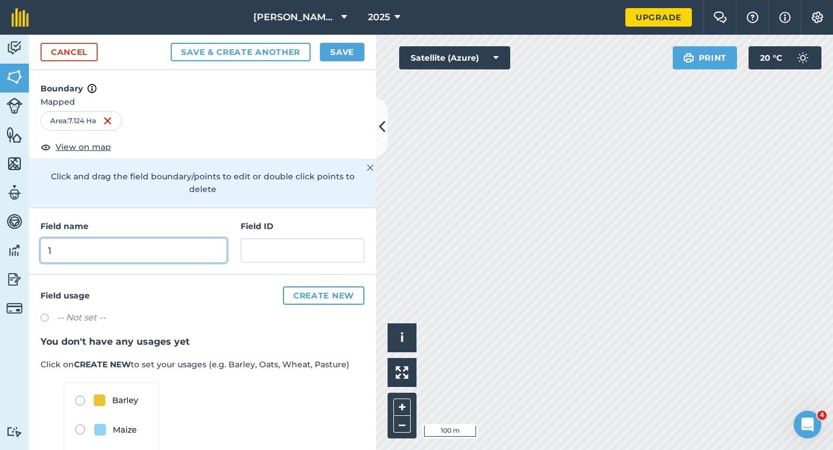
type input "1"
click at [341, 50] on button "Save" at bounding box center [342, 52] width 45 height 19
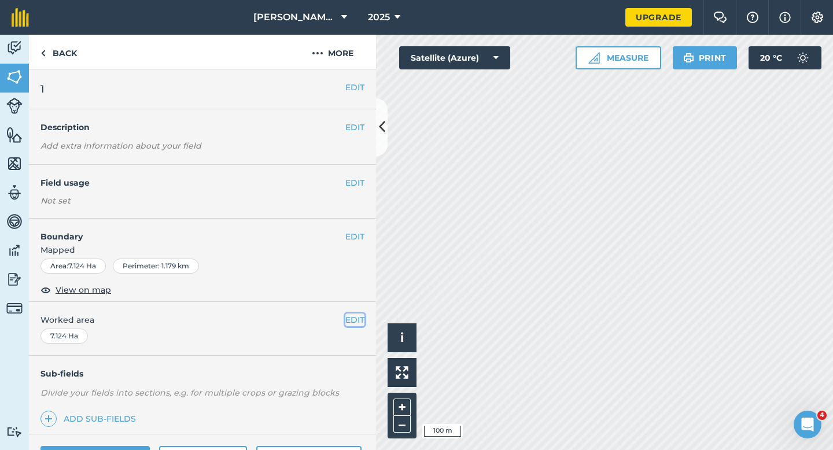
click at [359, 325] on button "EDIT" at bounding box center [354, 319] width 19 height 13
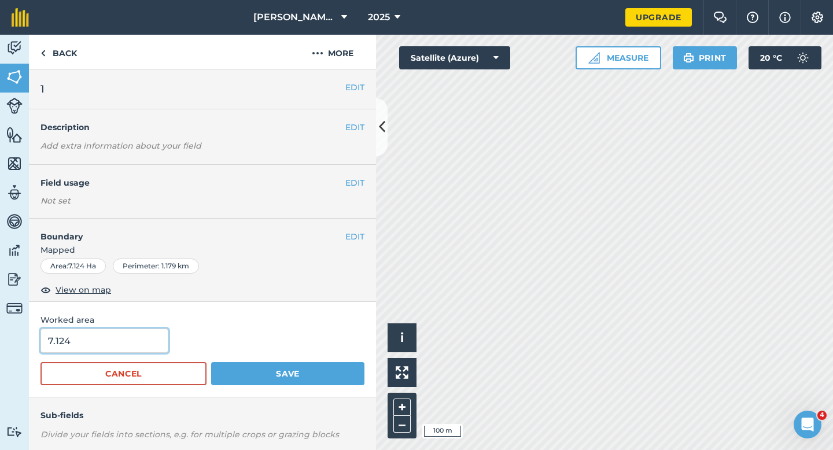
click at [136, 338] on input "7.124" at bounding box center [104, 341] width 128 height 24
type input "7"
click at [211, 362] on button "Save" at bounding box center [287, 373] width 153 height 23
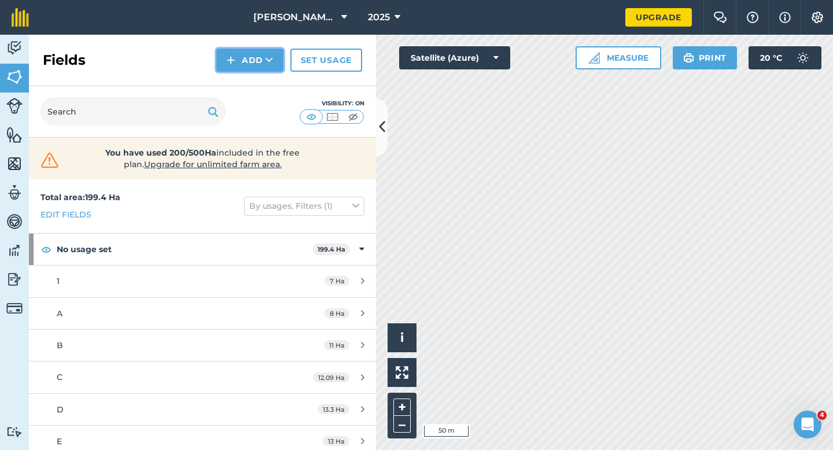
click at [238, 54] on button "Add" at bounding box center [249, 60] width 67 height 23
click at [240, 82] on link "Draw" at bounding box center [250, 85] width 64 height 25
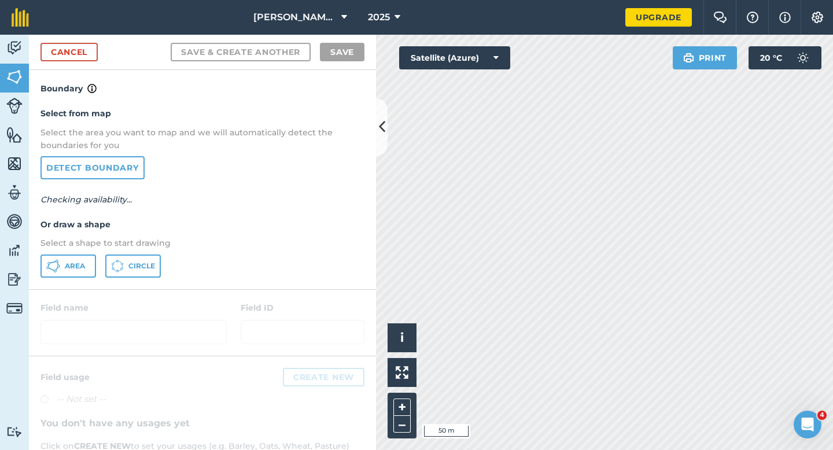
click at [84, 250] on div "Select from map Select the area you want to map and we will automatically detec…" at bounding box center [202, 191] width 347 height 193
click at [80, 256] on button "Area" at bounding box center [68, 265] width 56 height 23
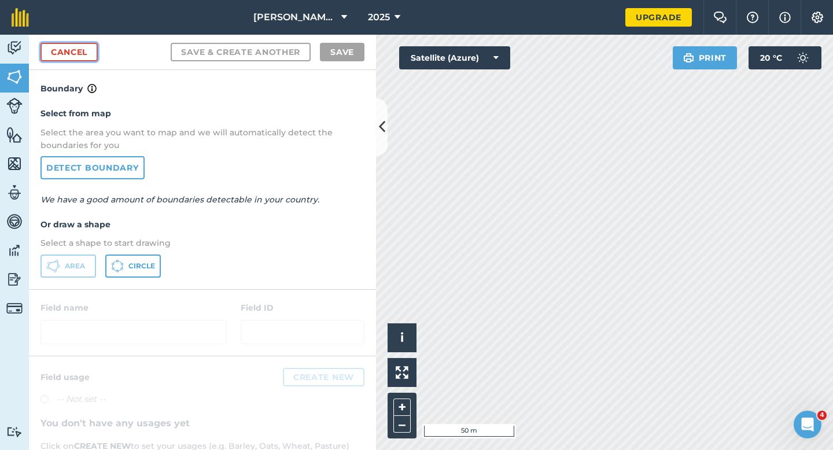
click at [67, 54] on link "Cancel" at bounding box center [68, 52] width 57 height 19
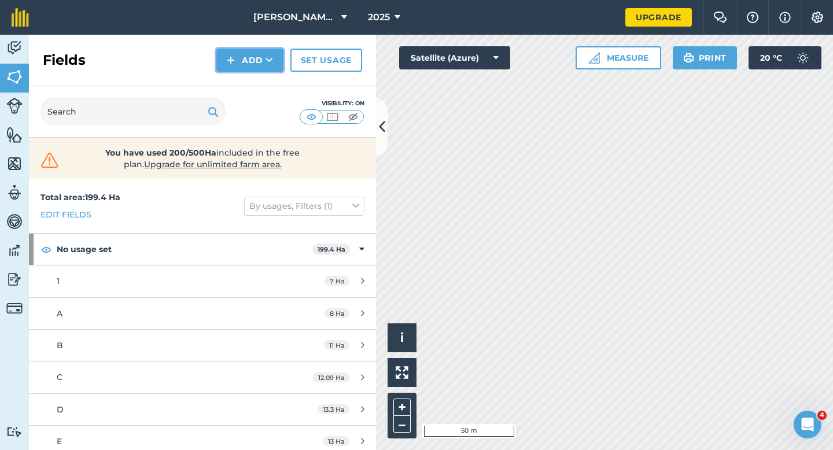
click at [229, 54] on img at bounding box center [231, 60] width 8 height 14
click at [252, 86] on link "Draw" at bounding box center [250, 85] width 64 height 25
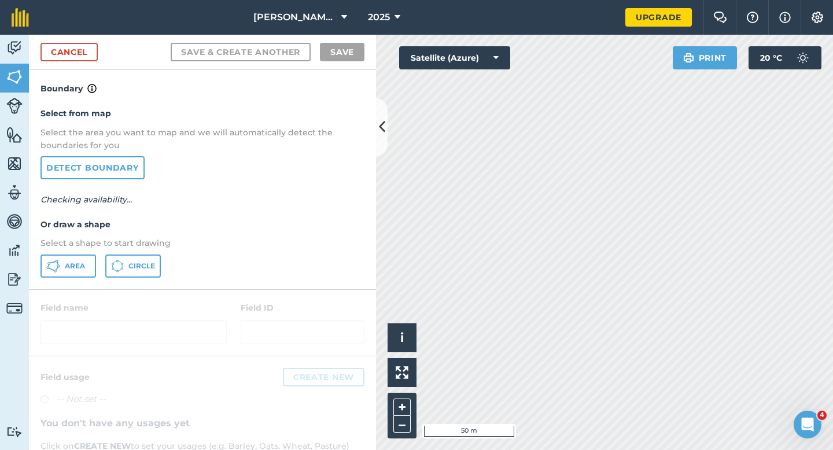
click at [79, 249] on p "Select a shape to start drawing" at bounding box center [202, 243] width 324 height 13
click at [79, 256] on button "Area" at bounding box center [68, 265] width 56 height 23
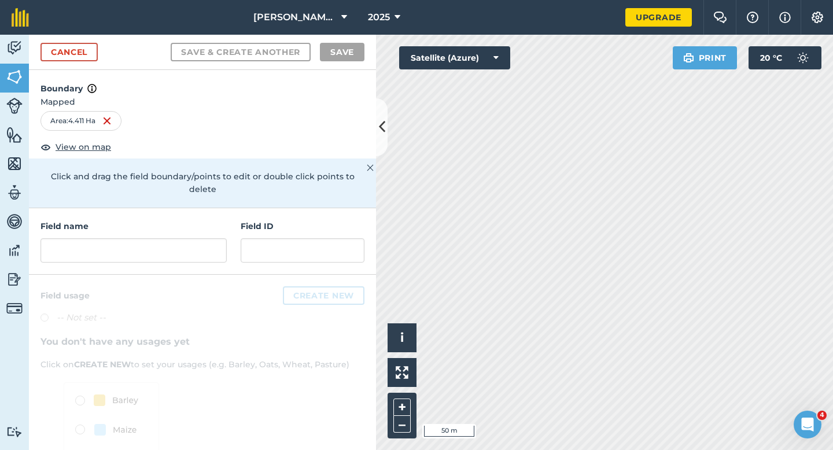
click at [200, 223] on div "Field name" at bounding box center [133, 241] width 186 height 43
click at [201, 238] on input "text" at bounding box center [133, 250] width 186 height 24
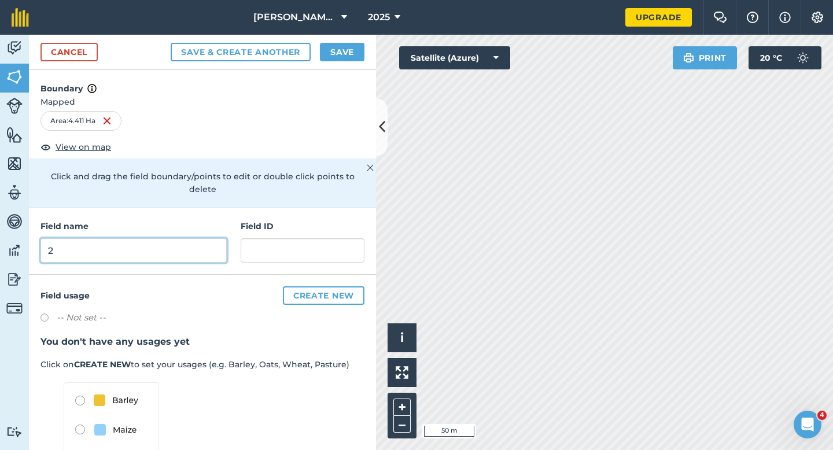
type input "2"
click at [354, 51] on button "Save" at bounding box center [342, 52] width 45 height 19
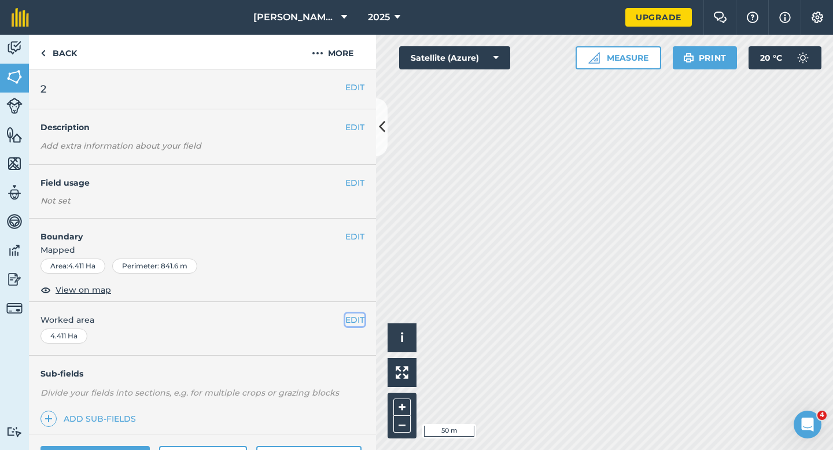
click at [357, 320] on button "EDIT" at bounding box center [354, 319] width 19 height 13
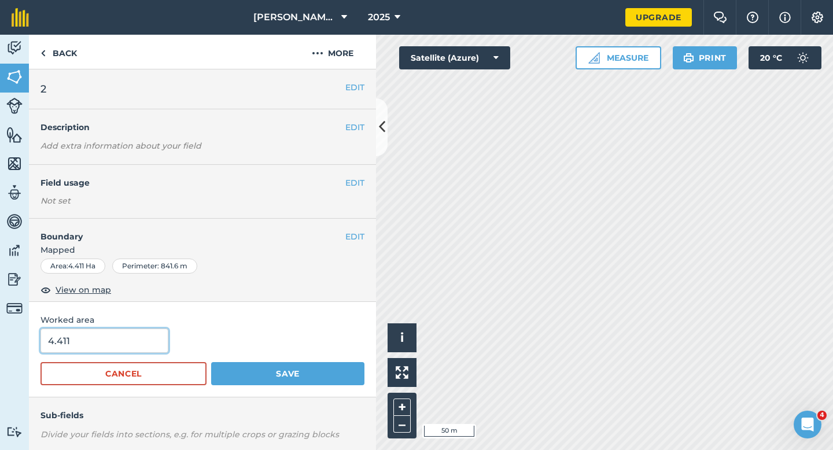
click at [101, 335] on input "4.411" at bounding box center [104, 341] width 128 height 24
type input "4.4"
click at [211, 362] on button "Save" at bounding box center [287, 373] width 153 height 23
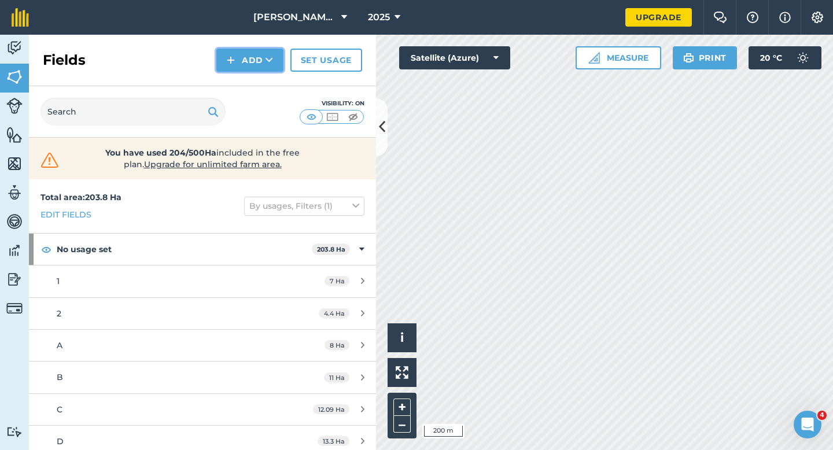
click at [257, 64] on button "Add" at bounding box center [249, 60] width 67 height 23
click at [257, 88] on link "Draw" at bounding box center [250, 85] width 64 height 25
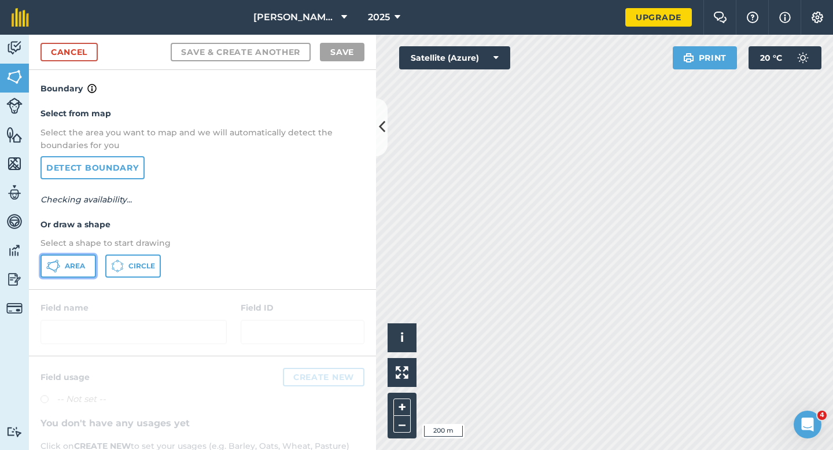
click at [80, 268] on span "Area" at bounding box center [75, 265] width 20 height 9
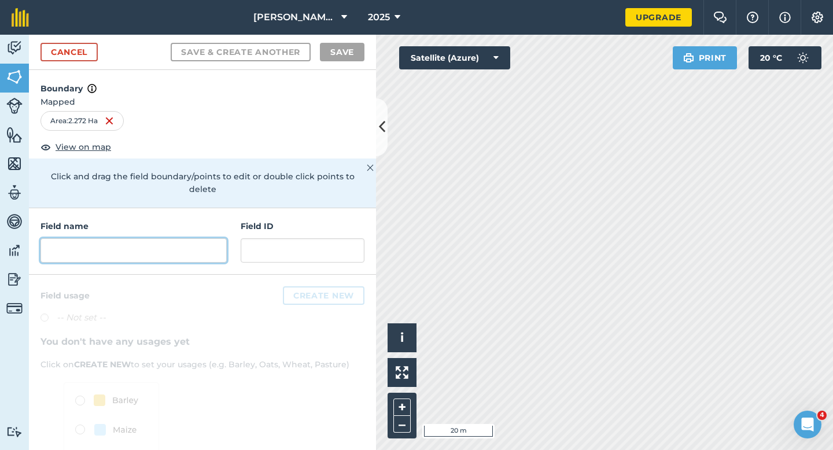
click at [179, 239] on input "text" at bounding box center [133, 250] width 186 height 24
type input "2"
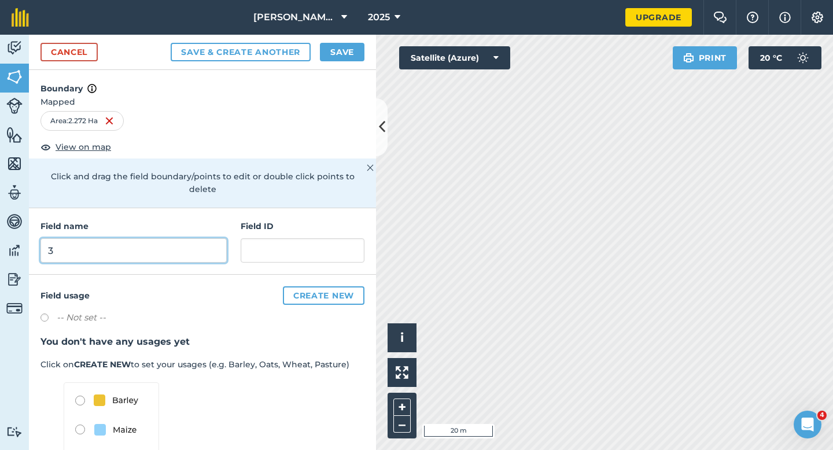
type input "3"
click at [330, 50] on button "Save" at bounding box center [342, 52] width 45 height 19
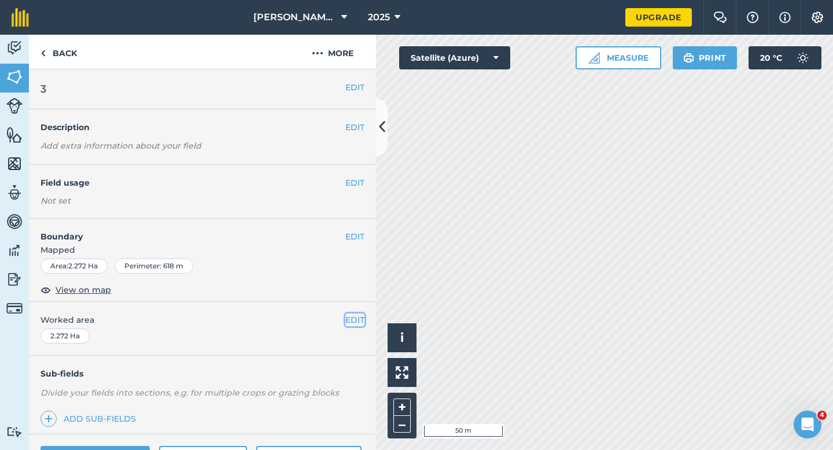
click at [359, 317] on button "EDIT" at bounding box center [354, 319] width 19 height 13
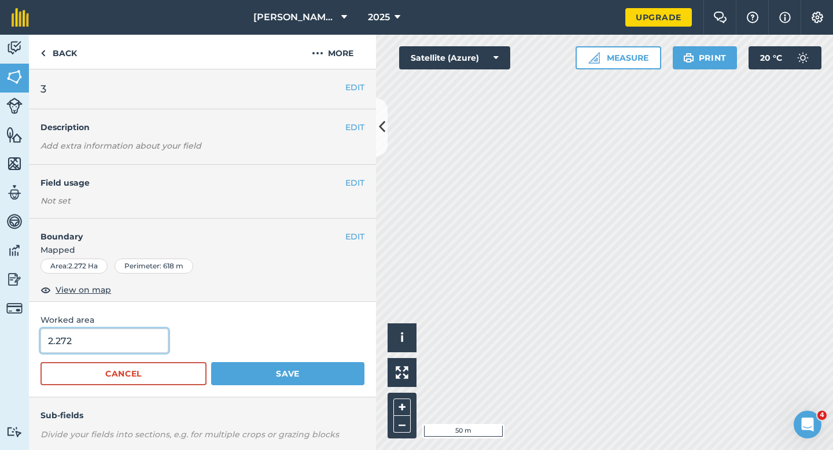
click at [76, 349] on input "2.272" at bounding box center [104, 341] width 128 height 24
type input "2.2"
click at [211, 362] on button "Save" at bounding box center [287, 373] width 153 height 23
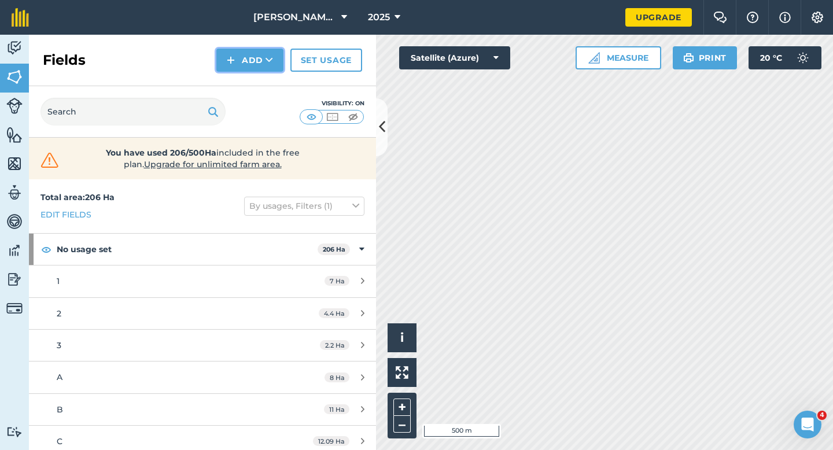
click at [249, 64] on button "Add" at bounding box center [249, 60] width 67 height 23
click at [250, 90] on link "Draw" at bounding box center [250, 85] width 64 height 25
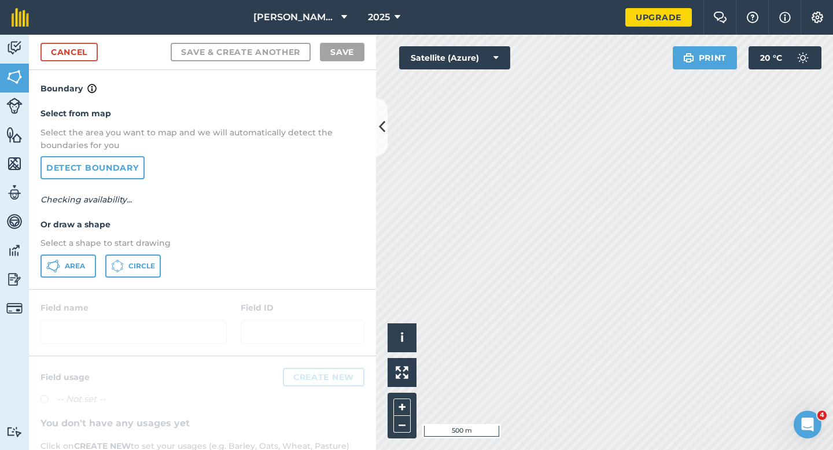
click at [71, 278] on div "Select from map Select the area you want to map and we will automatically detec…" at bounding box center [202, 191] width 347 height 193
click at [94, 260] on button "Area" at bounding box center [68, 265] width 56 height 23
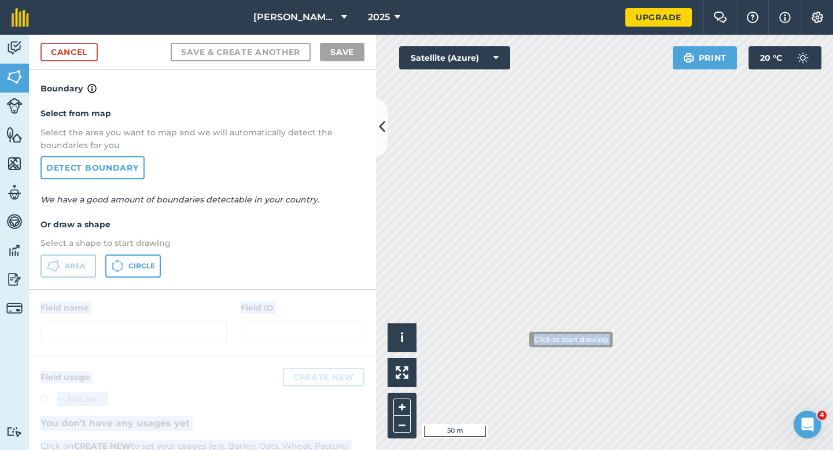
click at [522, 338] on div "Activity Fields Livestock Features Maps Team Vehicles Data Reporting Billing Tu…" at bounding box center [416, 242] width 833 height 415
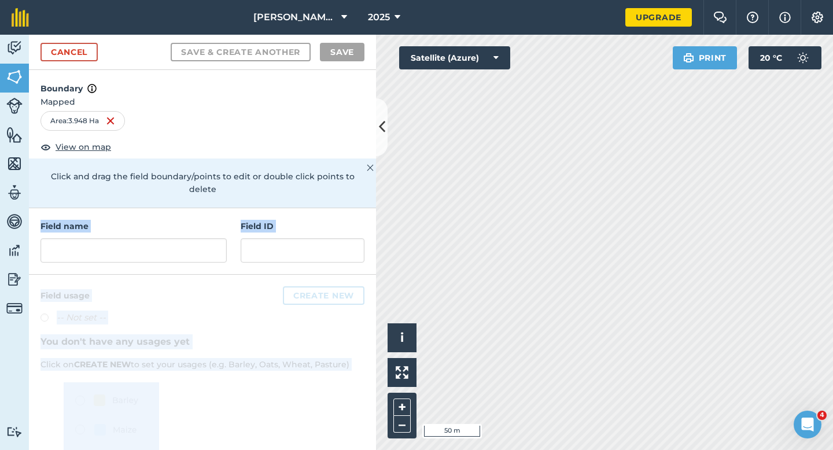
click at [217, 294] on div at bounding box center [202, 400] width 347 height 250
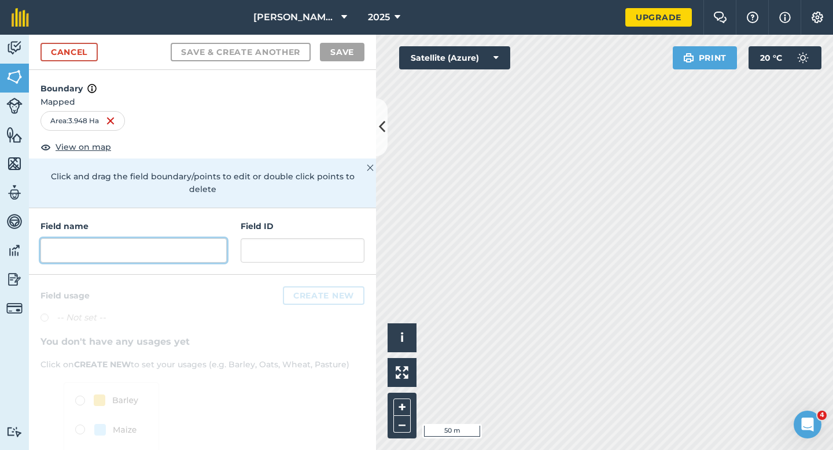
click at [215, 238] on input "text" at bounding box center [133, 250] width 186 height 24
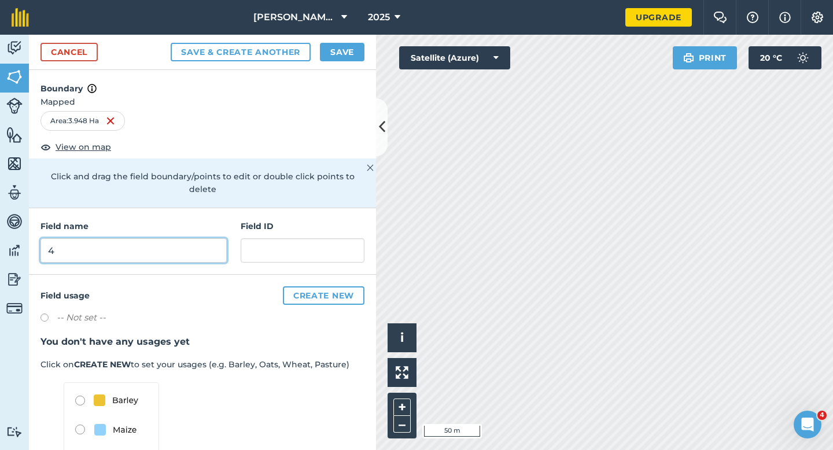
type input "4"
click at [352, 56] on button "Save" at bounding box center [342, 52] width 45 height 19
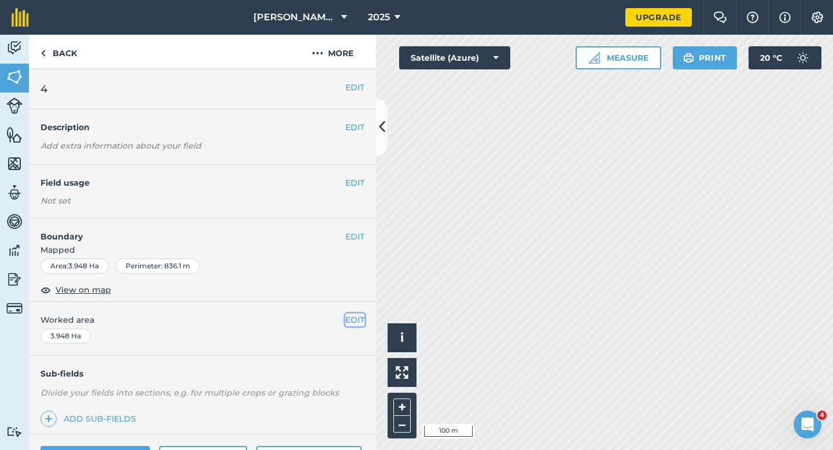
click at [352, 315] on button "EDIT" at bounding box center [354, 319] width 19 height 13
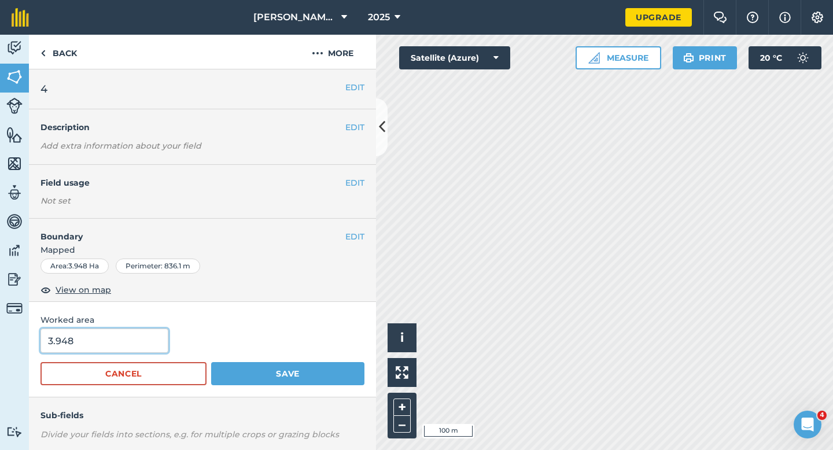
click at [134, 339] on input "3.948" at bounding box center [104, 341] width 128 height 24
type input "4"
click at [211, 362] on button "Save" at bounding box center [287, 373] width 153 height 23
